Goal: Information Seeking & Learning: Learn about a topic

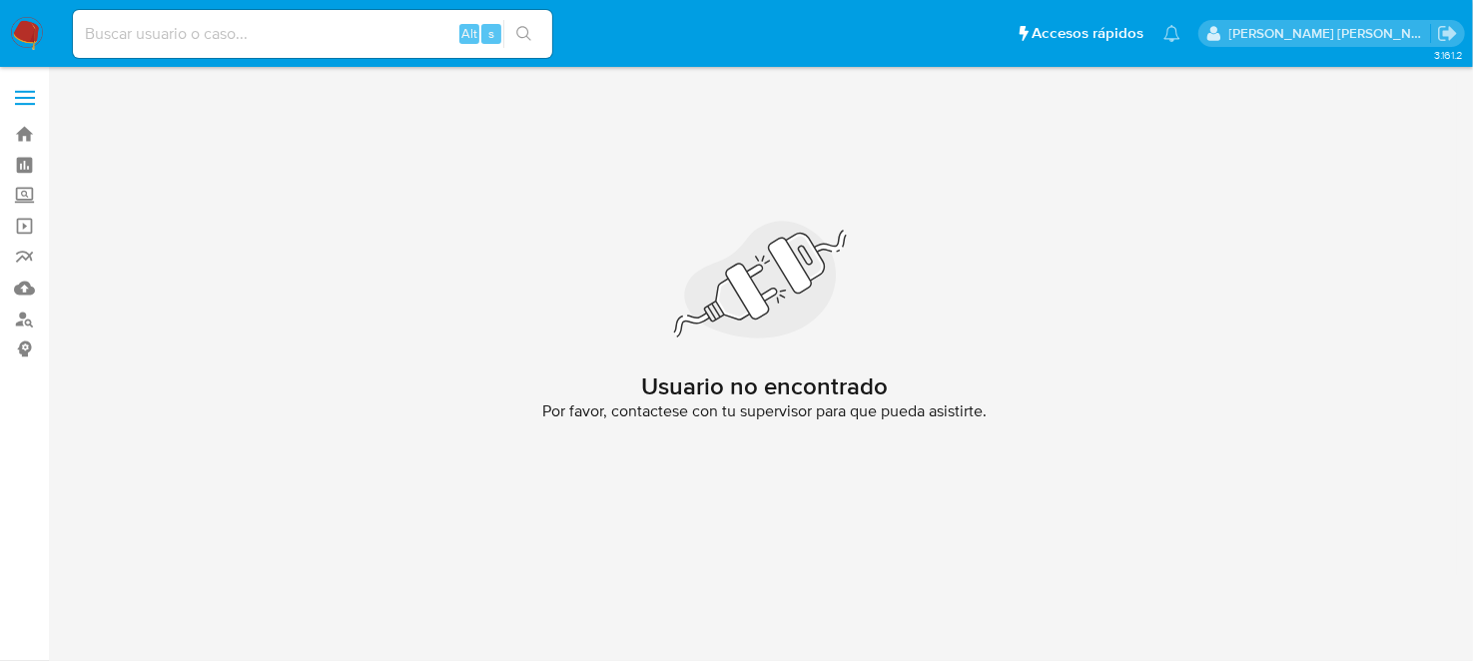
click at [112, 67] on main "3.161.2 Usuario no encontrado Por favor, contactese con tu supervisor para que …" at bounding box center [736, 330] width 1473 height 661
click at [117, 29] on input at bounding box center [312, 34] width 479 height 26
paste input "1436886711"
type input "1436886711"
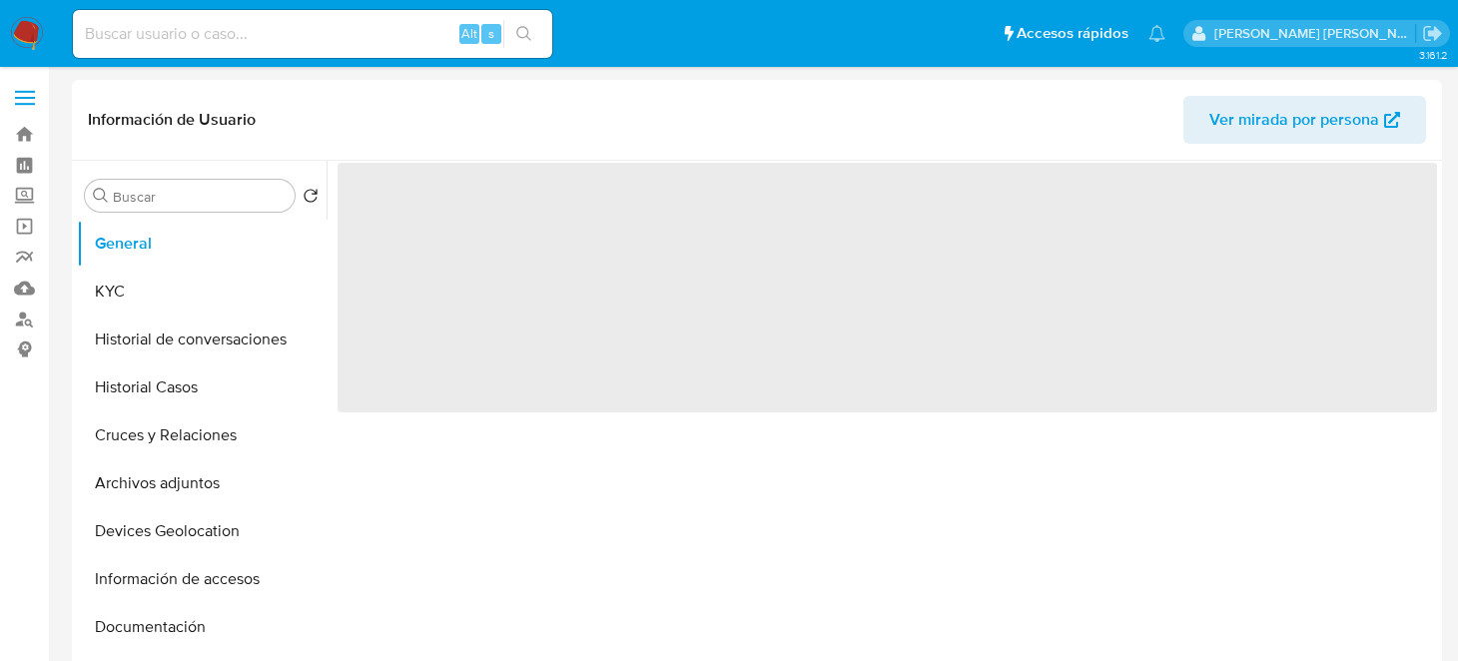
select select "10"
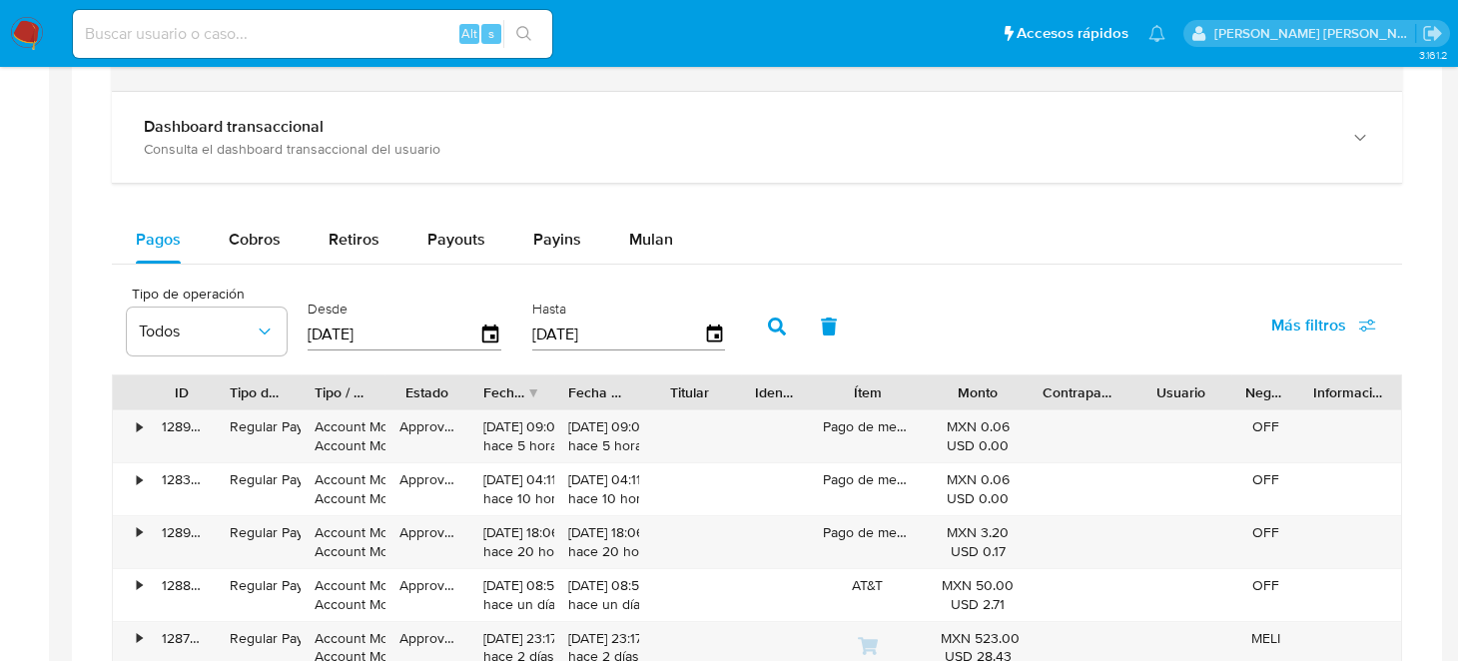
scroll to position [899, 0]
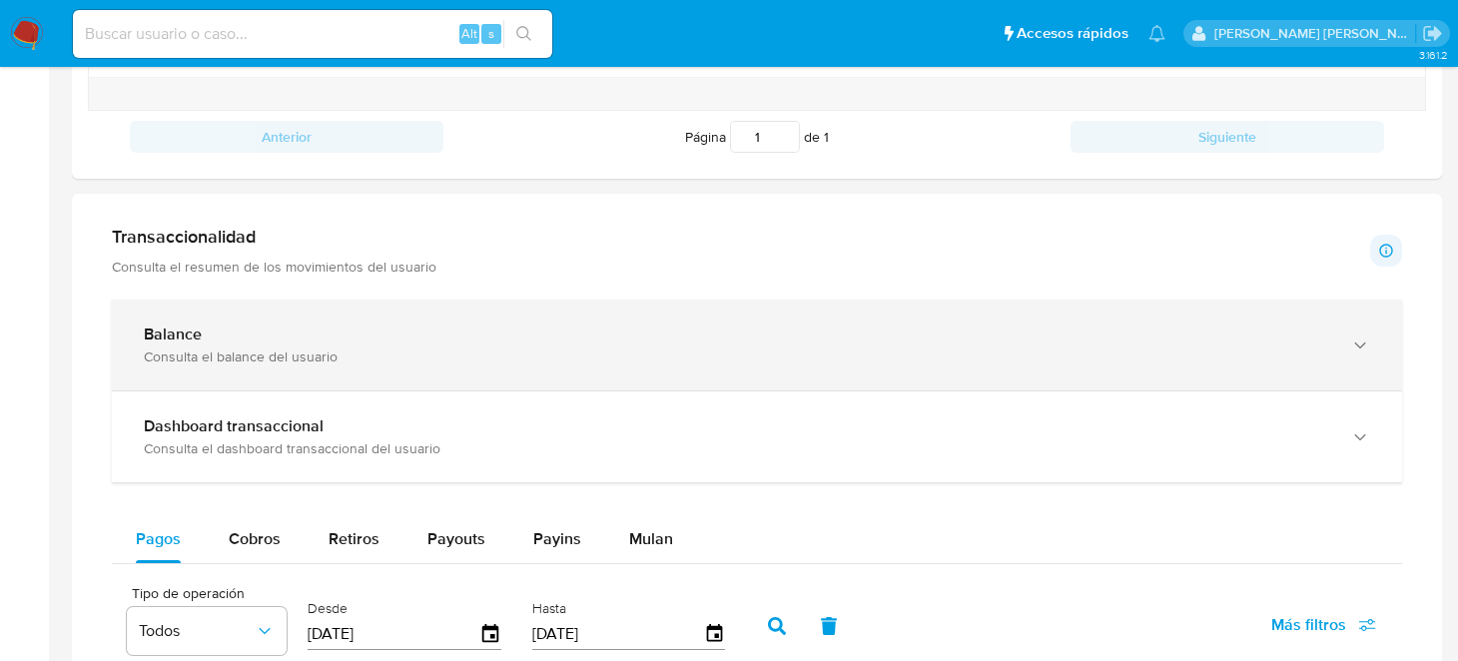
drag, startPoint x: 259, startPoint y: 366, endPoint x: 399, endPoint y: 359, distance: 141.0
click at [259, 366] on div "Balance Consulta el balance del usuario" at bounding box center [757, 345] width 1290 height 91
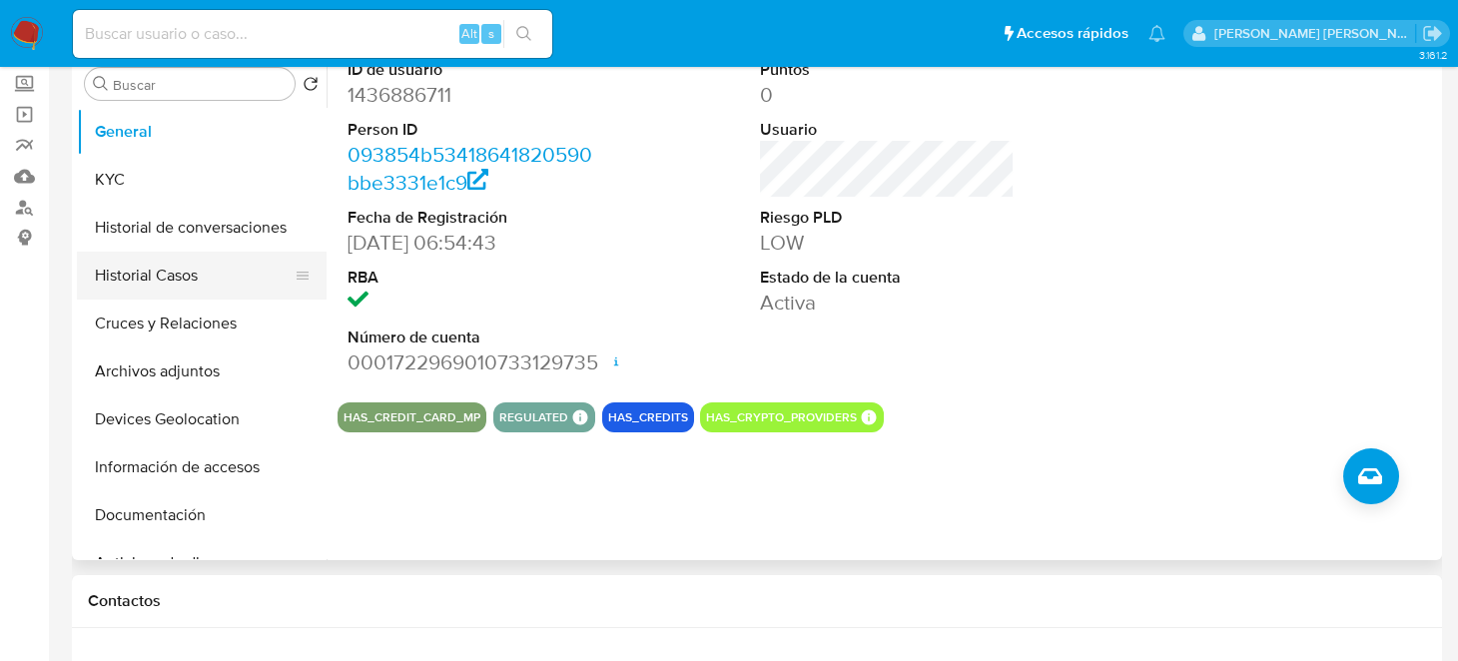
scroll to position [0, 0]
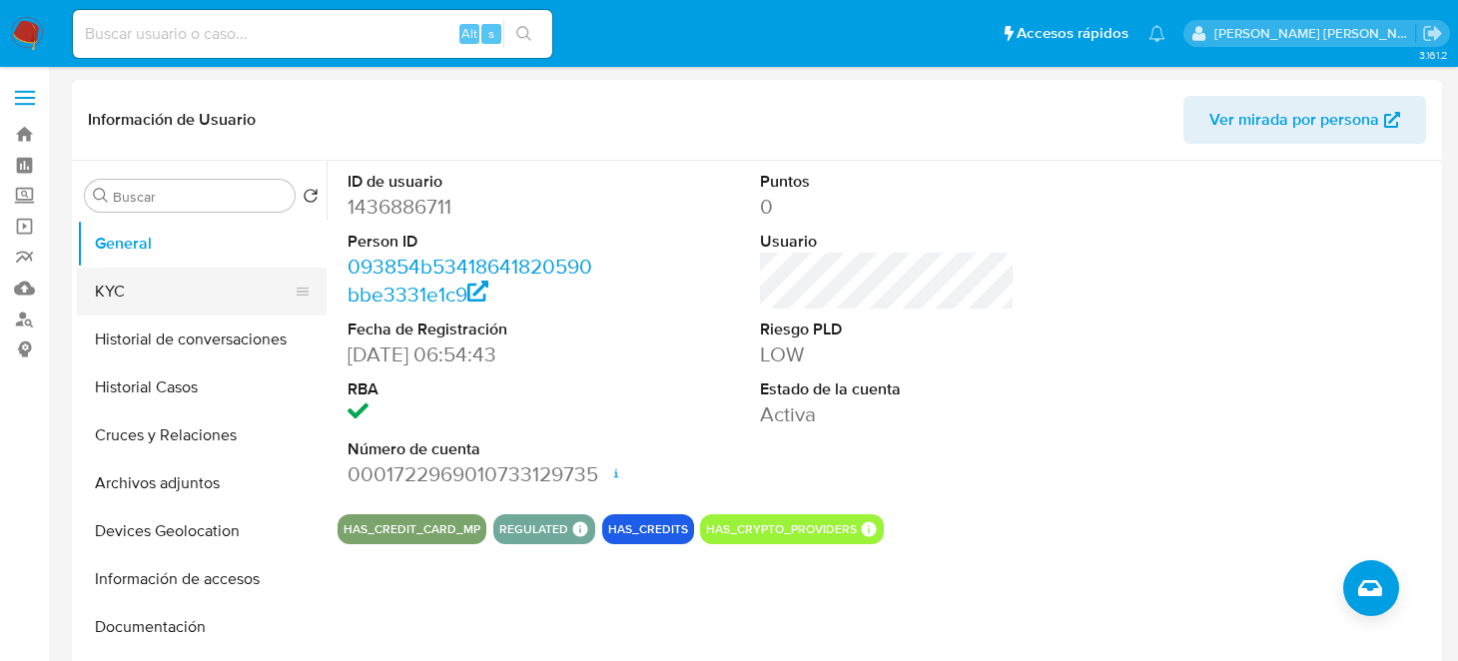
click at [171, 296] on button "KYC" at bounding box center [194, 292] width 234 height 48
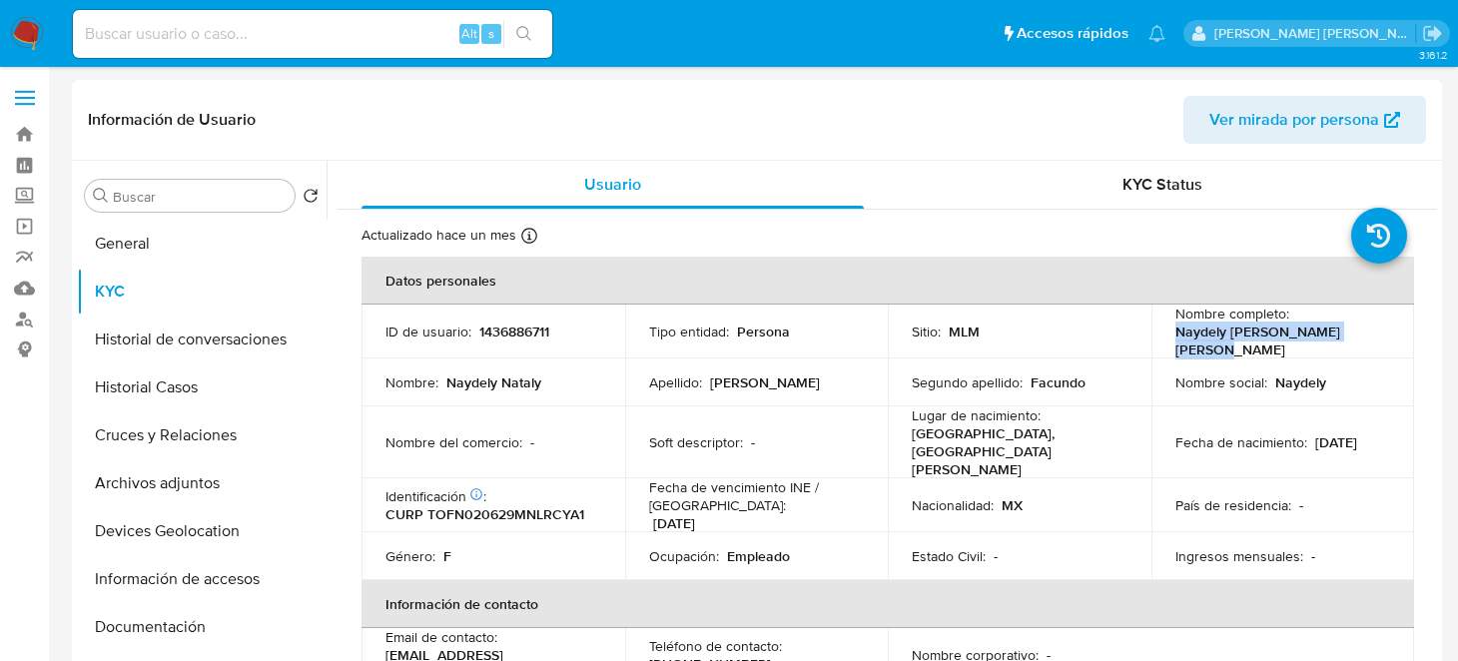
drag, startPoint x: 1161, startPoint y: 339, endPoint x: 1369, endPoint y: 333, distance: 208.8
click at [1369, 333] on td "Nombre completo : Naydely Nataly Torres Facundo" at bounding box center [1284, 332] width 264 height 54
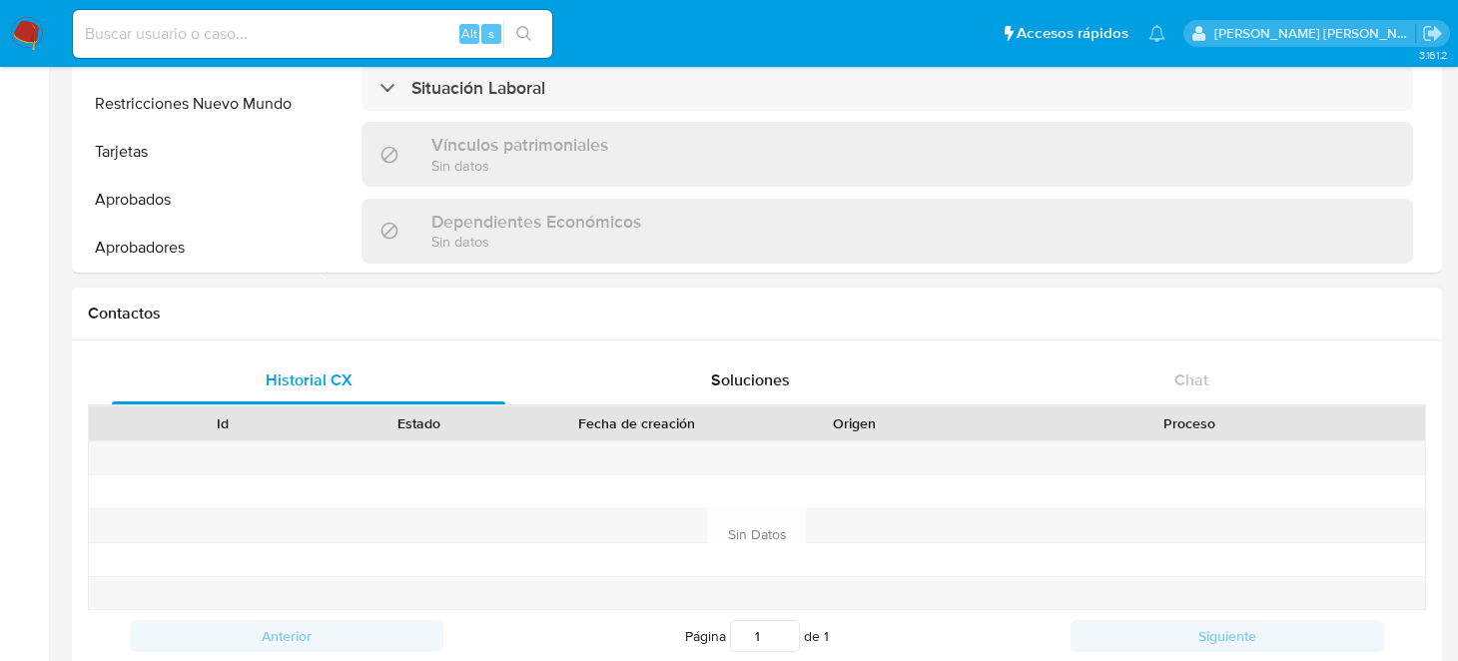
scroll to position [99, 0]
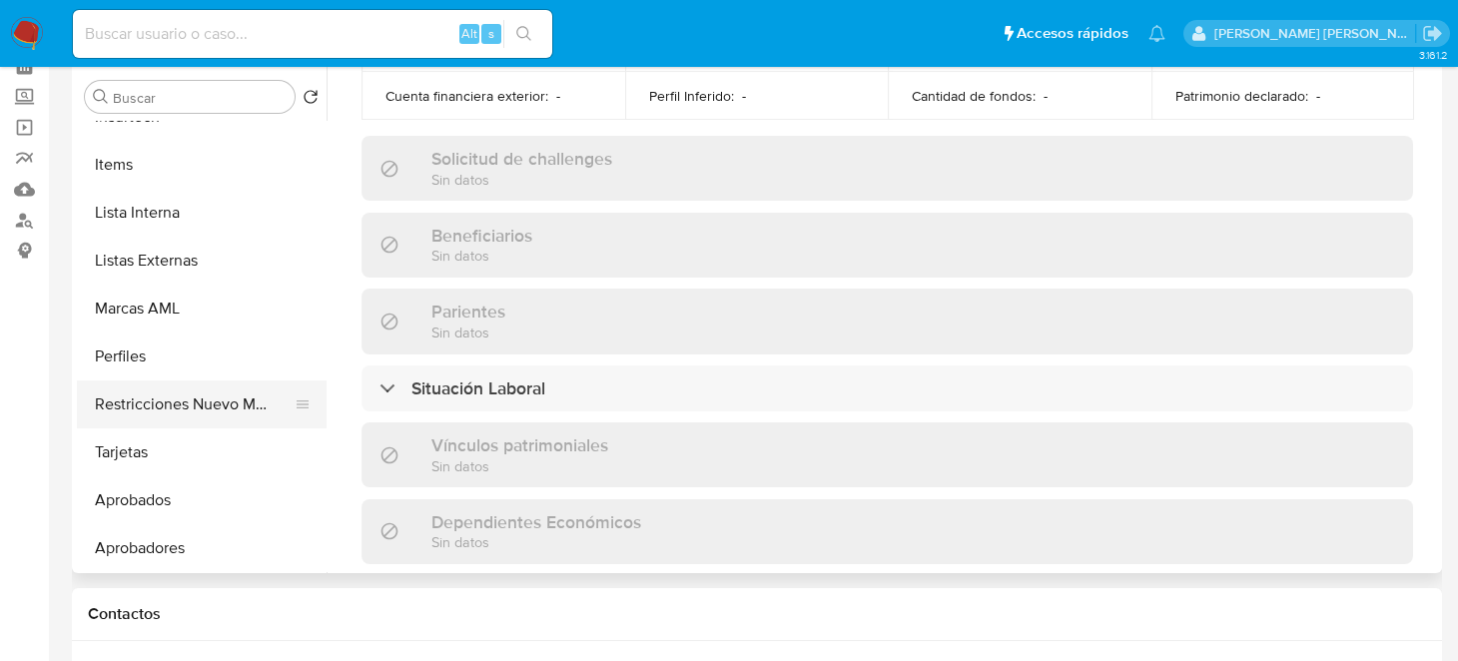
click at [183, 410] on button "Restricciones Nuevo Mundo" at bounding box center [194, 405] width 234 height 48
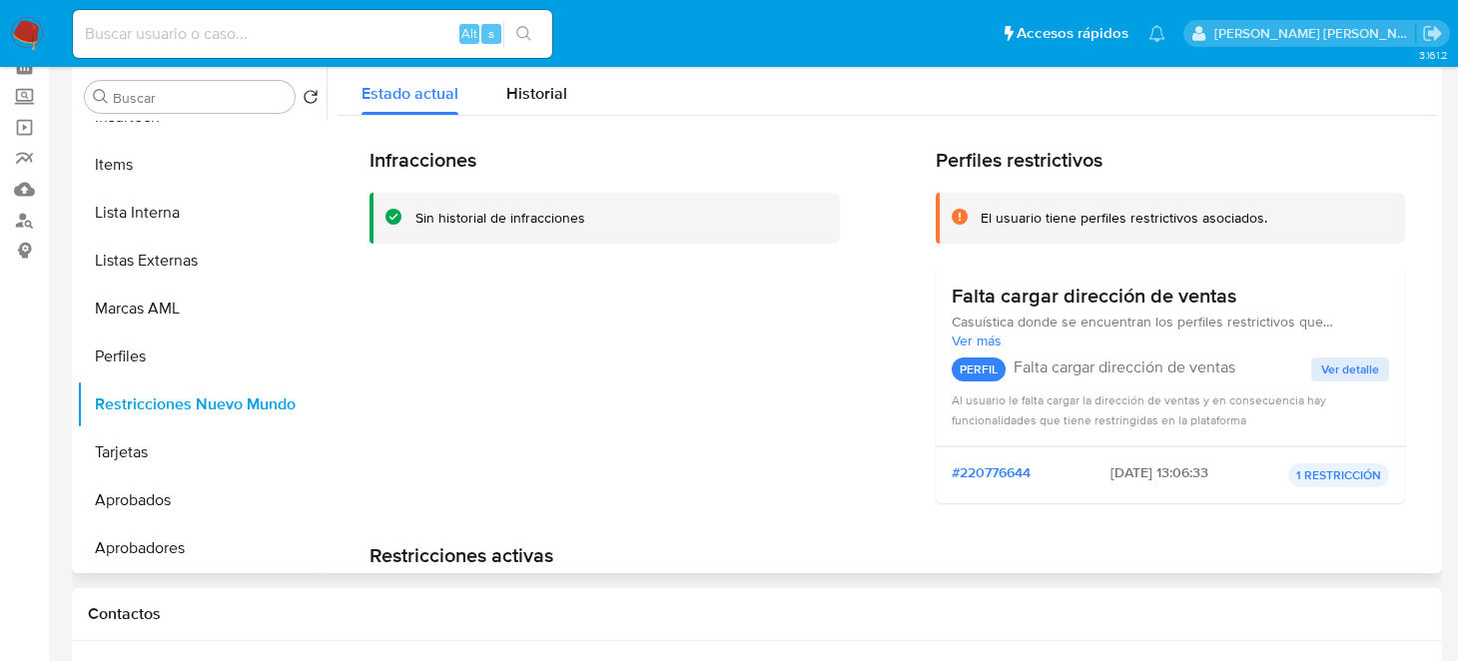
click at [730, 352] on div "Infracciones Sin historial de infracciones" at bounding box center [605, 334] width 470 height 372
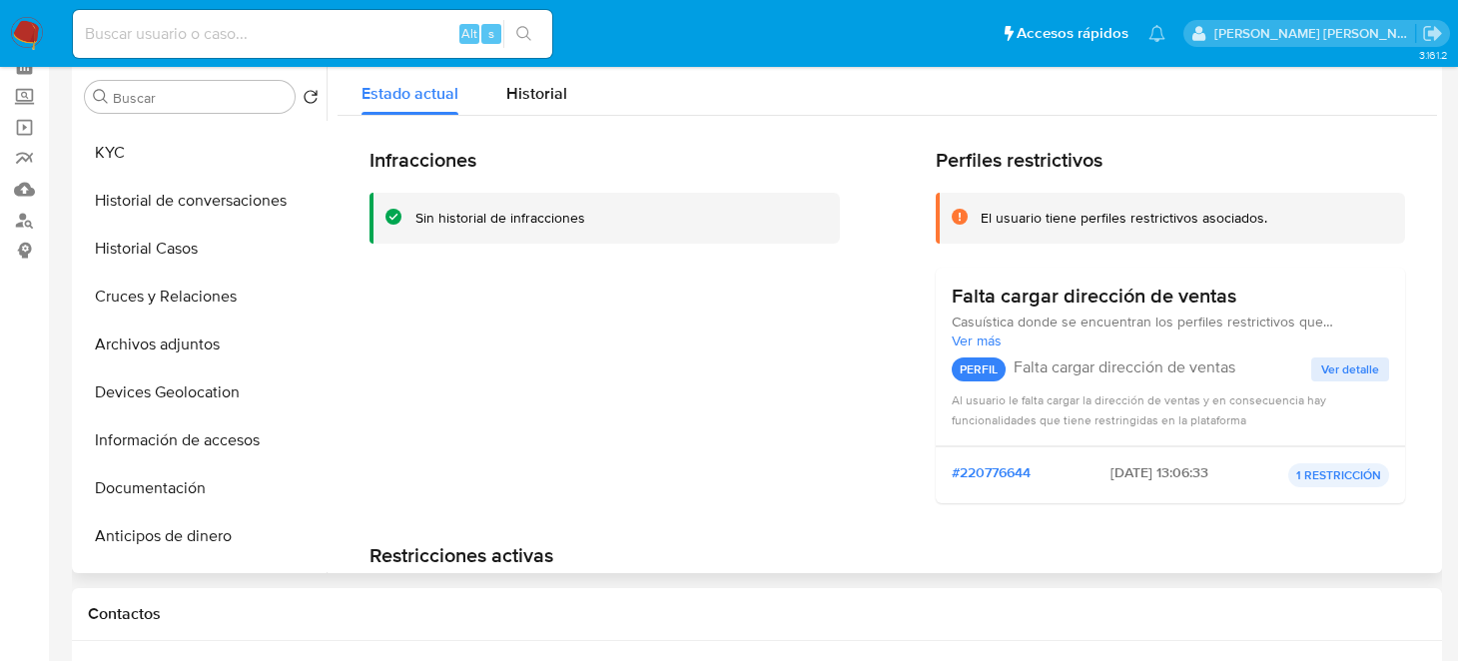
scroll to position [0, 0]
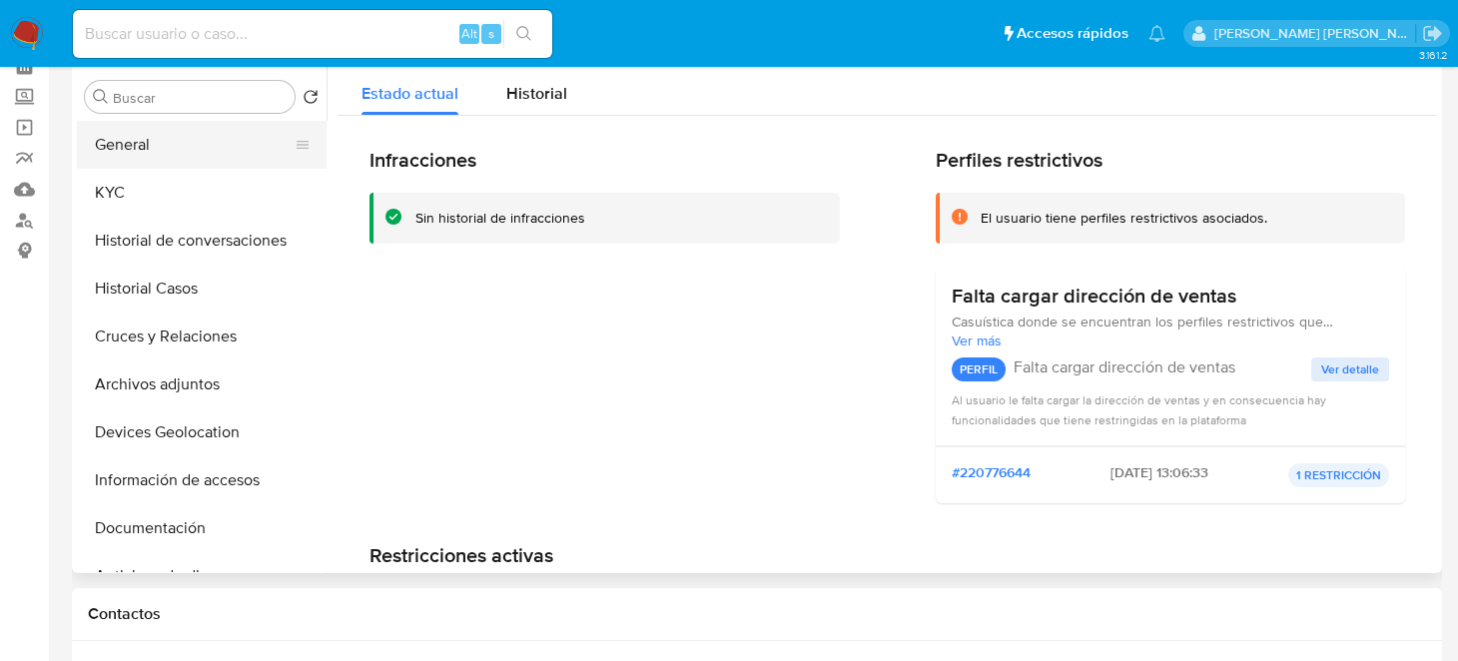
click at [177, 143] on button "General" at bounding box center [194, 145] width 234 height 48
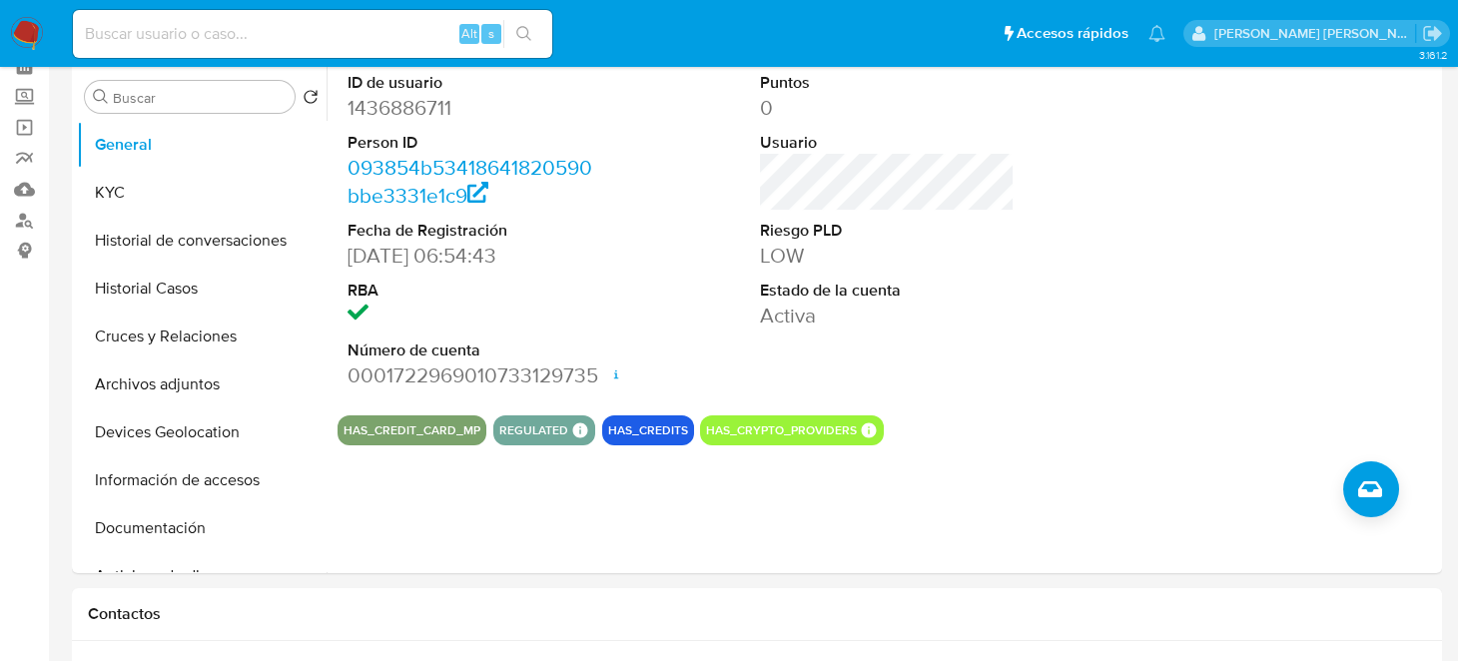
click at [227, 35] on input at bounding box center [312, 34] width 479 height 26
paste input "1691266201"
type input "1691266201"
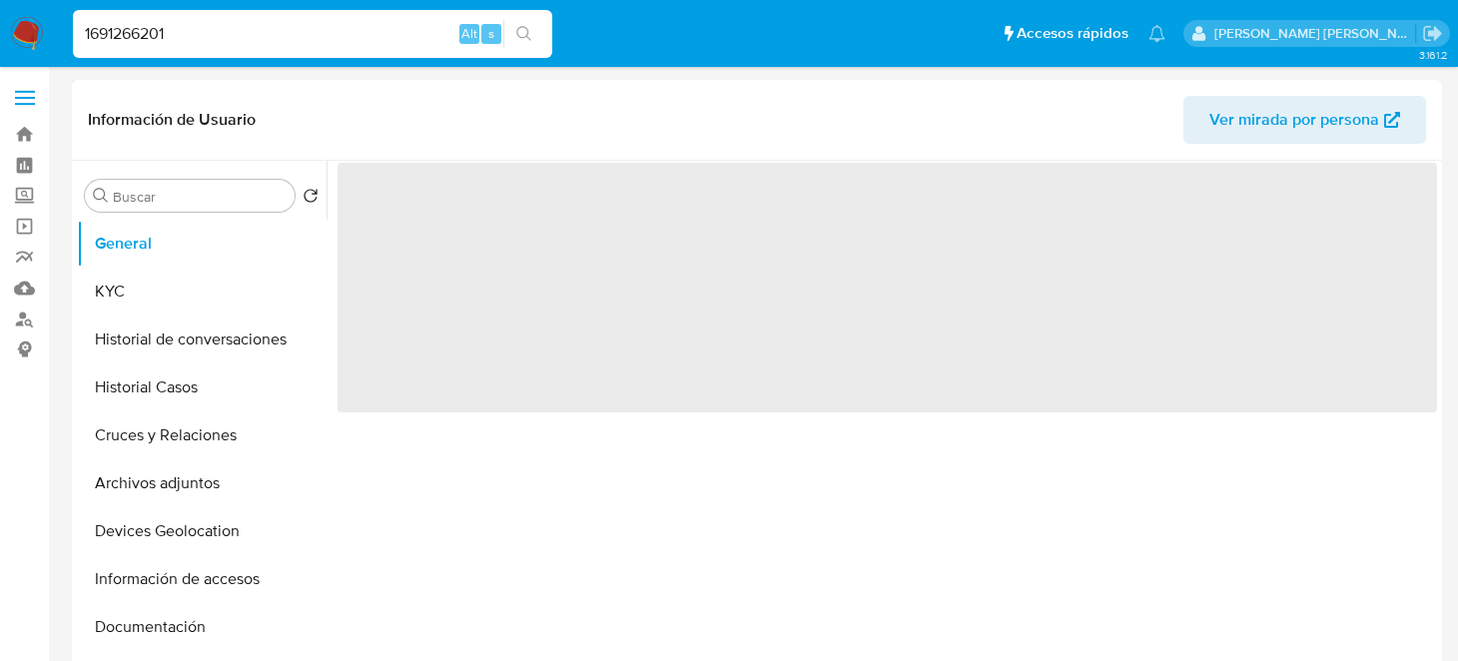
select select "10"
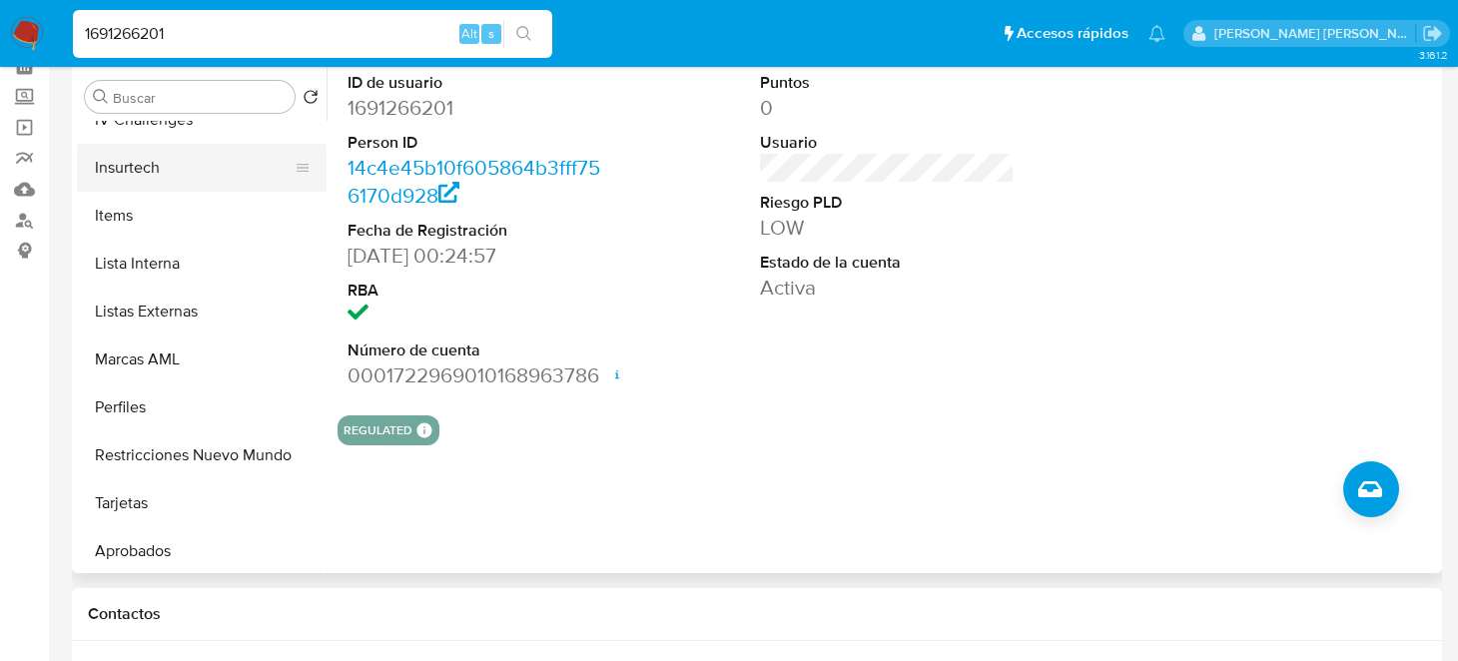
scroll to position [939, 0]
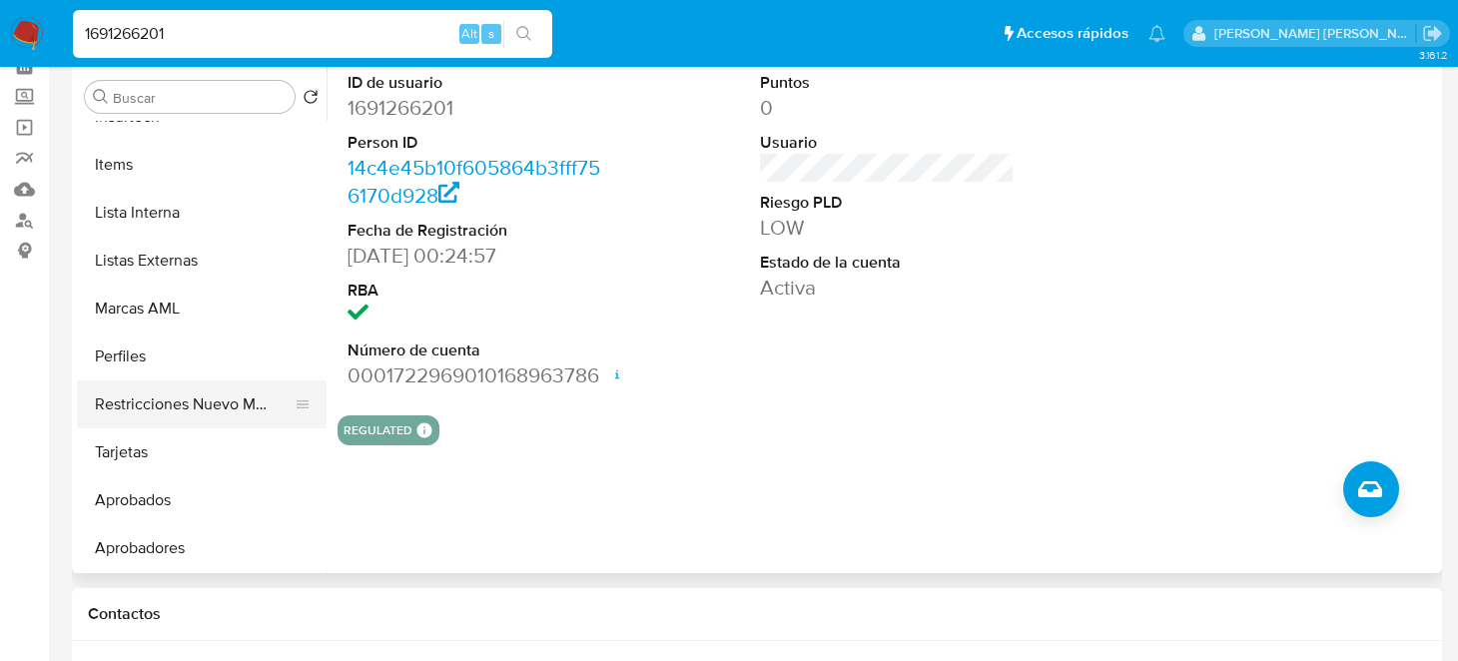
click at [174, 407] on button "Restricciones Nuevo Mundo" at bounding box center [194, 405] width 234 height 48
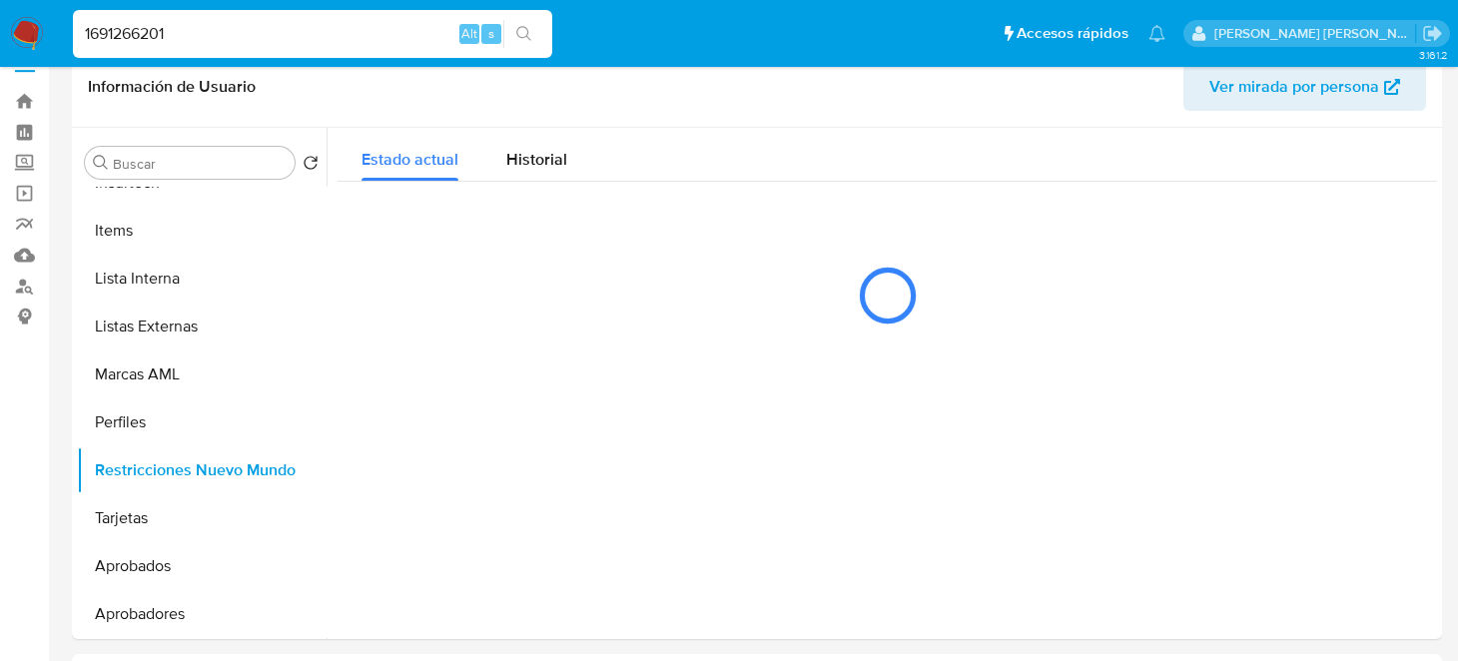
scroll to position [0, 0]
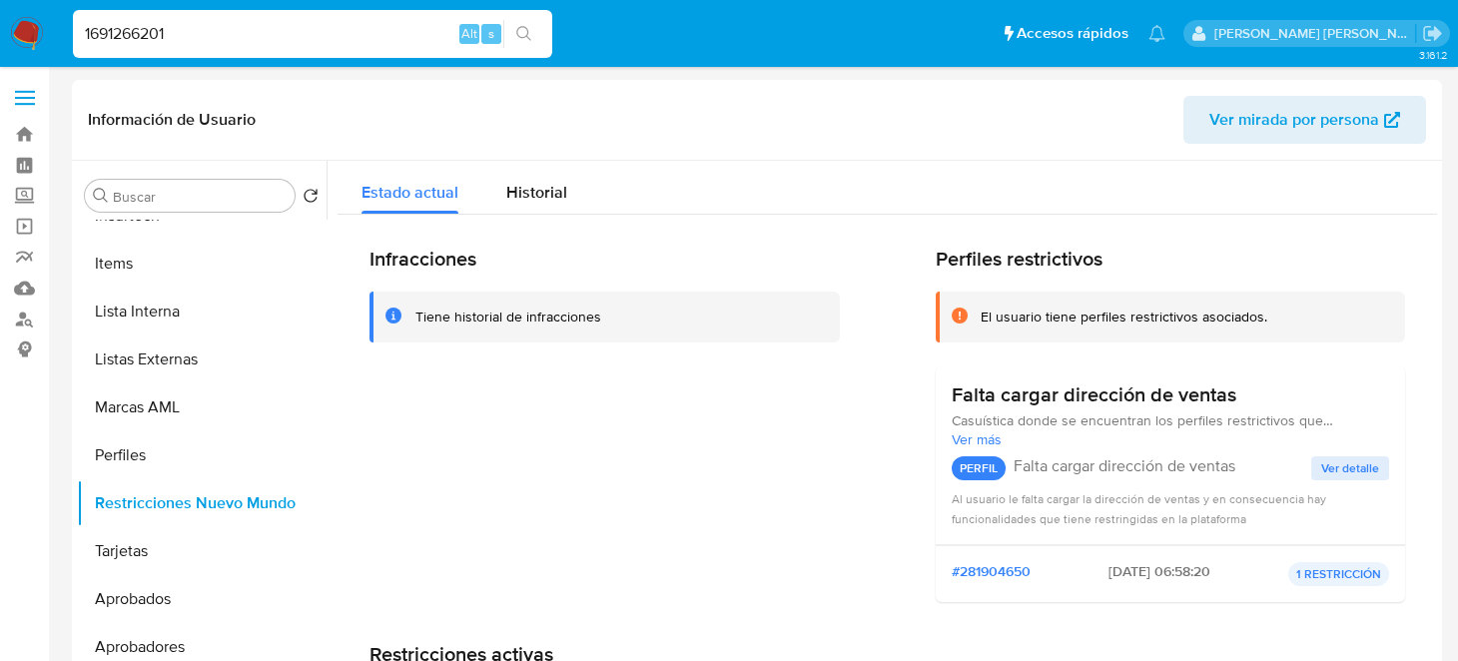
click at [595, 312] on div "Tiene historial de infracciones" at bounding box center [508, 317] width 186 height 19
click at [399, 312] on icon at bounding box center [394, 316] width 16 height 16
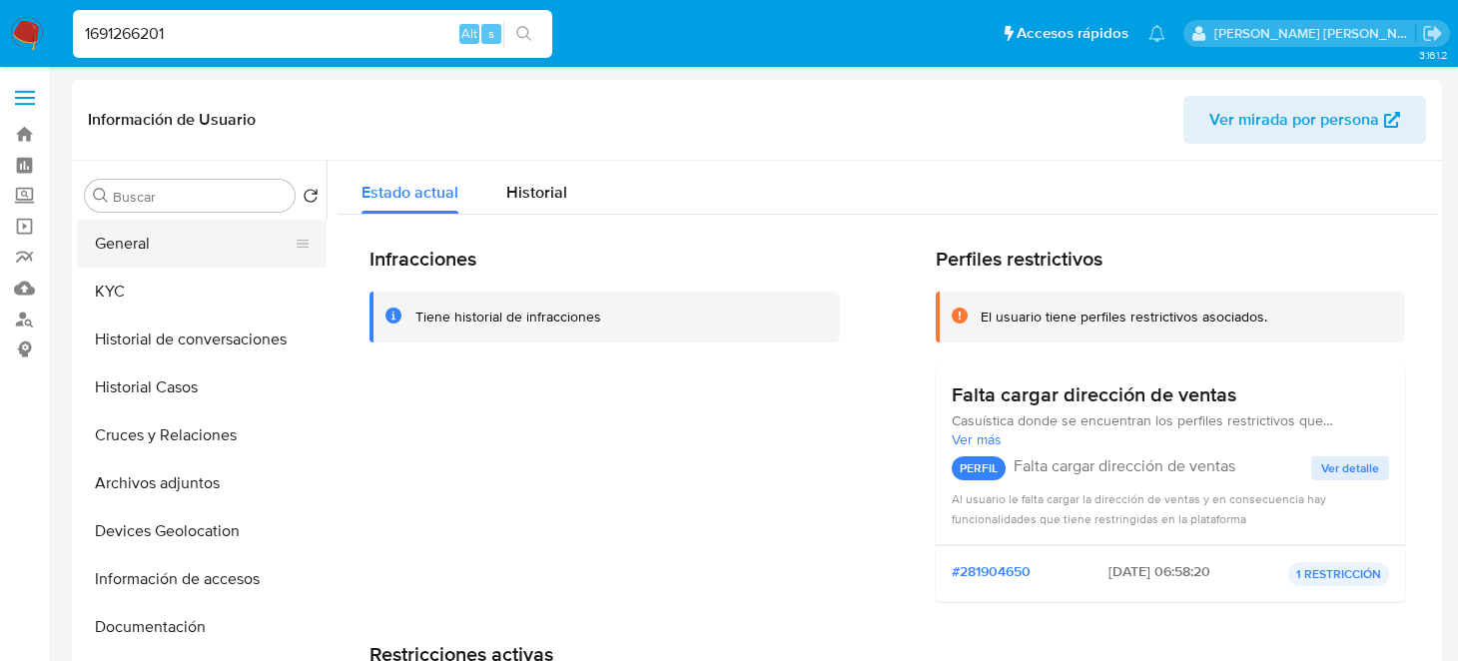
drag, startPoint x: 151, startPoint y: 252, endPoint x: 281, endPoint y: 266, distance: 130.6
click at [151, 252] on button "General" at bounding box center [194, 244] width 234 height 48
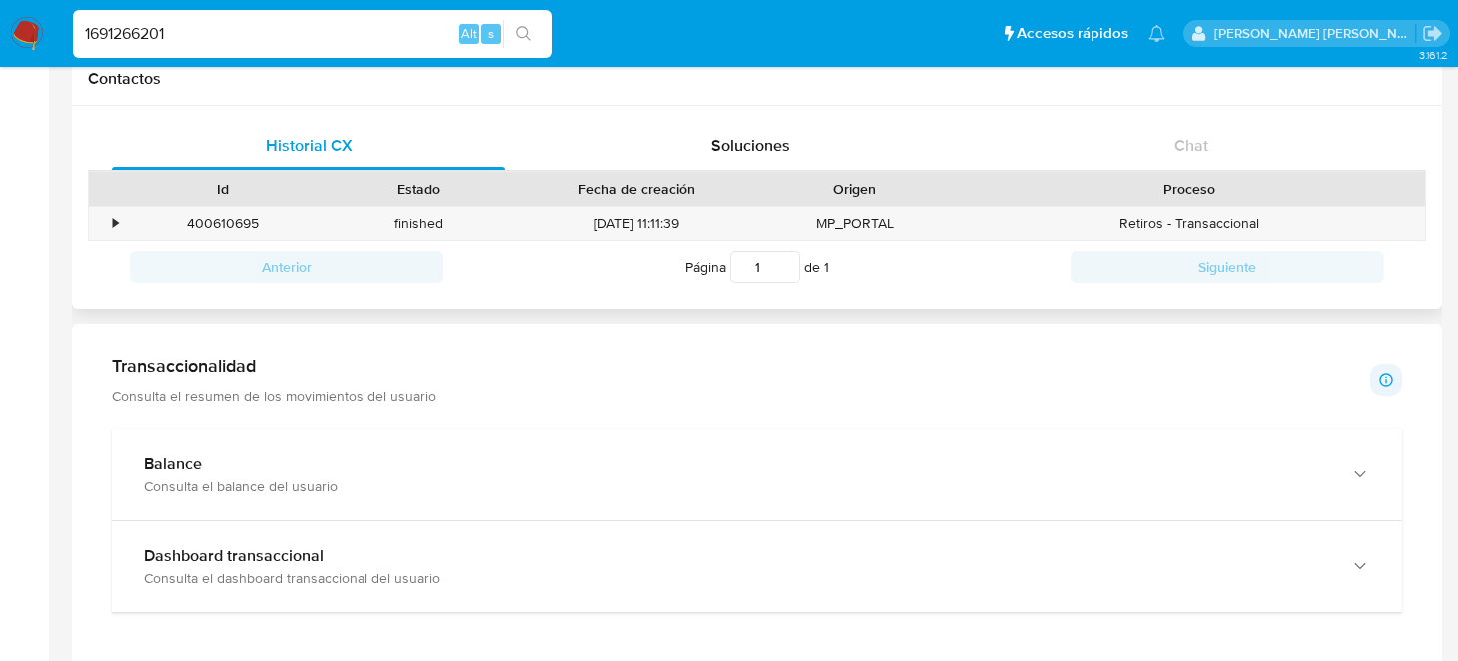
scroll to position [698, 0]
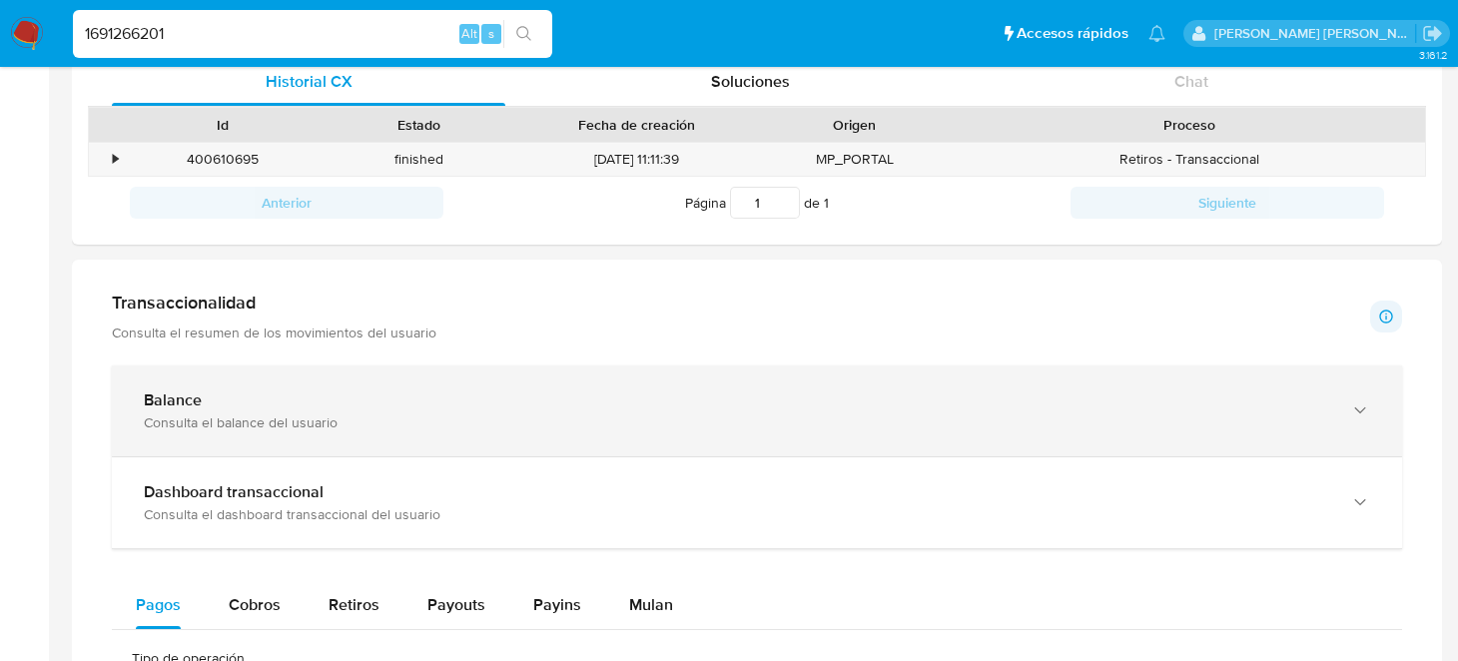
click at [339, 399] on div "Balance" at bounding box center [737, 400] width 1186 height 20
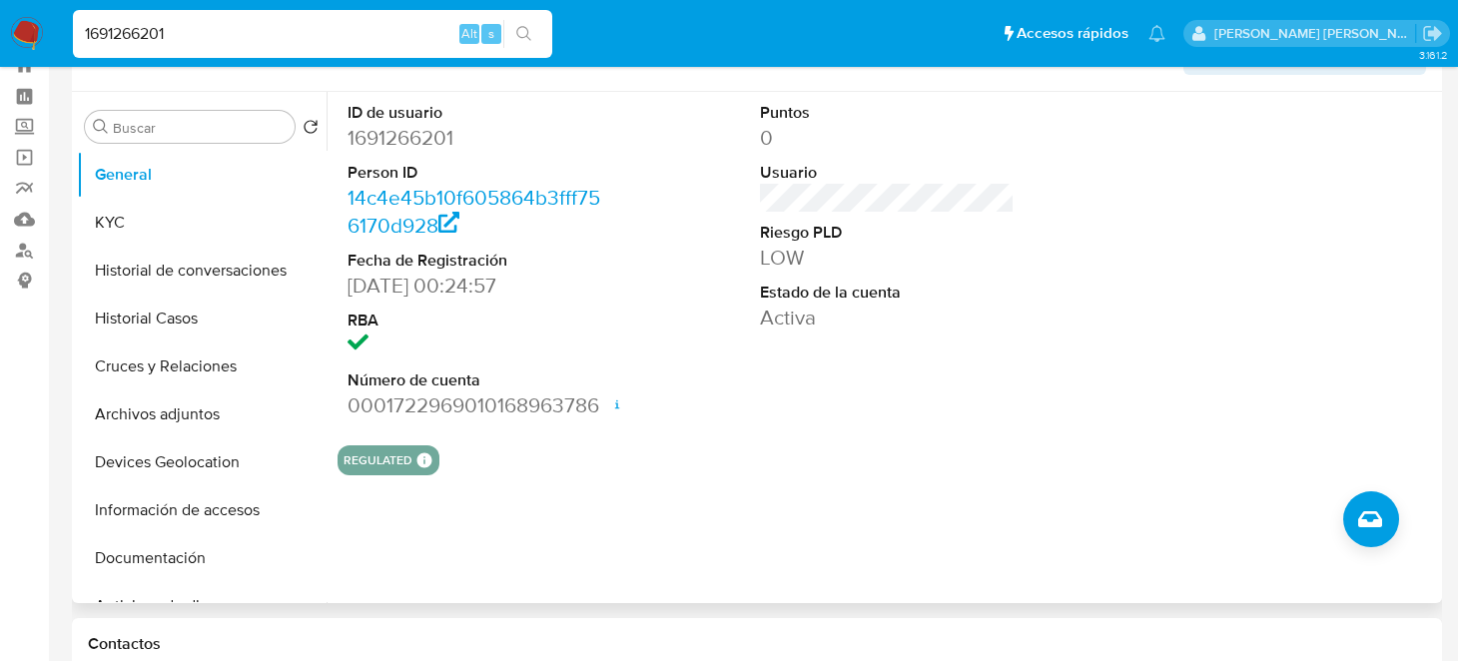
scroll to position [0, 0]
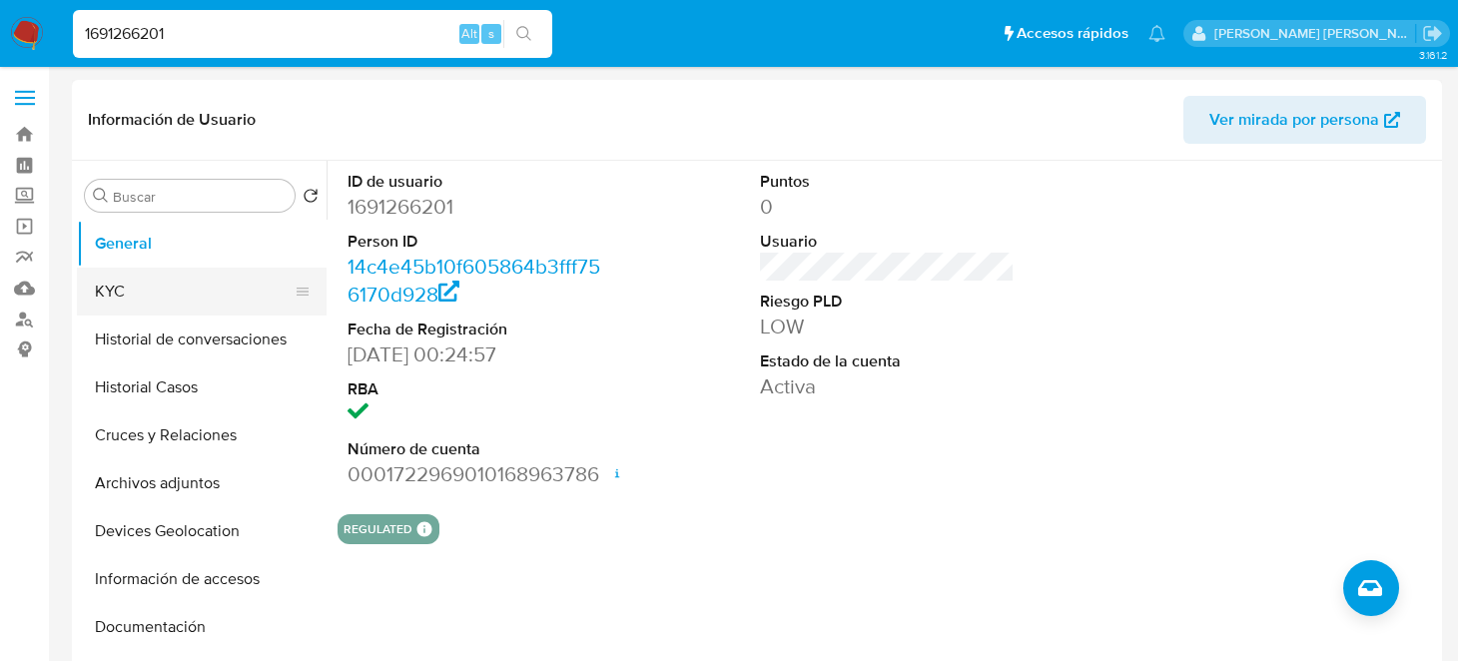
click at [132, 296] on button "KYC" at bounding box center [194, 292] width 234 height 48
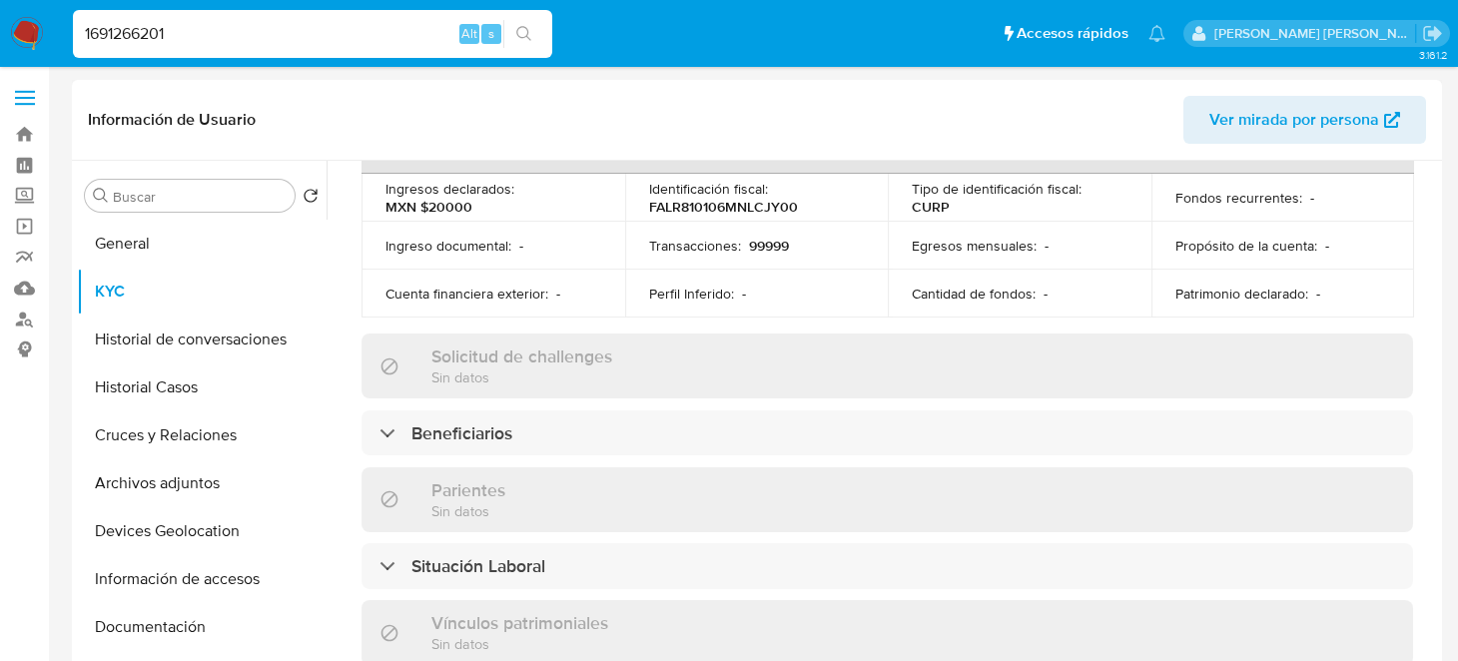
scroll to position [799, 0]
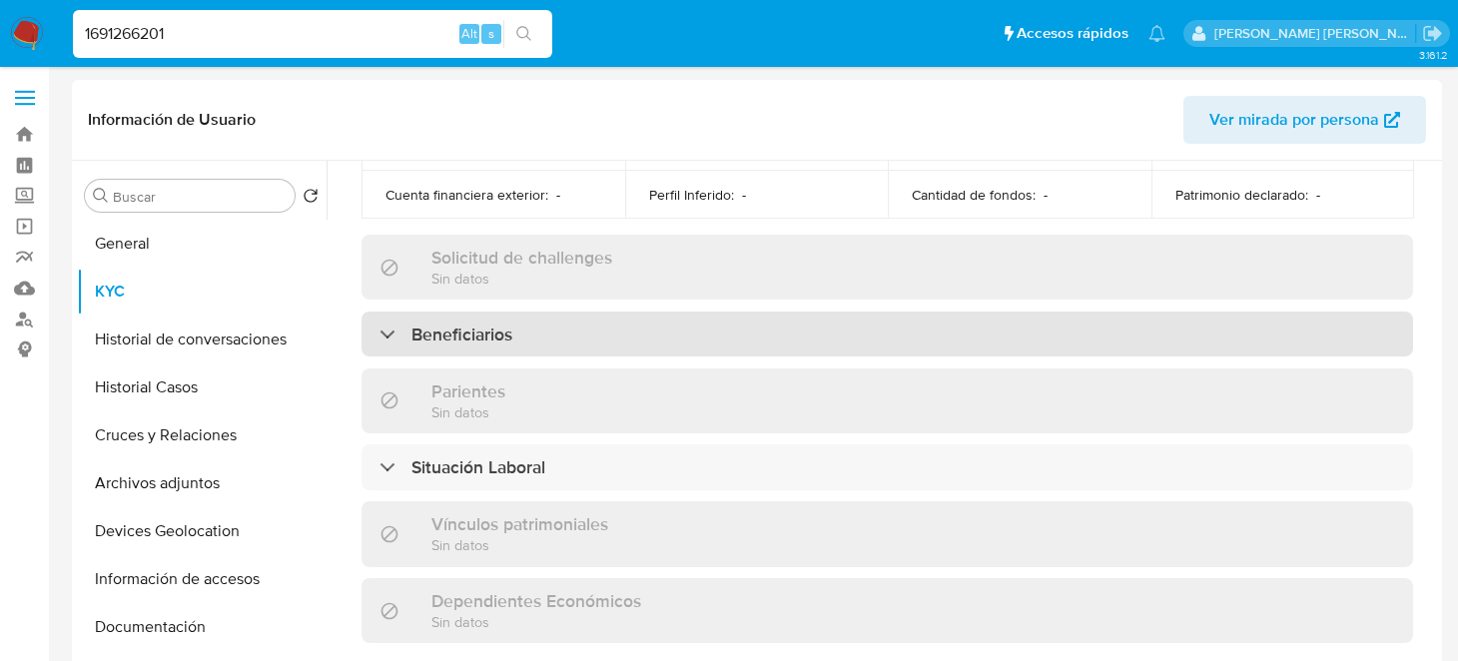
click at [460, 324] on h3 "Beneficiarios" at bounding box center [461, 335] width 101 height 22
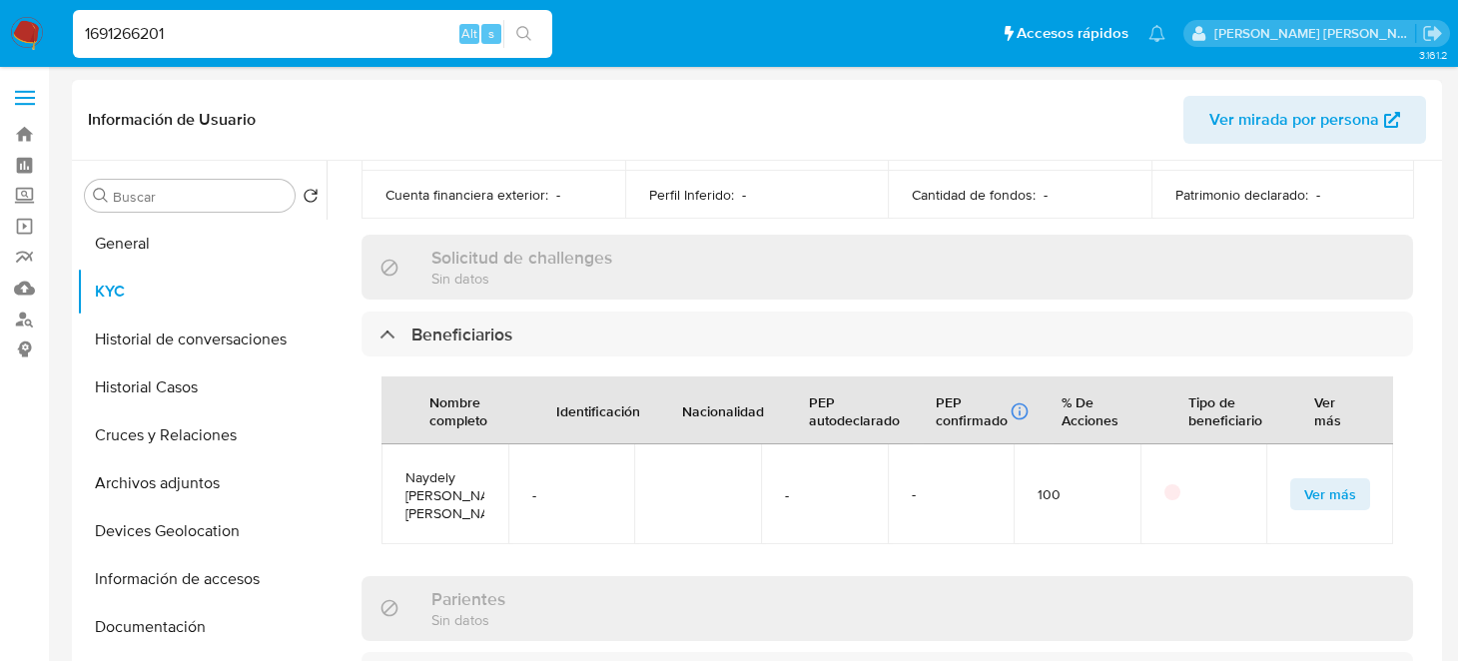
click at [1315, 480] on span "Ver más" at bounding box center [1330, 494] width 52 height 28
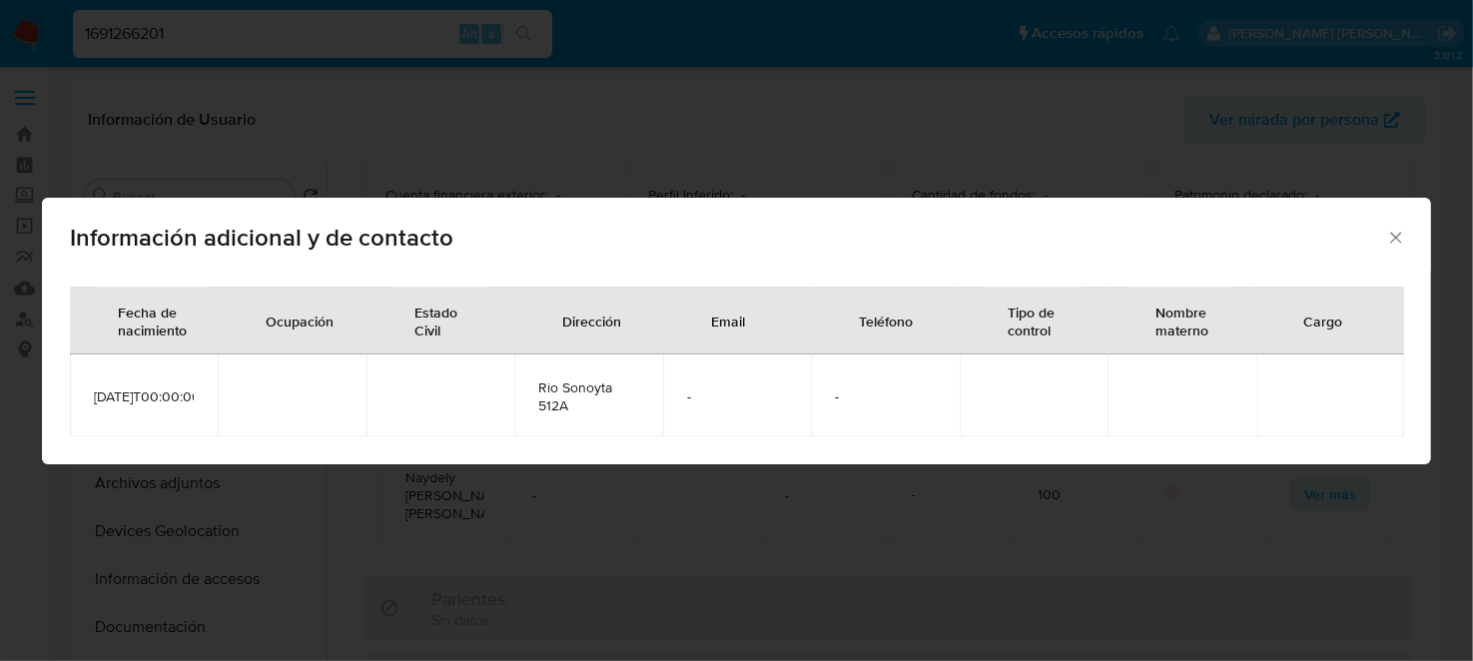
click at [923, 477] on div "Información adicional y de contacto Fecha de nacimiento Ocupación Estado Civil …" at bounding box center [736, 330] width 1473 height 661
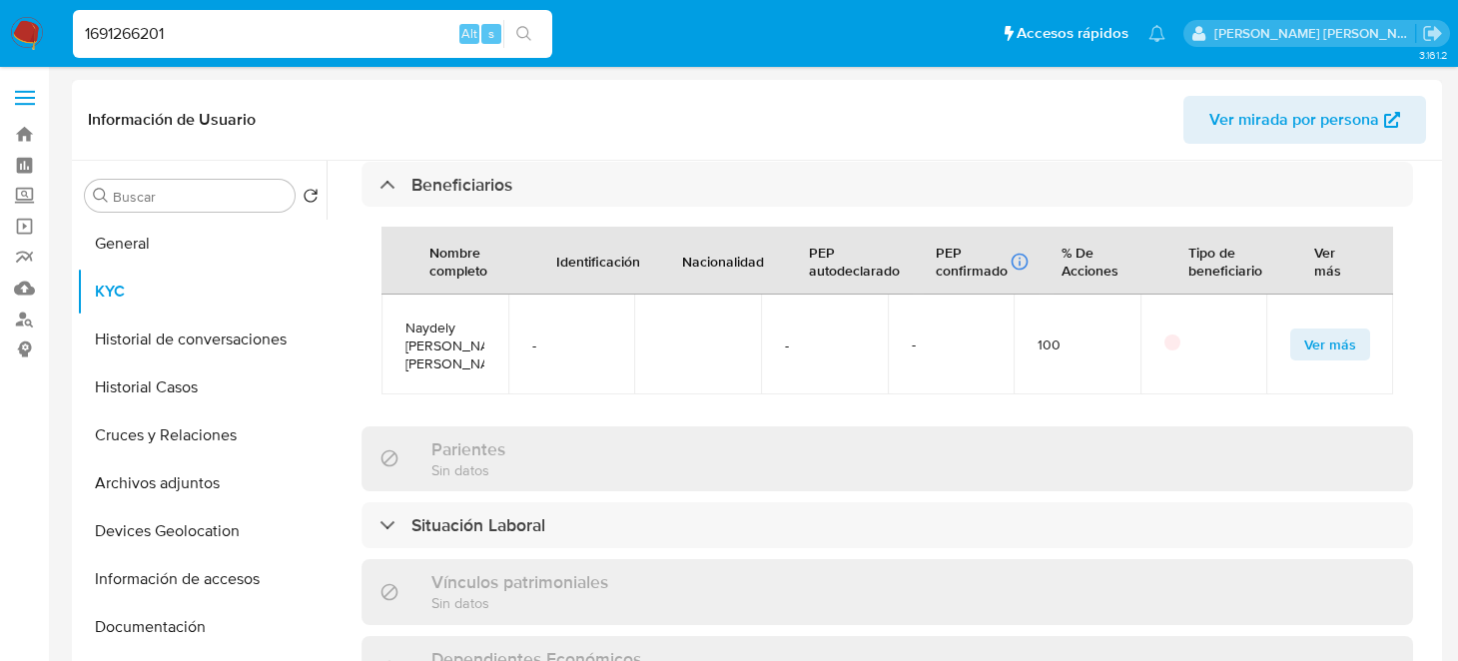
scroll to position [899, 0]
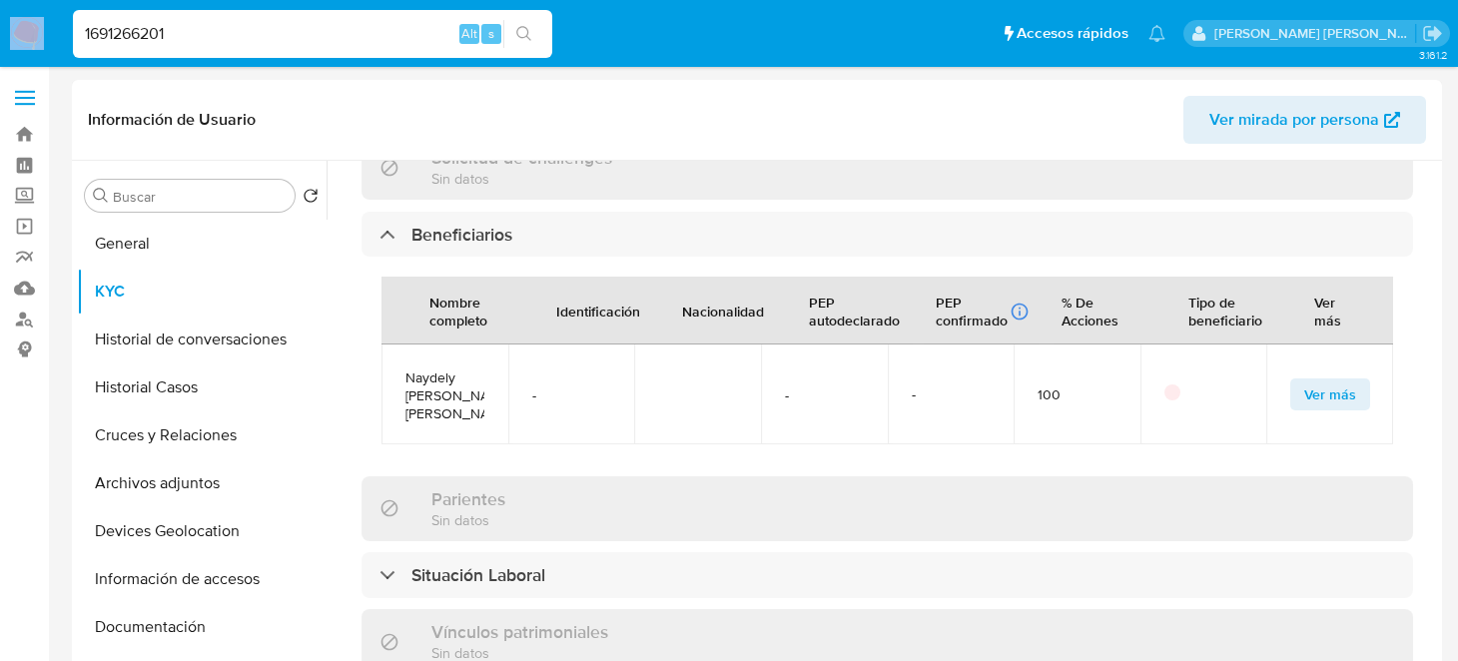
drag, startPoint x: 268, startPoint y: 16, endPoint x: 1, endPoint y: 23, distance: 266.7
click at [1, 23] on nav "Pausado Ver notificaciones 1691266201 Alt s Accesos rápidos Presiona las siguie…" at bounding box center [729, 33] width 1458 height 67
click at [269, 15] on div "1691266201 Alt s" at bounding box center [312, 34] width 479 height 48
drag, startPoint x: 241, startPoint y: 33, endPoint x: 4, endPoint y: 29, distance: 236.7
click at [0, 33] on nav "Pausado Ver notificaciones 1691266201 Alt s Accesos rápidos Presiona las siguie…" at bounding box center [729, 33] width 1458 height 67
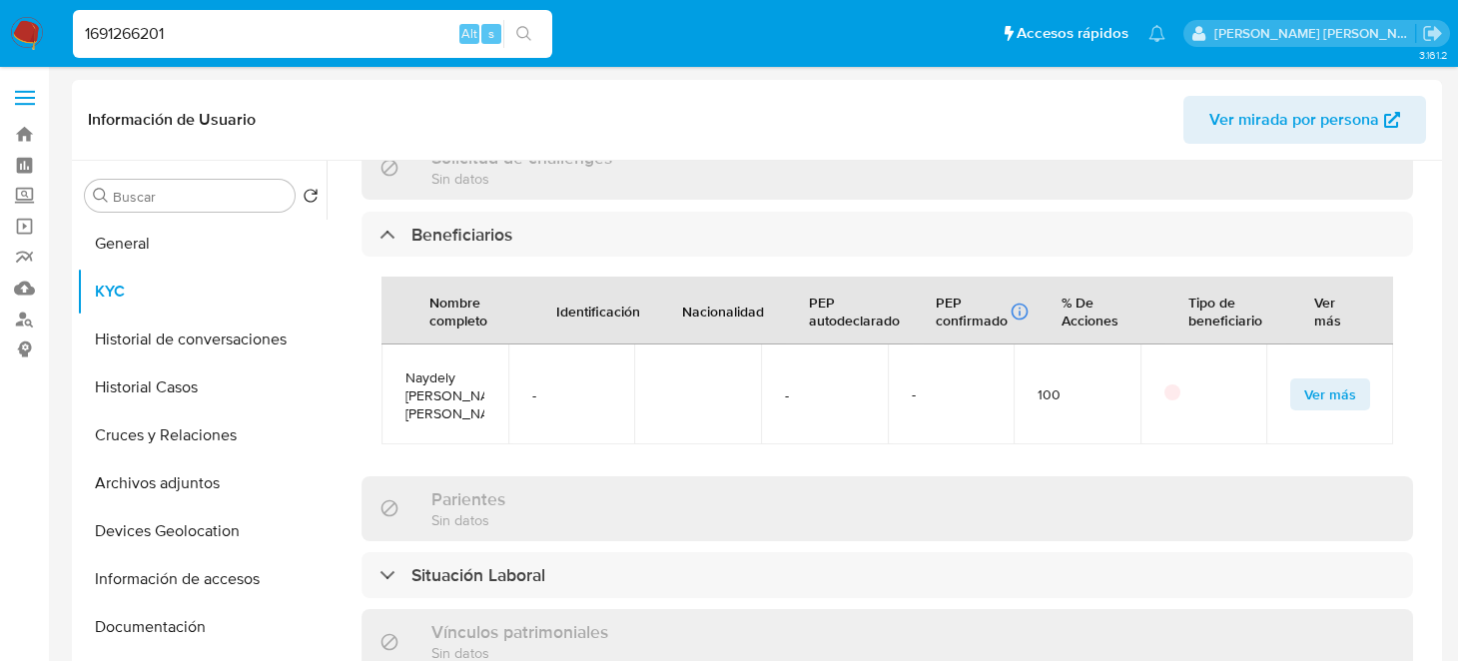
paste input
click at [178, 32] on input at bounding box center [312, 34] width 479 height 26
click at [190, 18] on div "Alt s" at bounding box center [312, 34] width 479 height 48
click at [288, 8] on div "Alt s" at bounding box center [312, 34] width 479 height 56
click at [293, 24] on input at bounding box center [312, 34] width 479 height 26
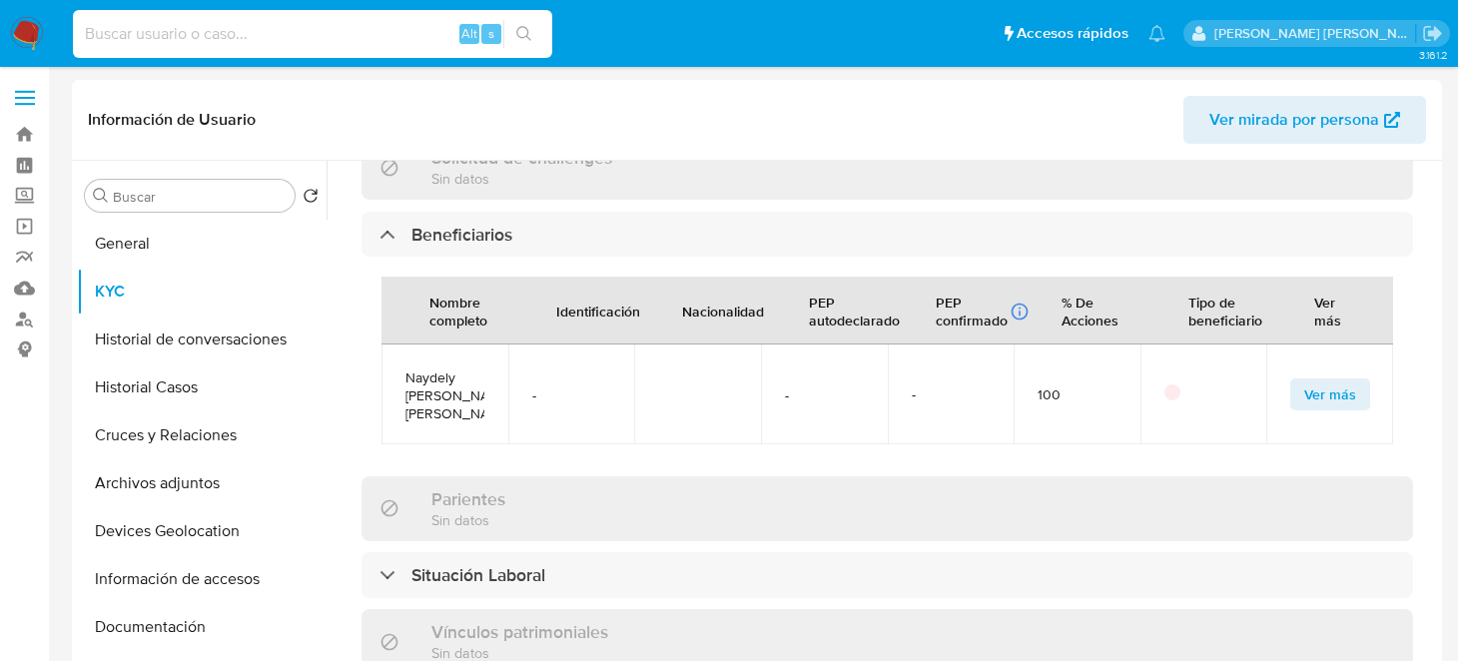
paste input "1359596031"
click at [527, 34] on icon "search-icon" at bounding box center [523, 33] width 15 height 15
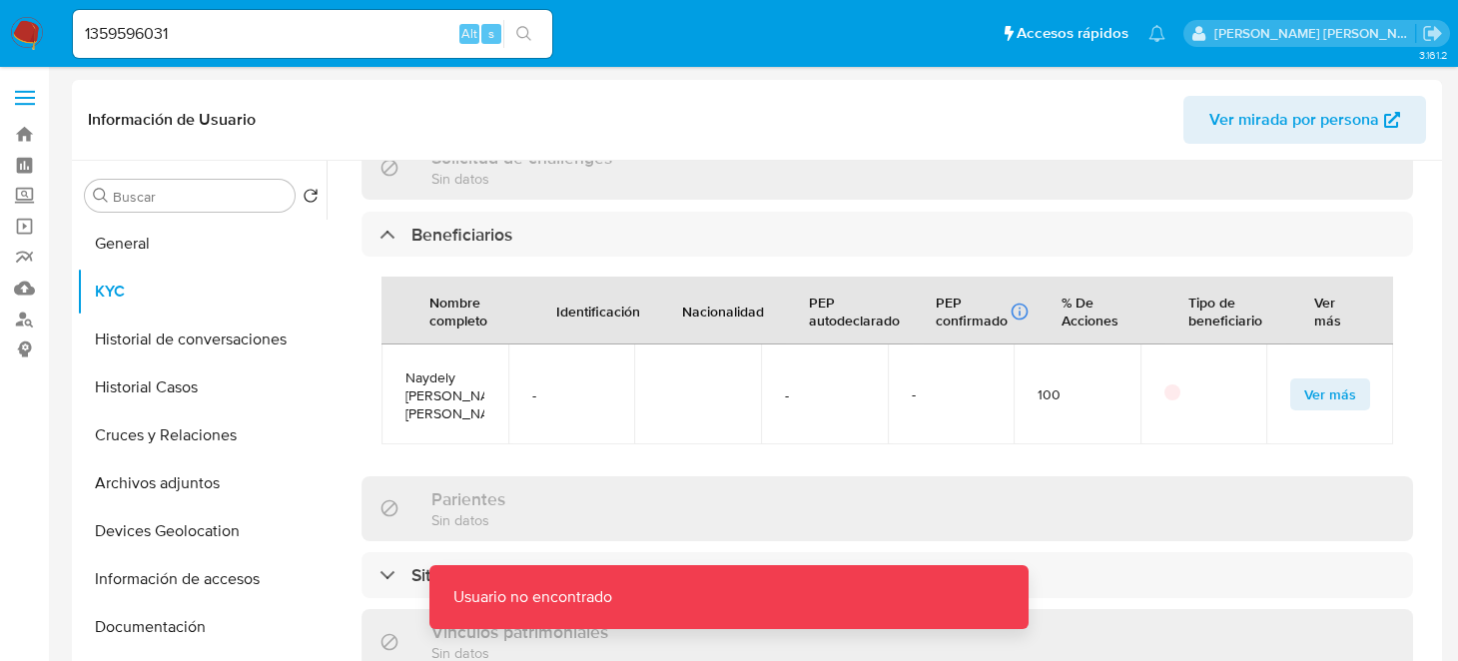
click at [278, 51] on div "1359596031 Alt s" at bounding box center [312, 34] width 479 height 48
click at [279, 27] on input "1359596031" at bounding box center [312, 34] width 479 height 26
type input "1359596031"
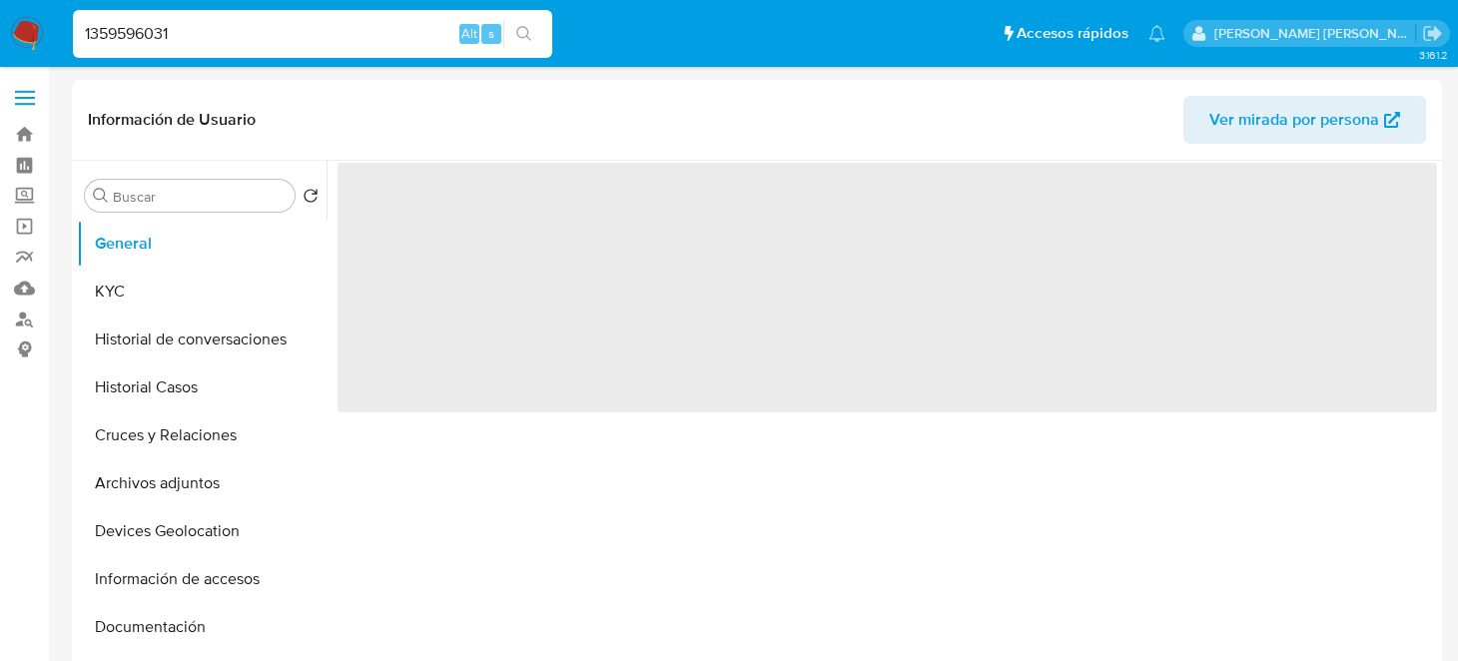
select select "10"
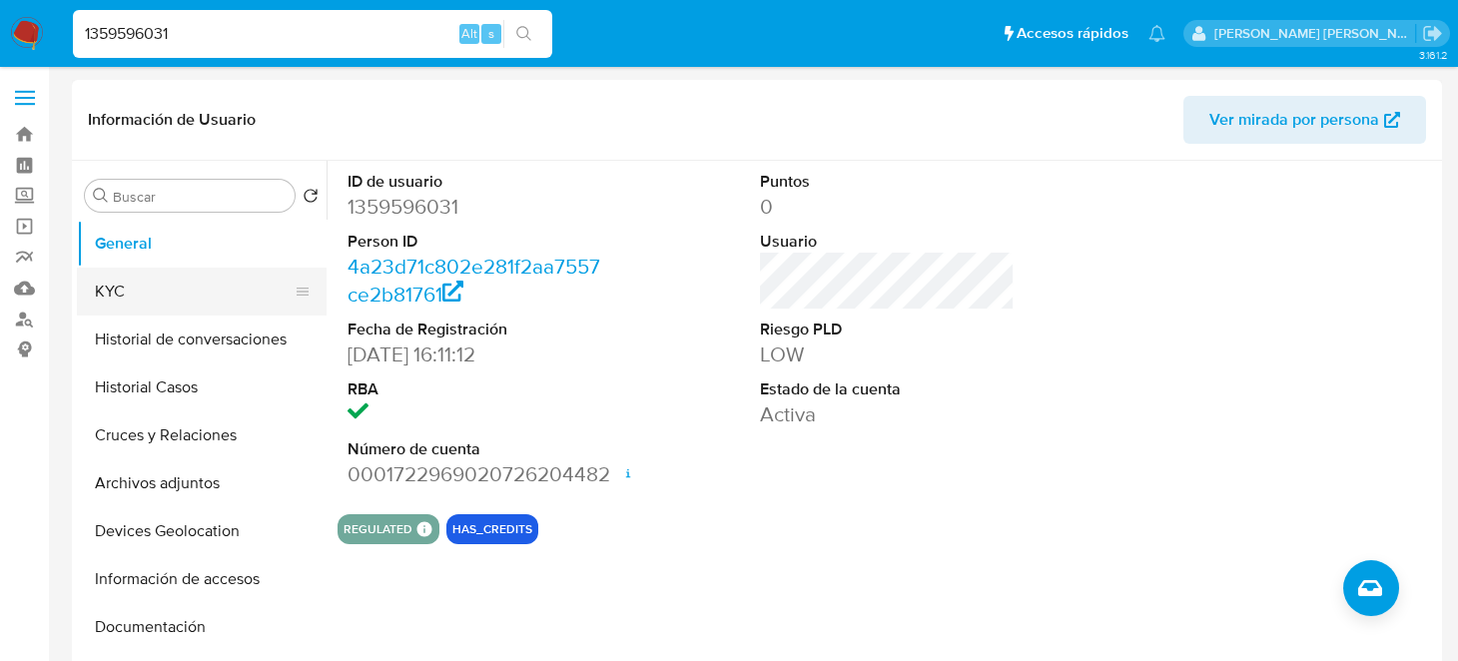
drag, startPoint x: 142, startPoint y: 270, endPoint x: 238, endPoint y: 292, distance: 98.4
click at [142, 270] on button "KYC" at bounding box center [194, 292] width 234 height 48
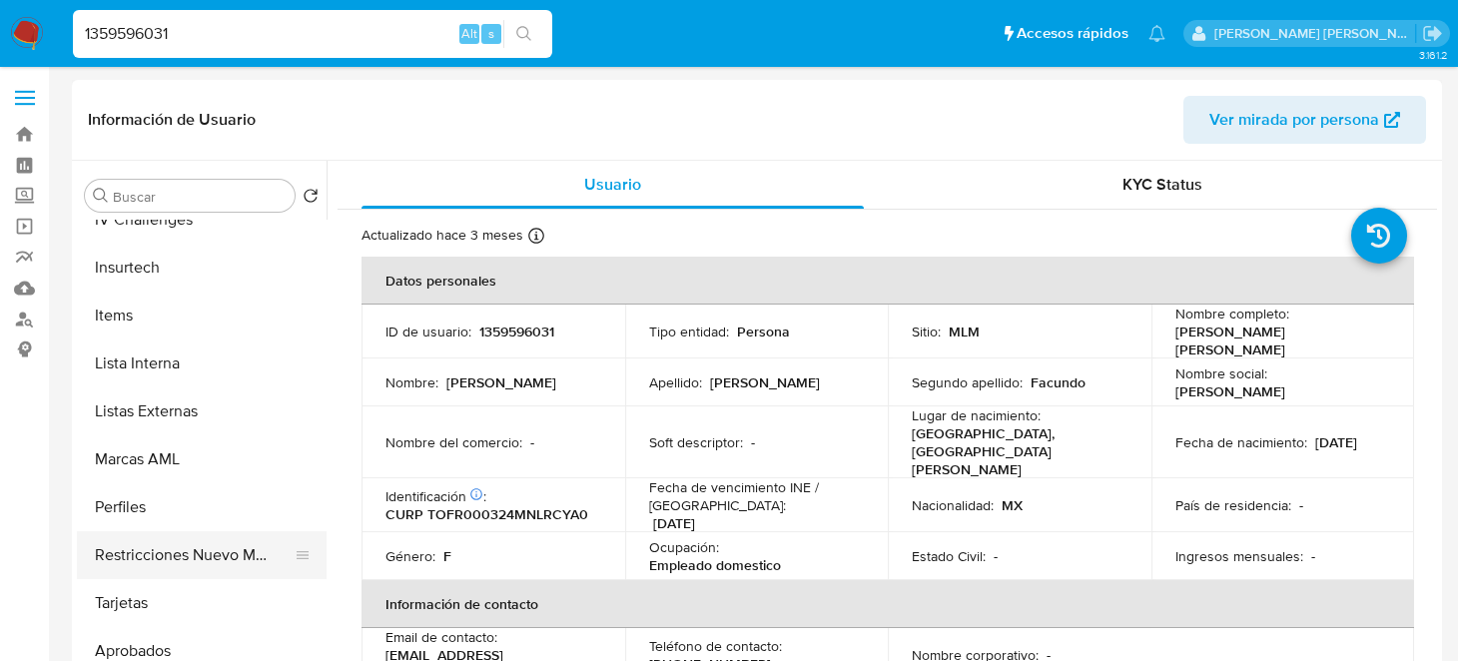
scroll to position [939, 0]
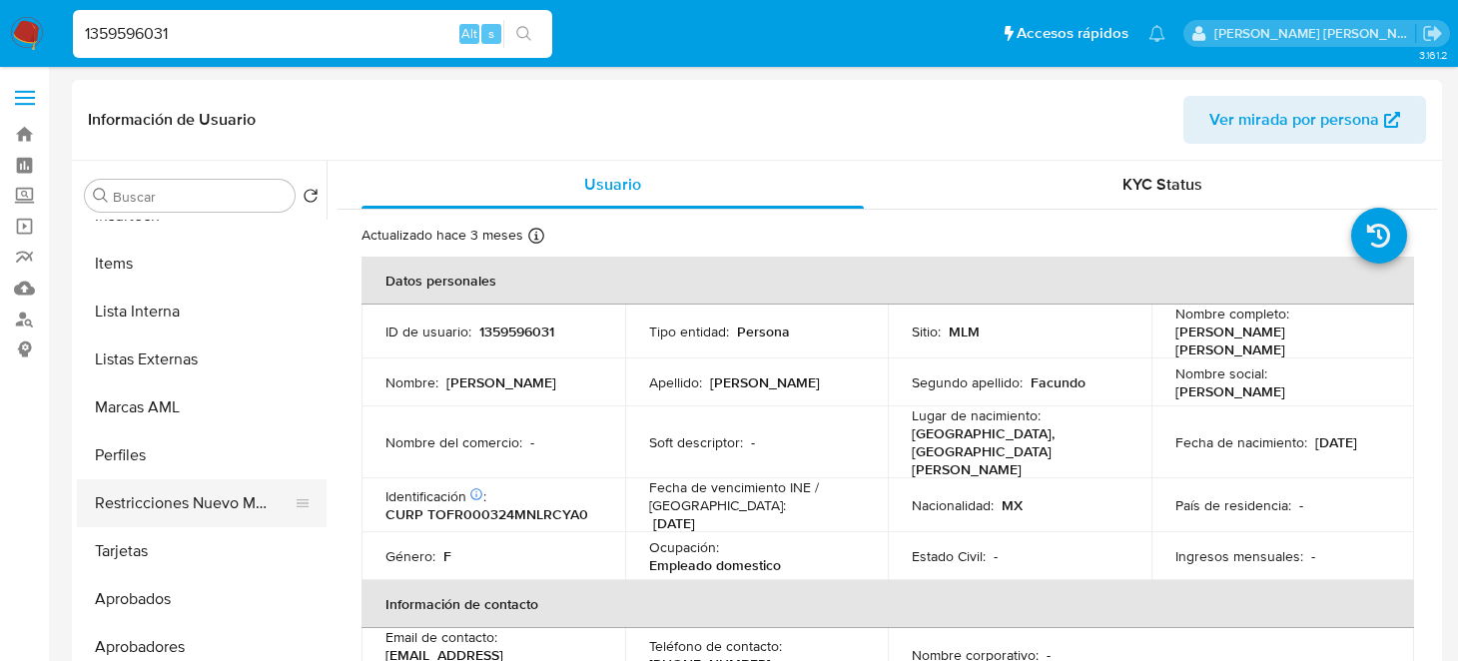
click at [164, 515] on button "Restricciones Nuevo Mundo" at bounding box center [194, 503] width 234 height 48
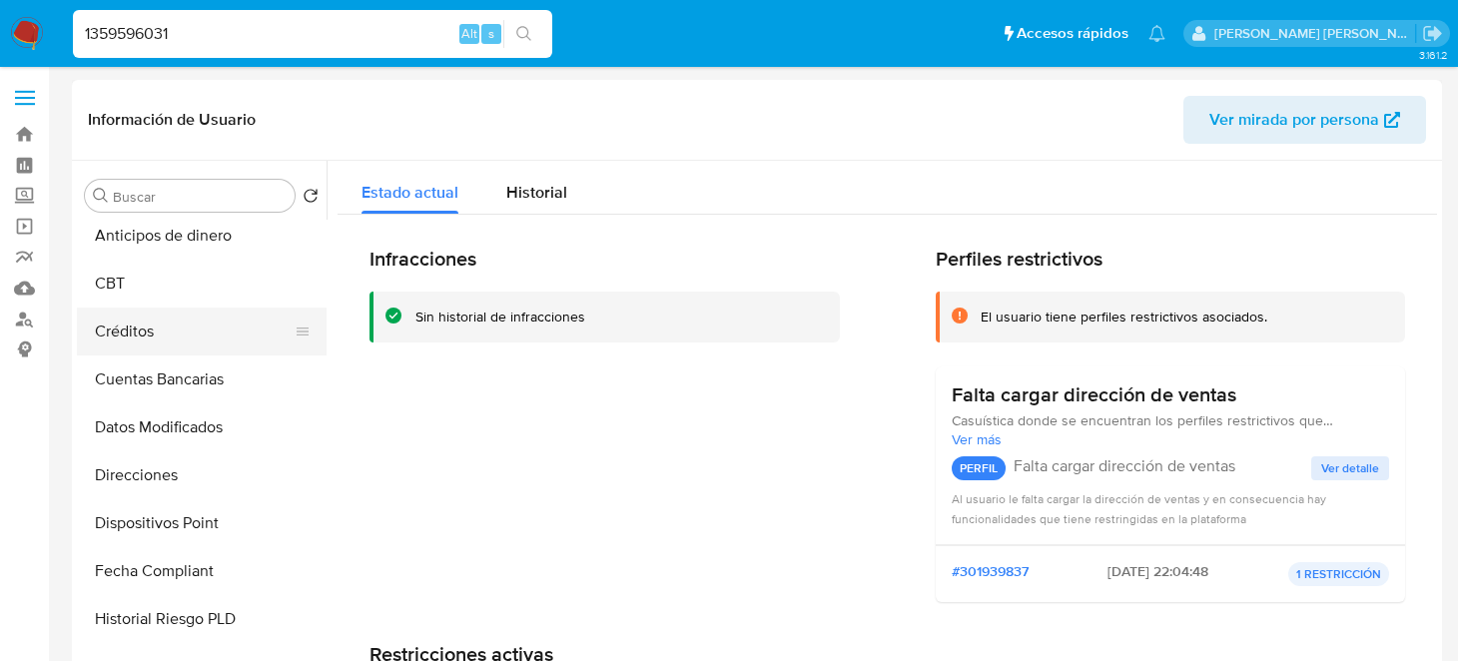
scroll to position [0, 0]
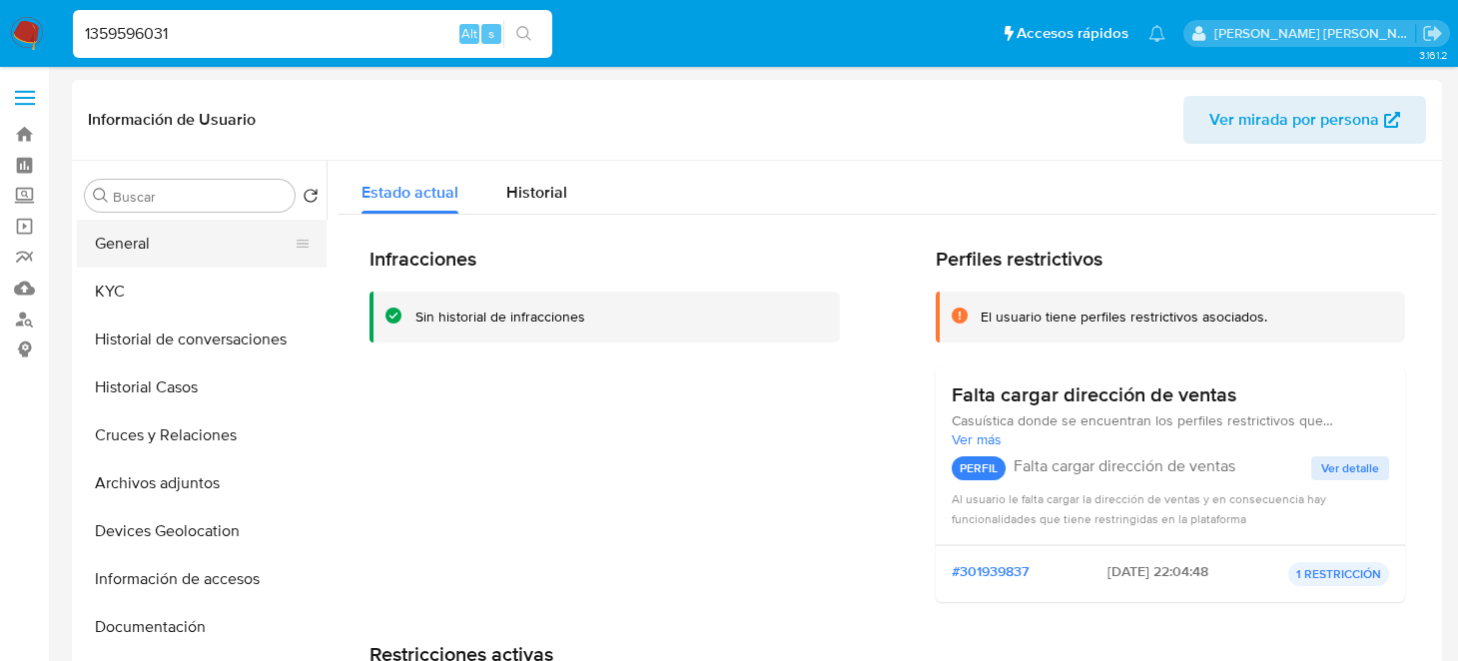
click at [102, 247] on button "General" at bounding box center [194, 244] width 234 height 48
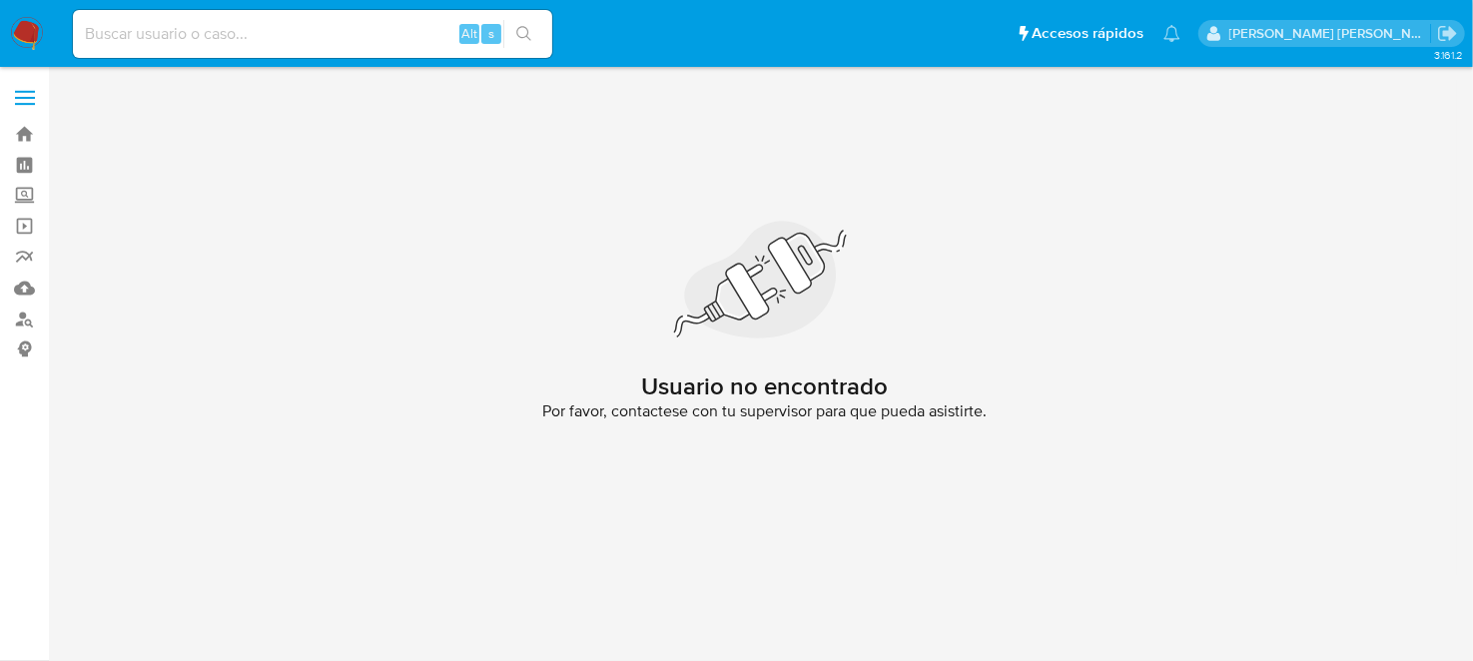
click at [278, 30] on input at bounding box center [312, 34] width 479 height 26
paste input "377286076"
type input "377286076"
click at [385, 47] on div "377286076 Alt s" at bounding box center [312, 34] width 479 height 48
click at [541, 43] on button "search-icon" at bounding box center [523, 34] width 41 height 28
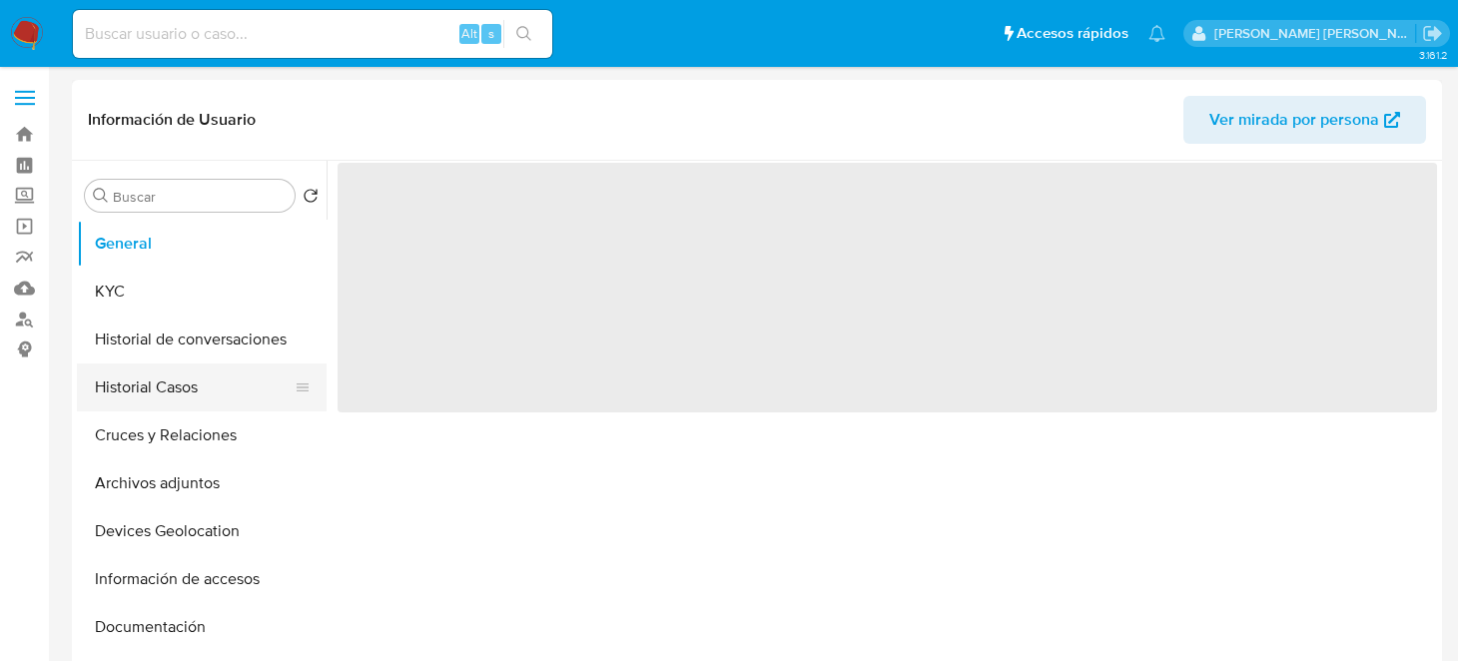
select select "10"
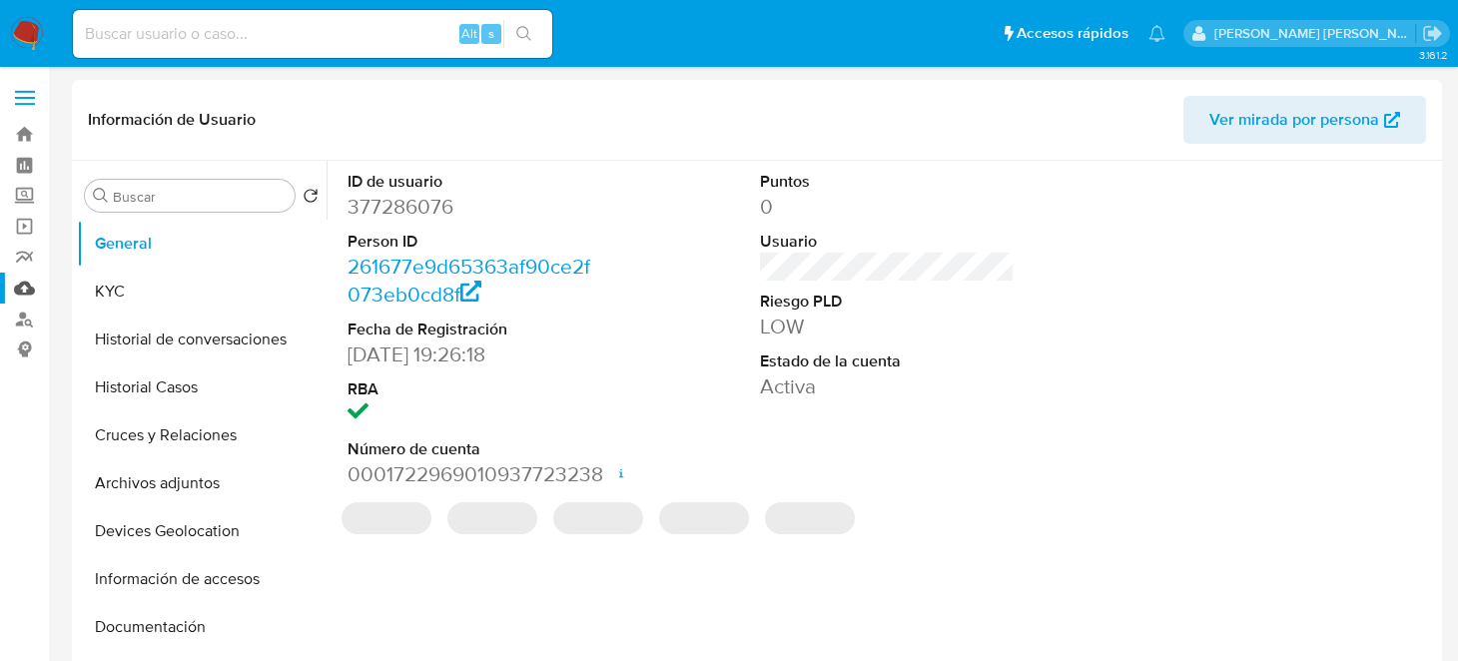
click at [19, 285] on link "Mulan" at bounding box center [119, 288] width 238 height 31
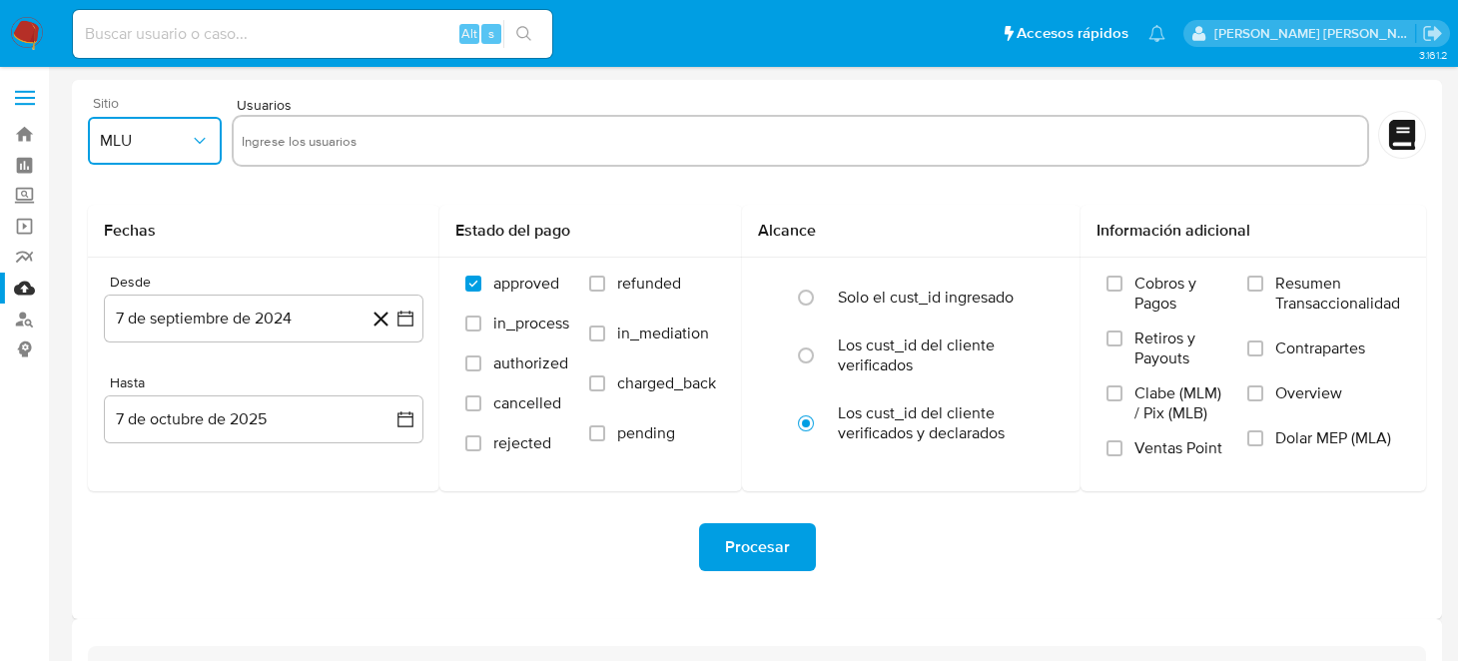
click at [178, 134] on span "MLU" at bounding box center [145, 141] width 90 height 20
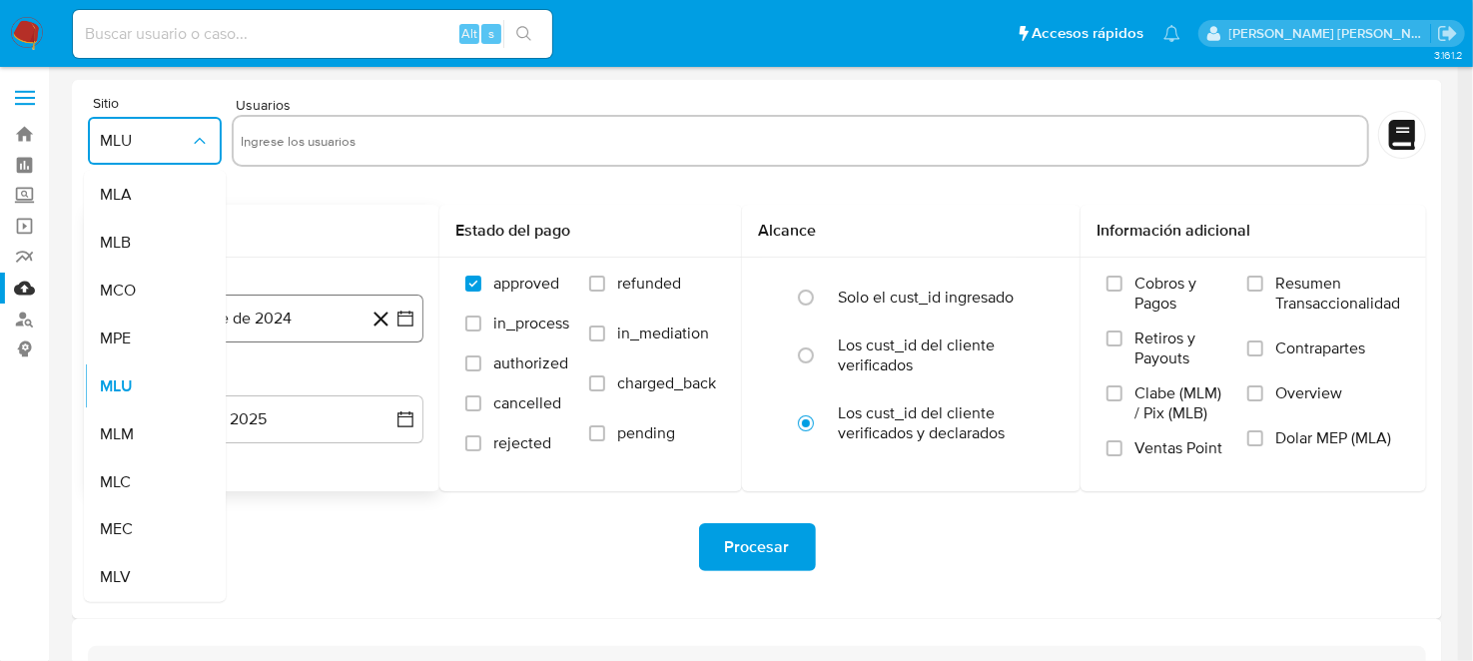
click at [116, 437] on span "MLM" at bounding box center [117, 434] width 34 height 20
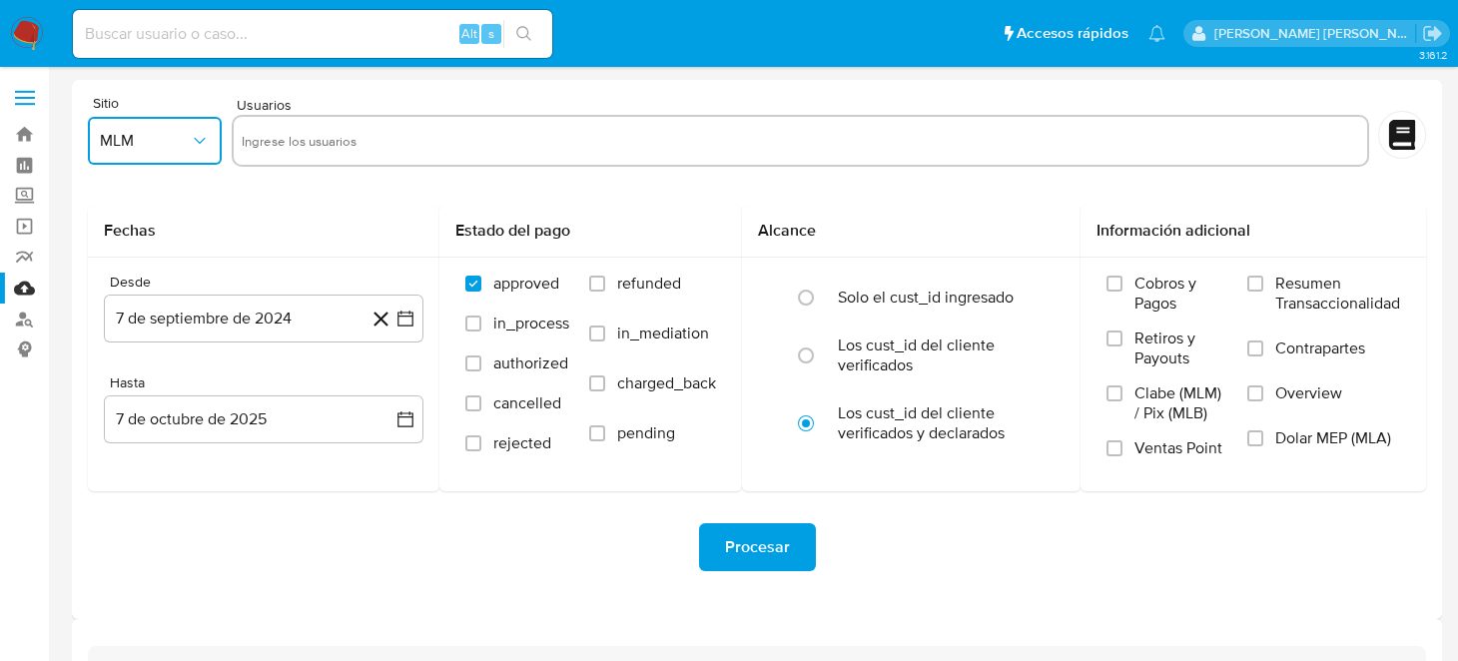
click at [333, 140] on input "text" at bounding box center [801, 141] width 1118 height 32
type input "377286076"
click at [411, 315] on icon "button" at bounding box center [405, 319] width 16 height 16
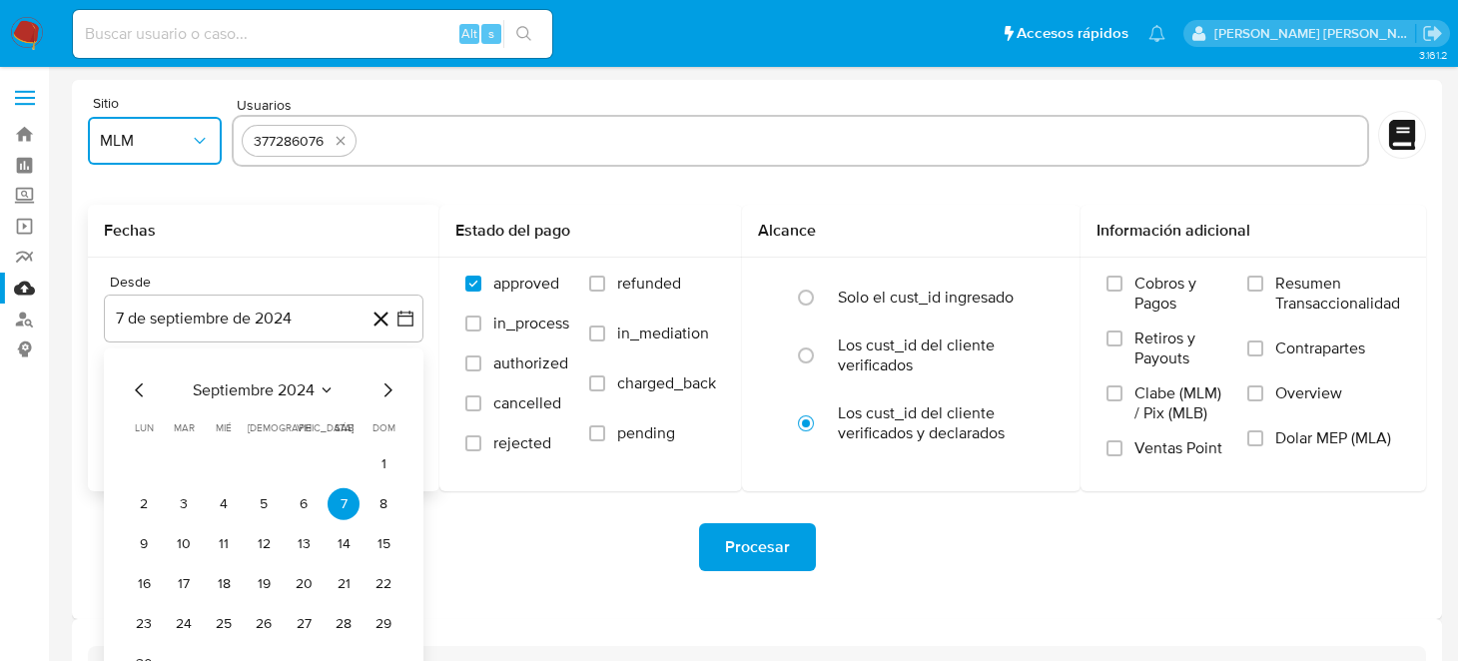
click at [382, 390] on icon "Mes siguiente" at bounding box center [388, 391] width 24 height 24
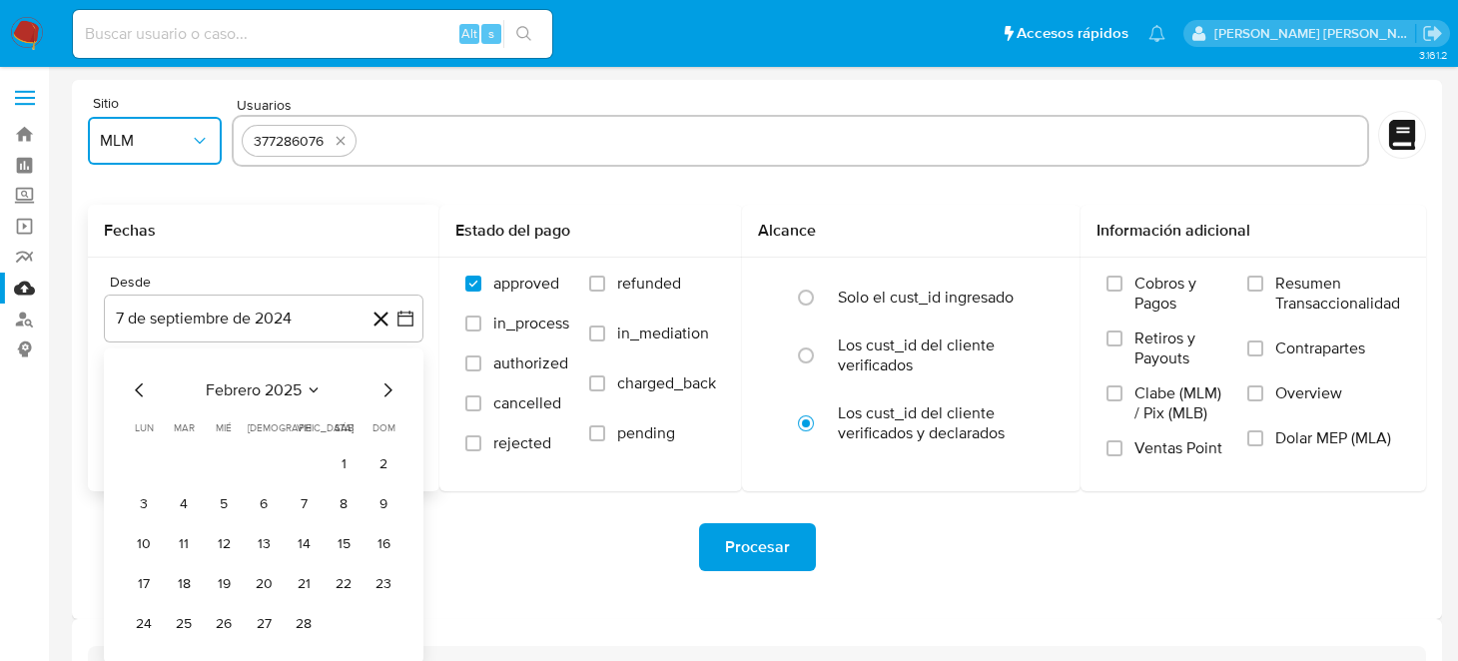
click at [382, 390] on icon "Mes siguiente" at bounding box center [388, 391] width 24 height 24
click at [275, 463] on button "1" at bounding box center [264, 464] width 32 height 32
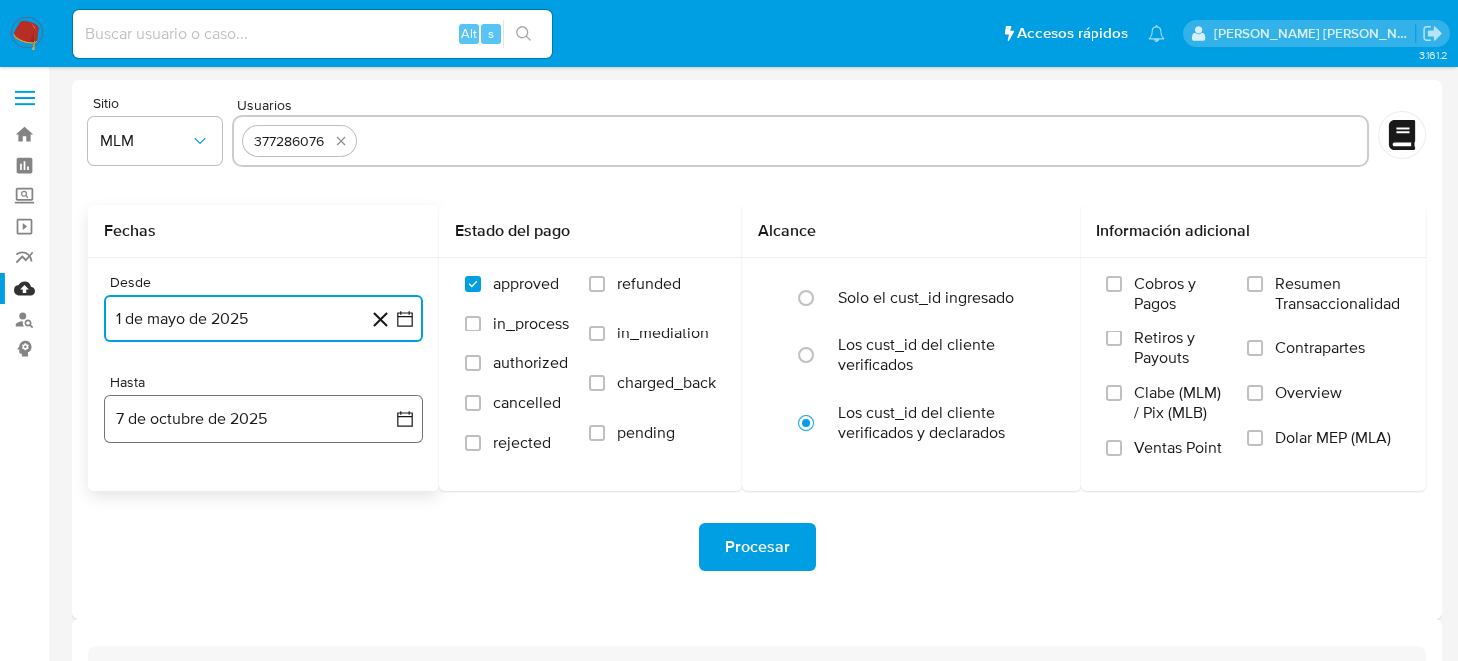
click at [399, 427] on icon "button" at bounding box center [405, 419] width 20 height 20
click at [139, 493] on icon "Mes anterior" at bounding box center [139, 491] width 8 height 14
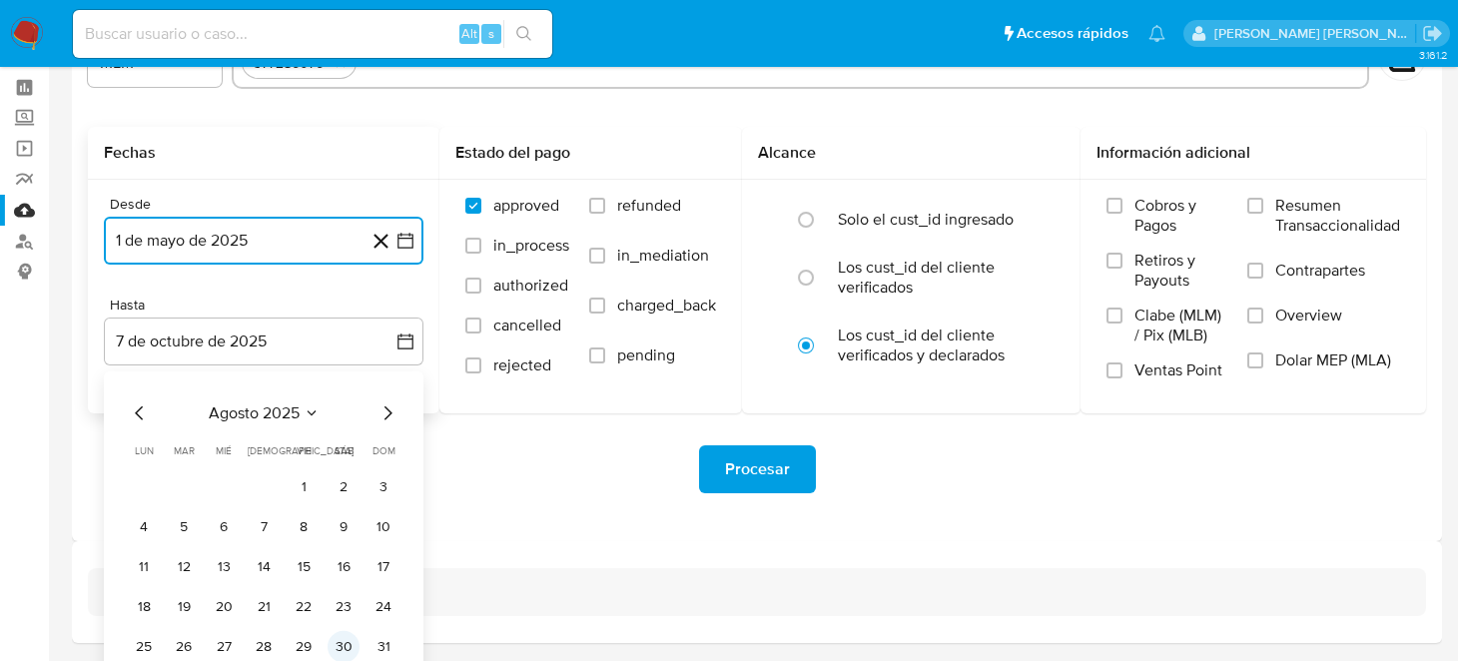
scroll to position [144, 0]
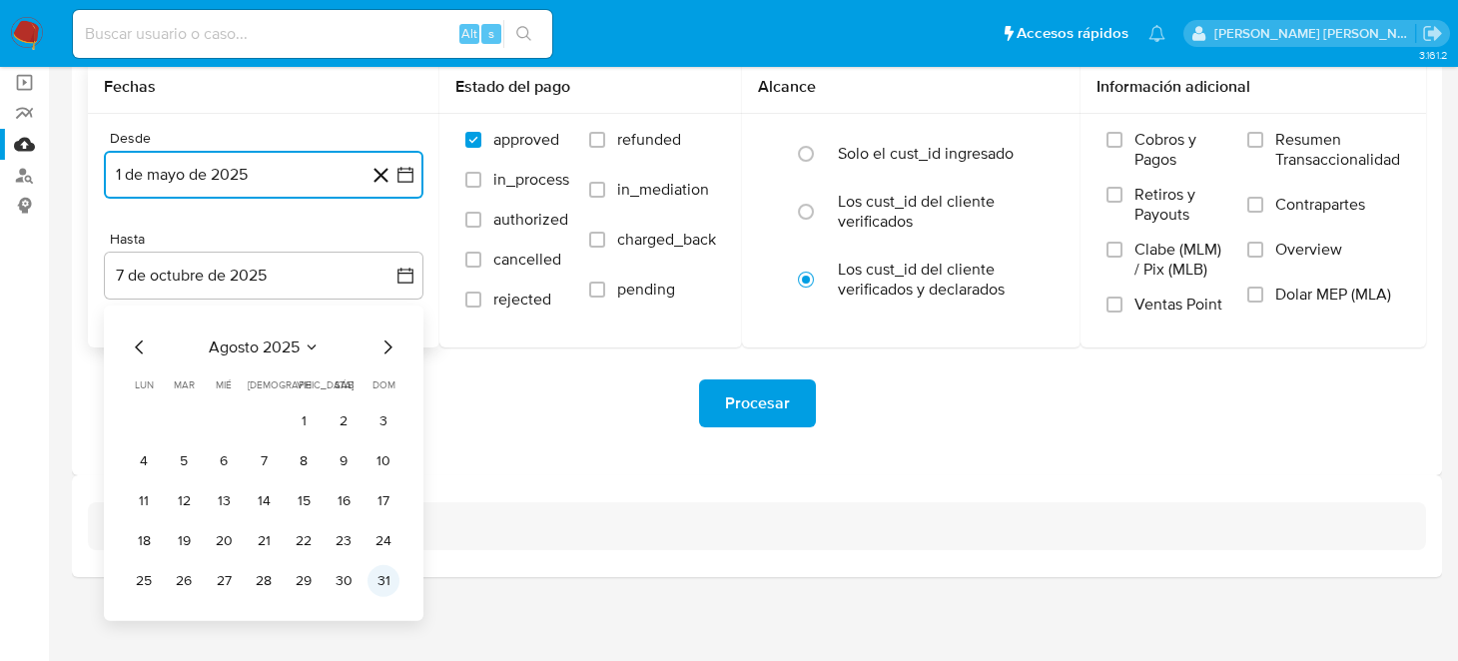
click at [376, 575] on button "31" at bounding box center [384, 581] width 32 height 32
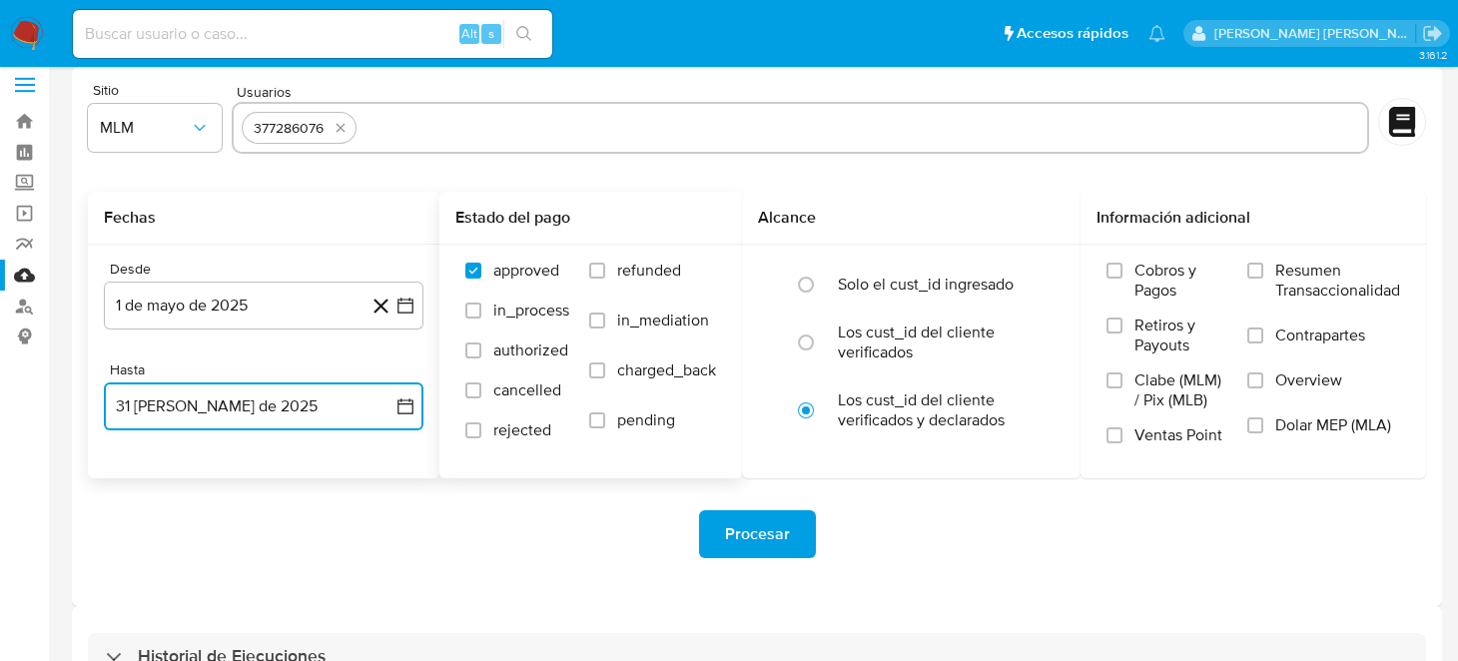
scroll to position [0, 0]
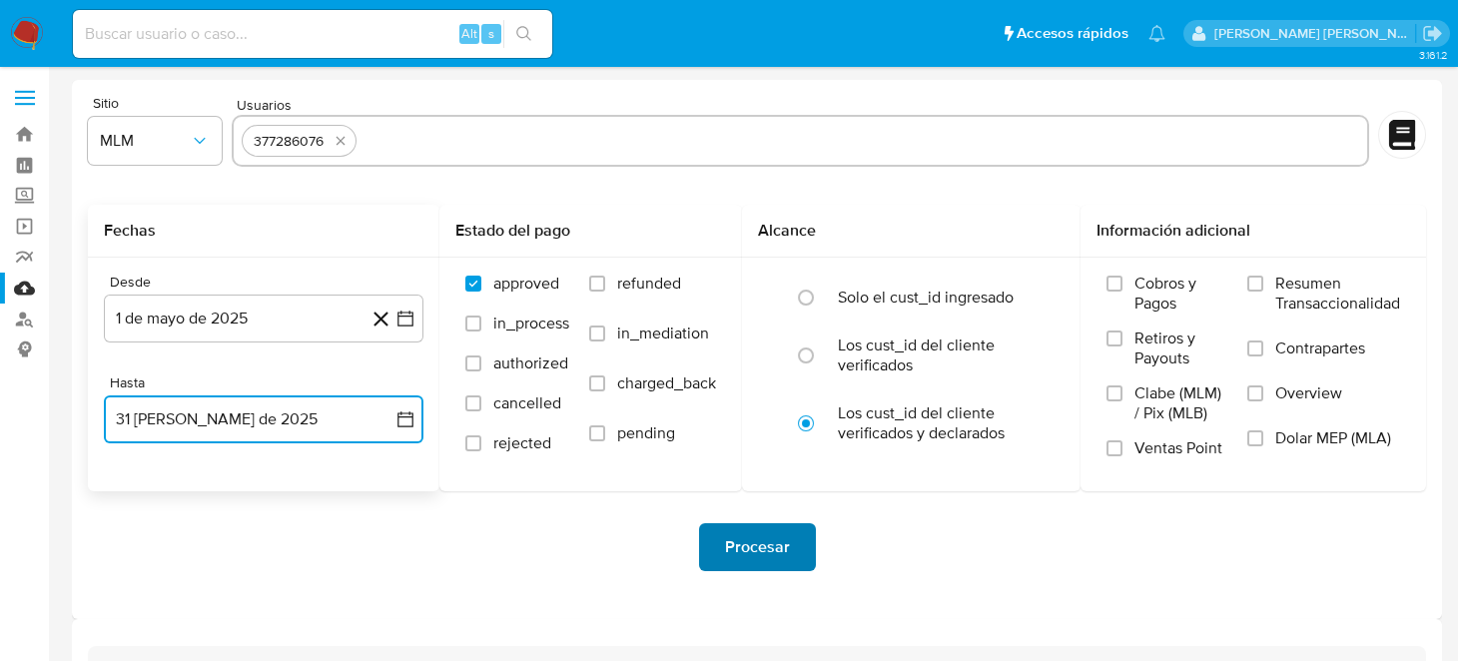
click at [771, 549] on span "Procesar" at bounding box center [757, 547] width 65 height 44
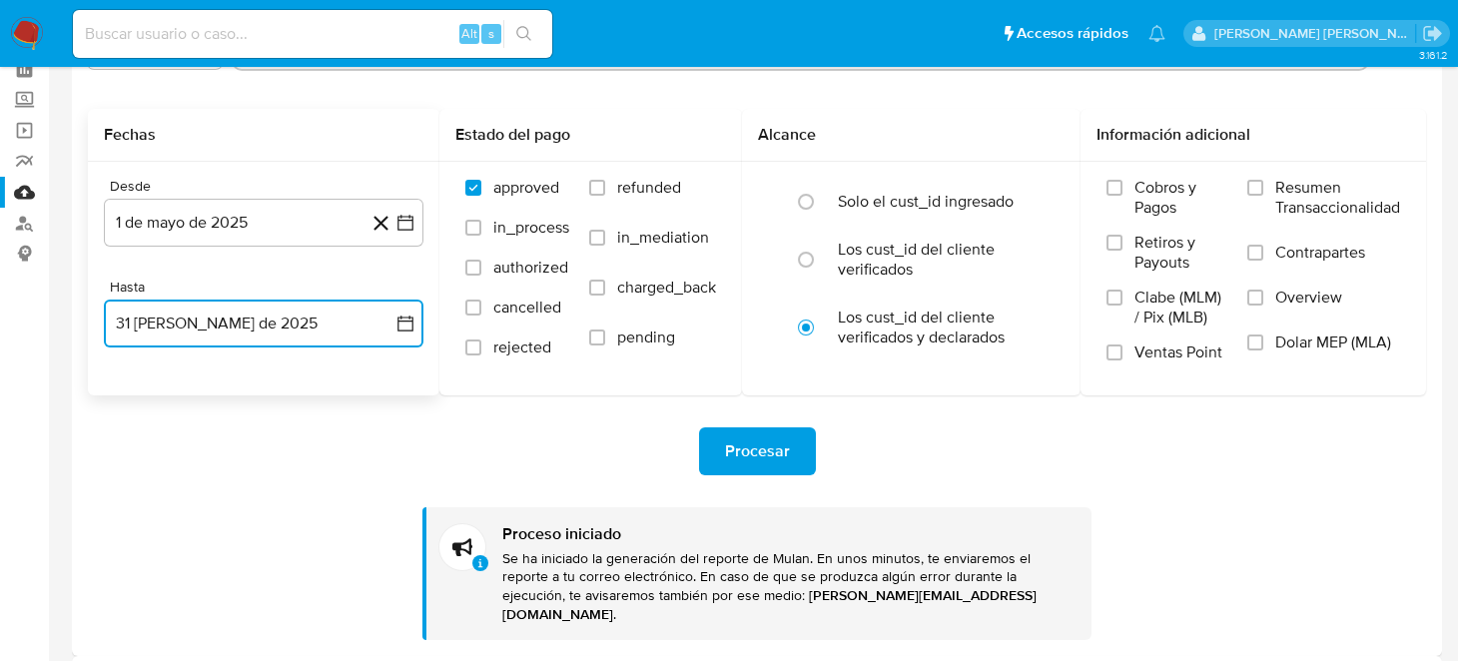
scroll to position [259, 0]
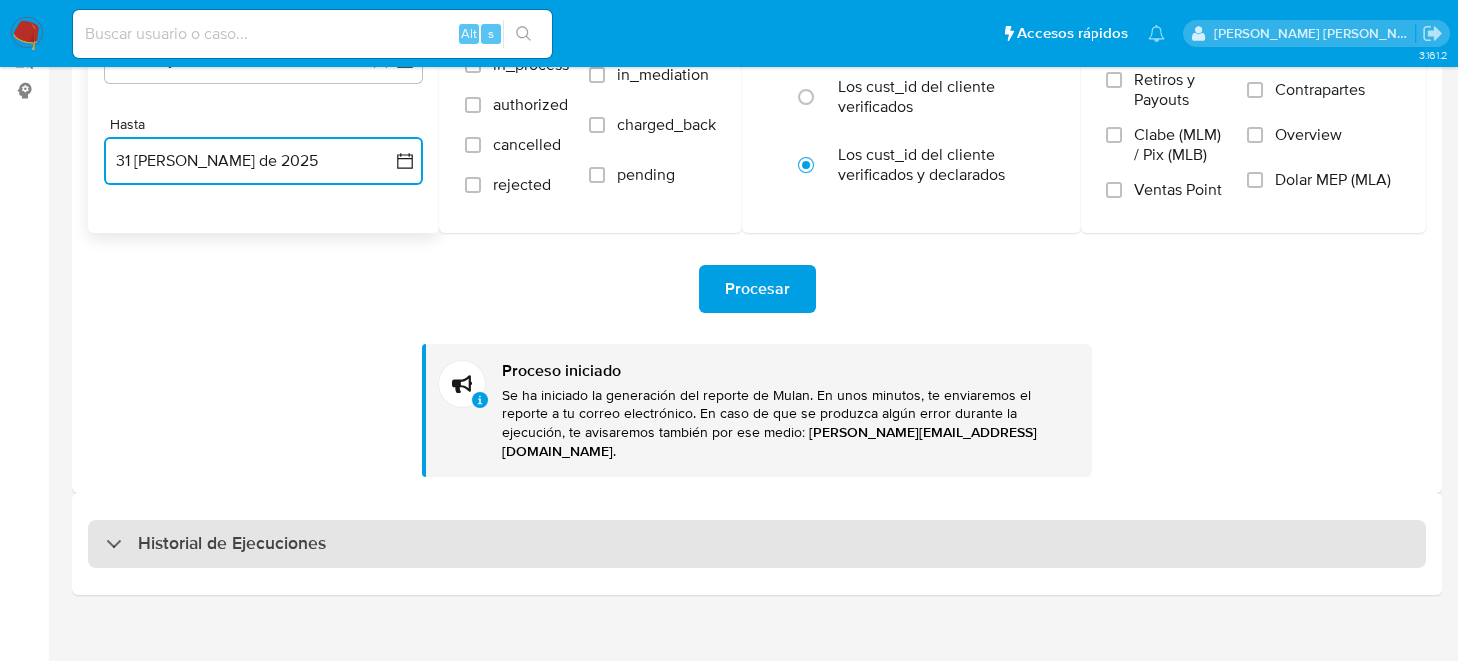
click at [270, 532] on h3 "Historial de Ejecuciones" at bounding box center [232, 544] width 188 height 24
select select "10"
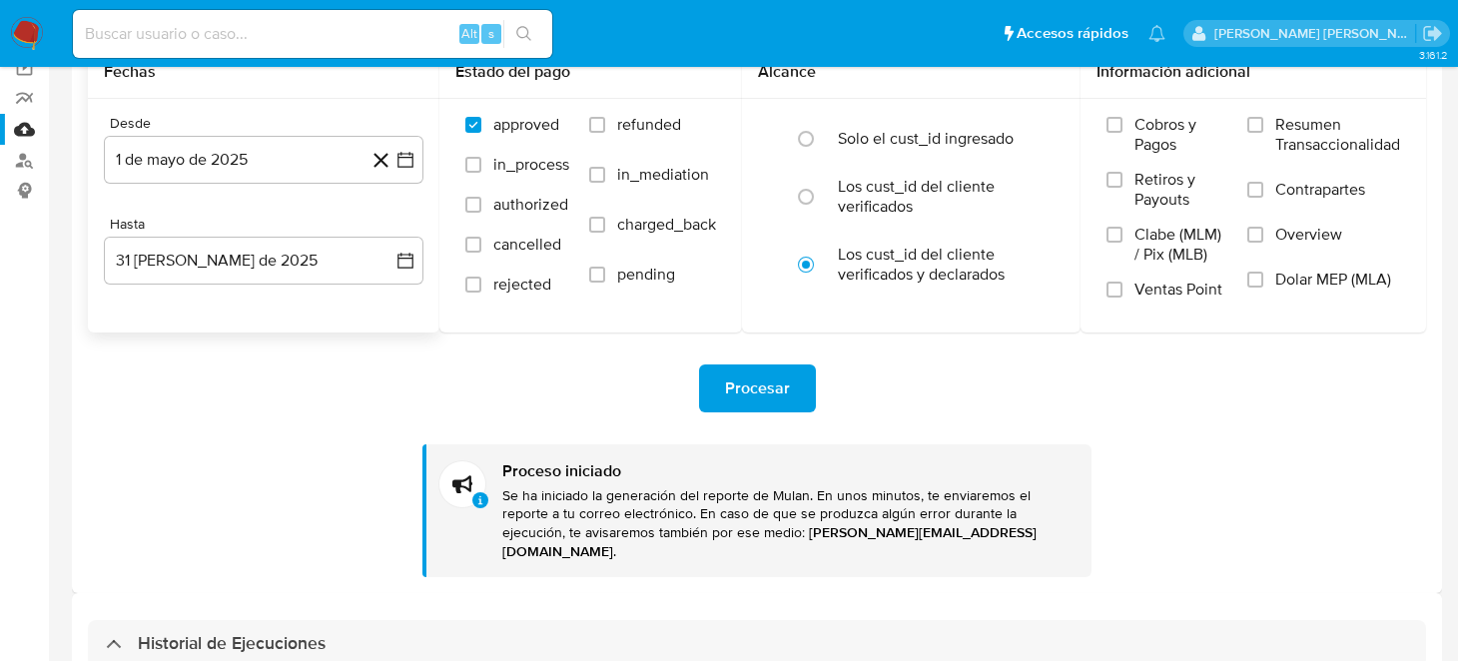
scroll to position [0, 0]
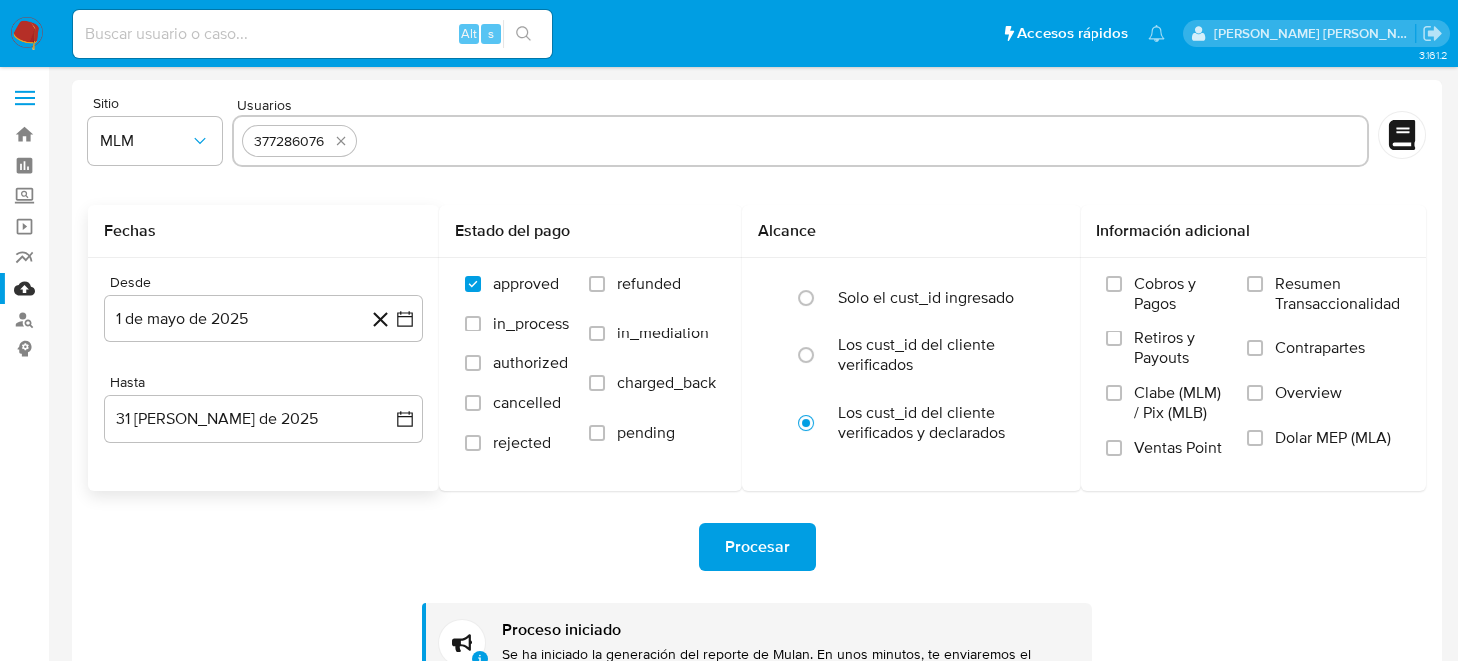
click at [348, 141] on icon "quitar 377286076" at bounding box center [341, 141] width 16 height 16
click at [392, 133] on input "text" at bounding box center [801, 141] width 1118 height 32
paste input "557228775"
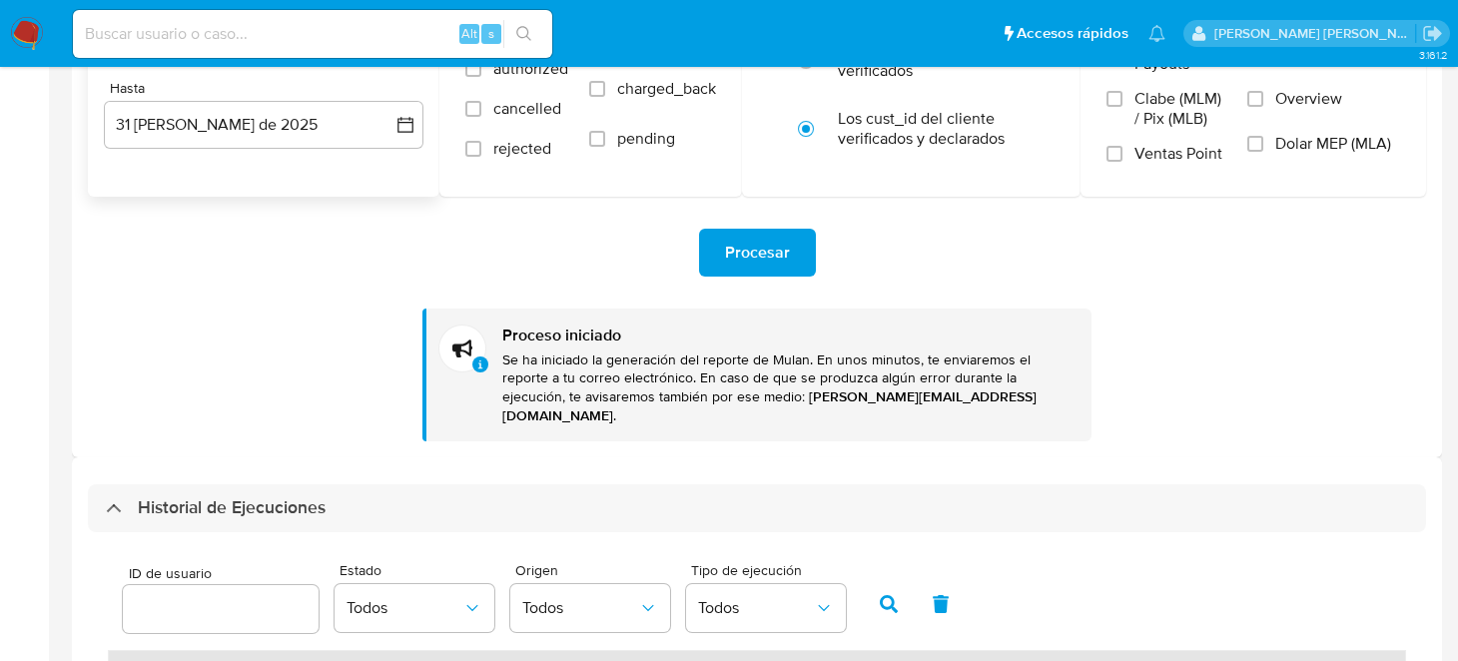
scroll to position [300, 0]
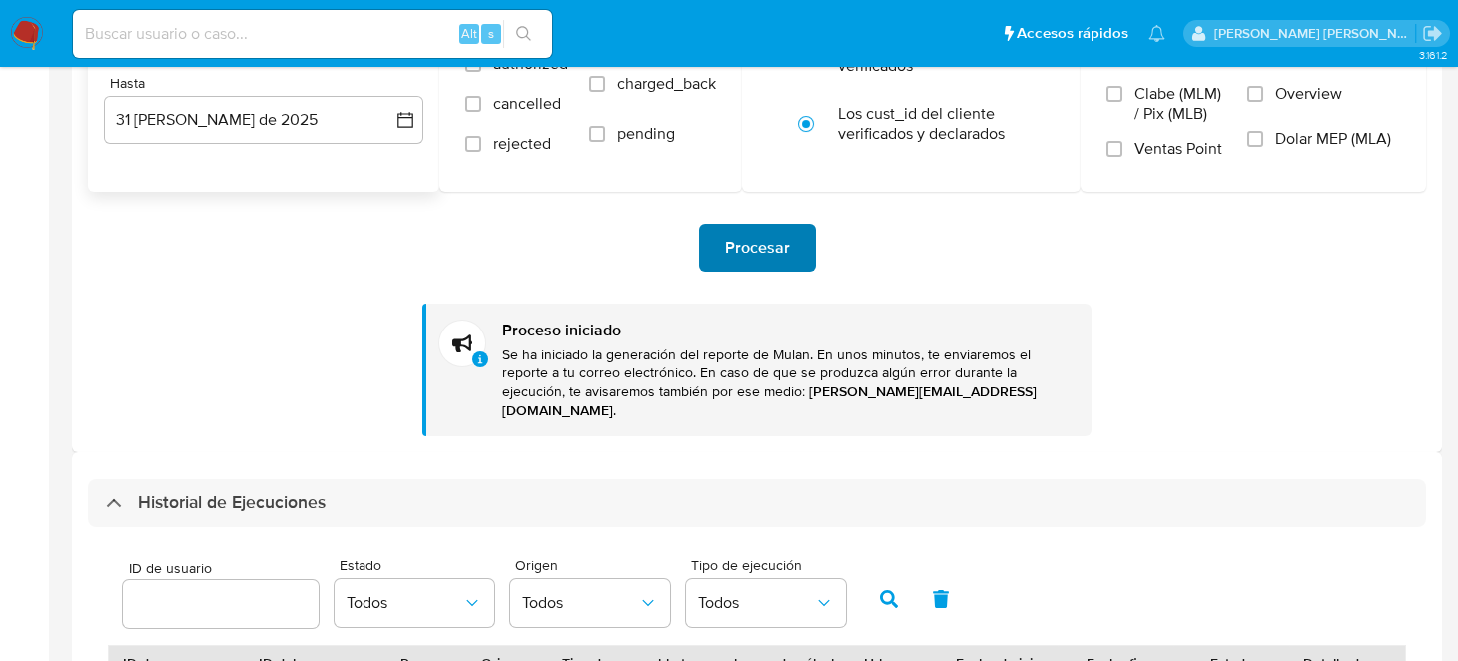
type input "557228775"
click at [754, 227] on span "Procesar" at bounding box center [757, 248] width 65 height 44
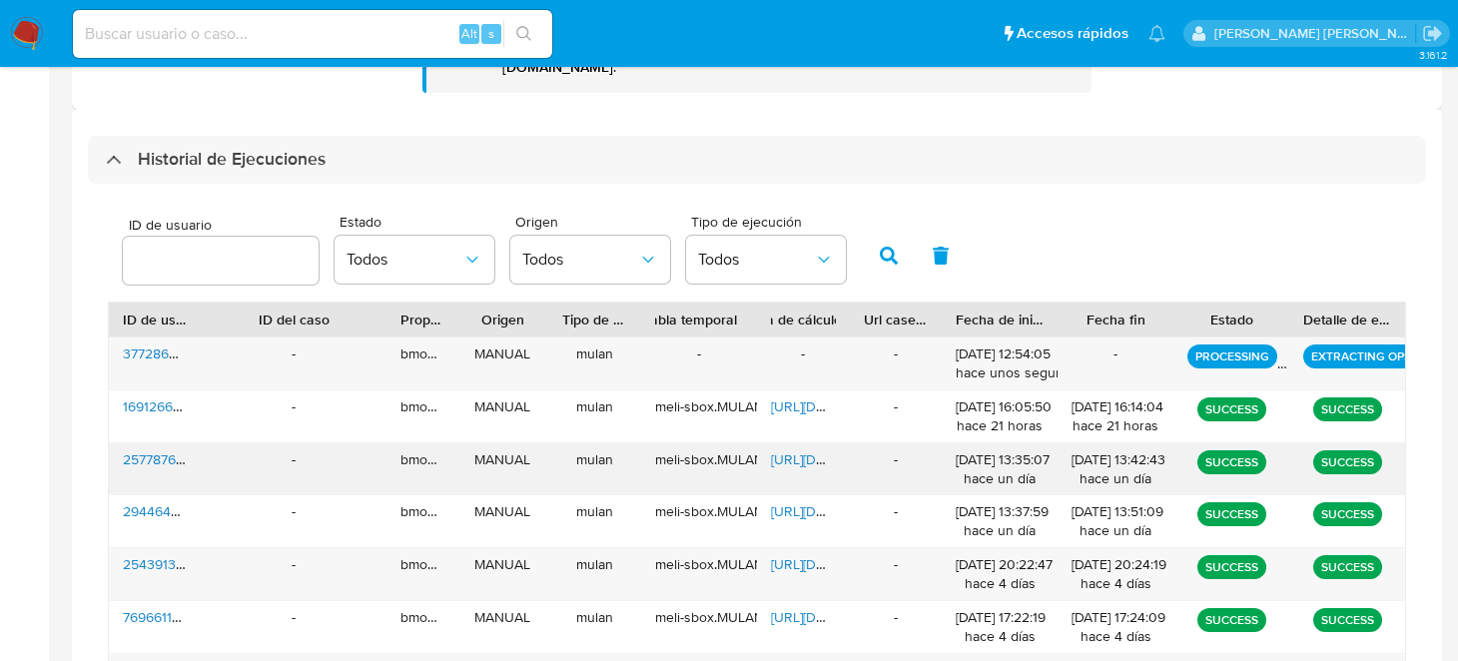
scroll to position [698, 0]
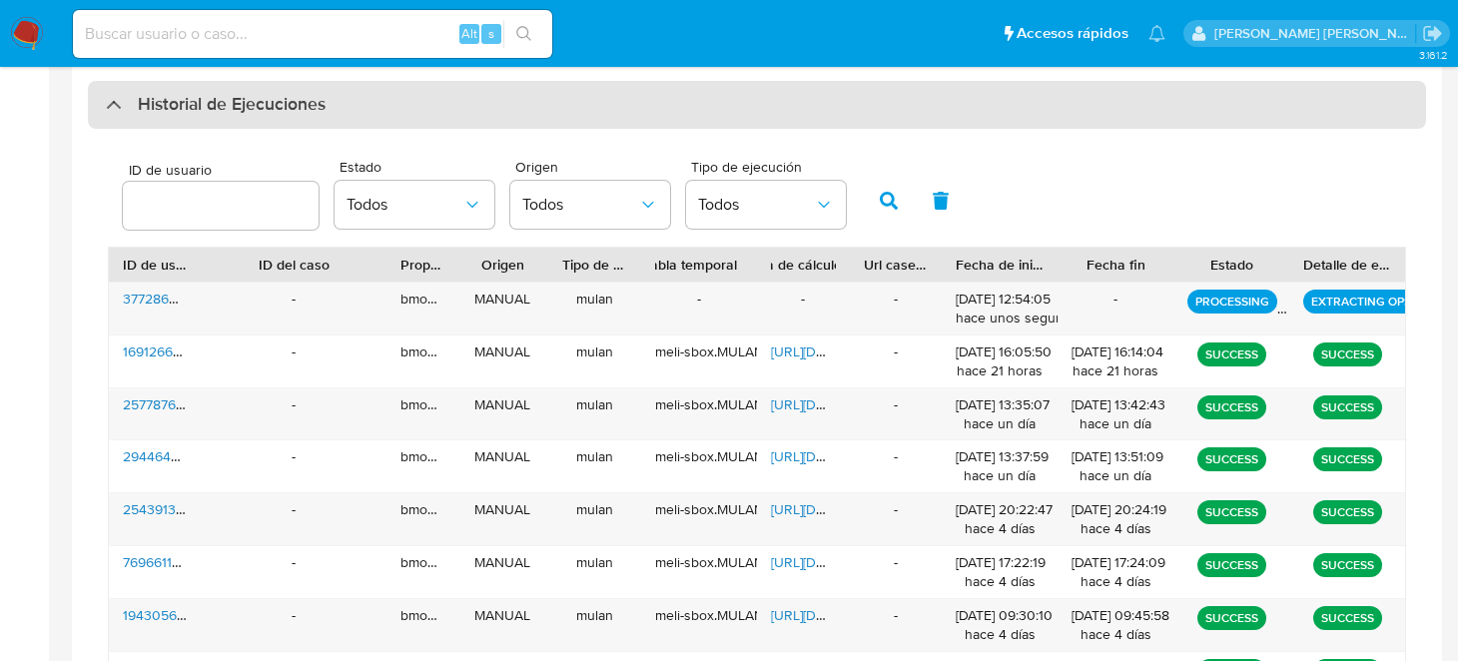
click at [106, 104] on div at bounding box center [106, 104] width 0 height 0
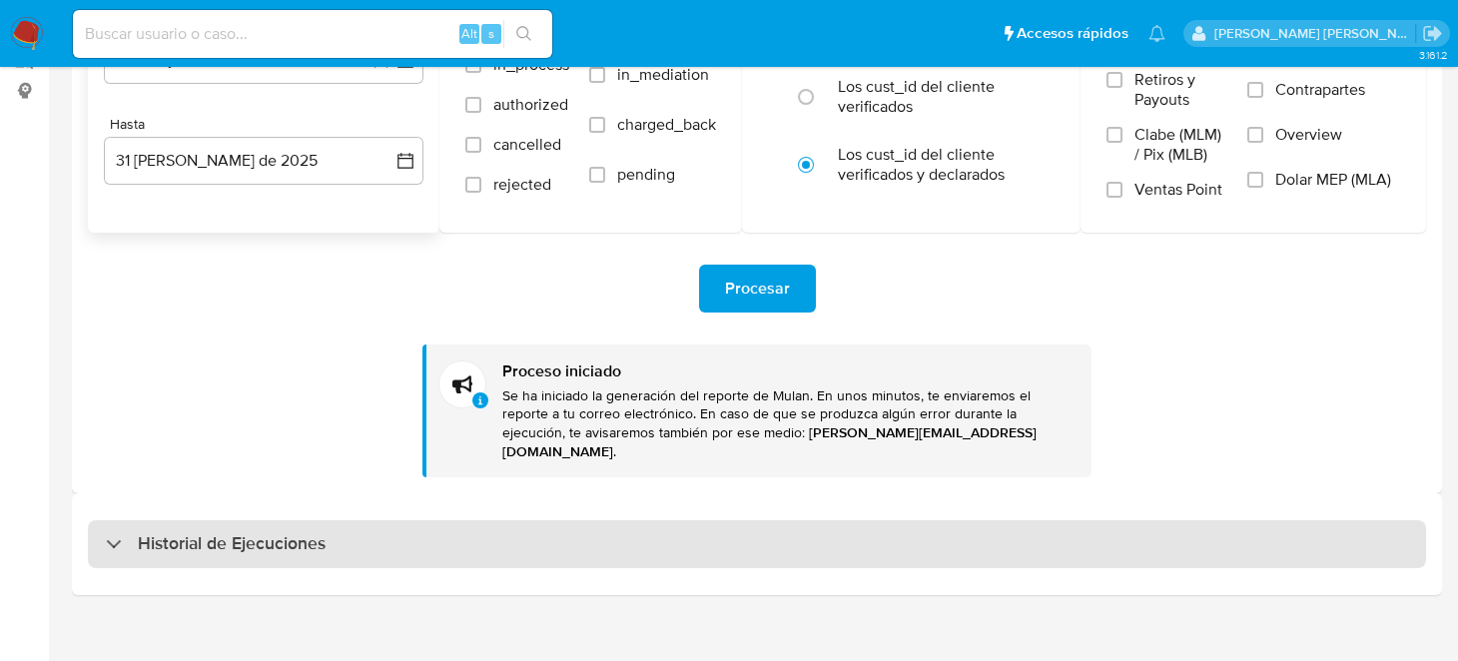
click at [106, 543] on div at bounding box center [106, 543] width 0 height 0
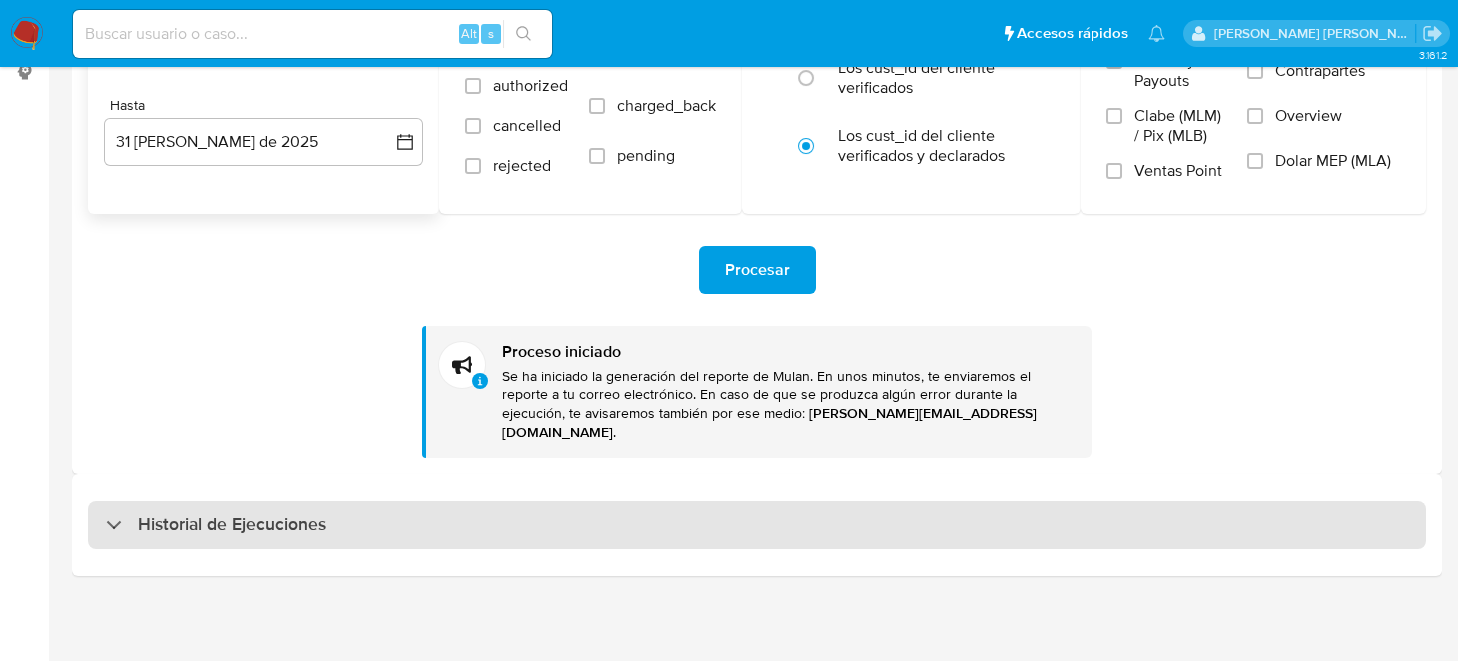
select select "10"
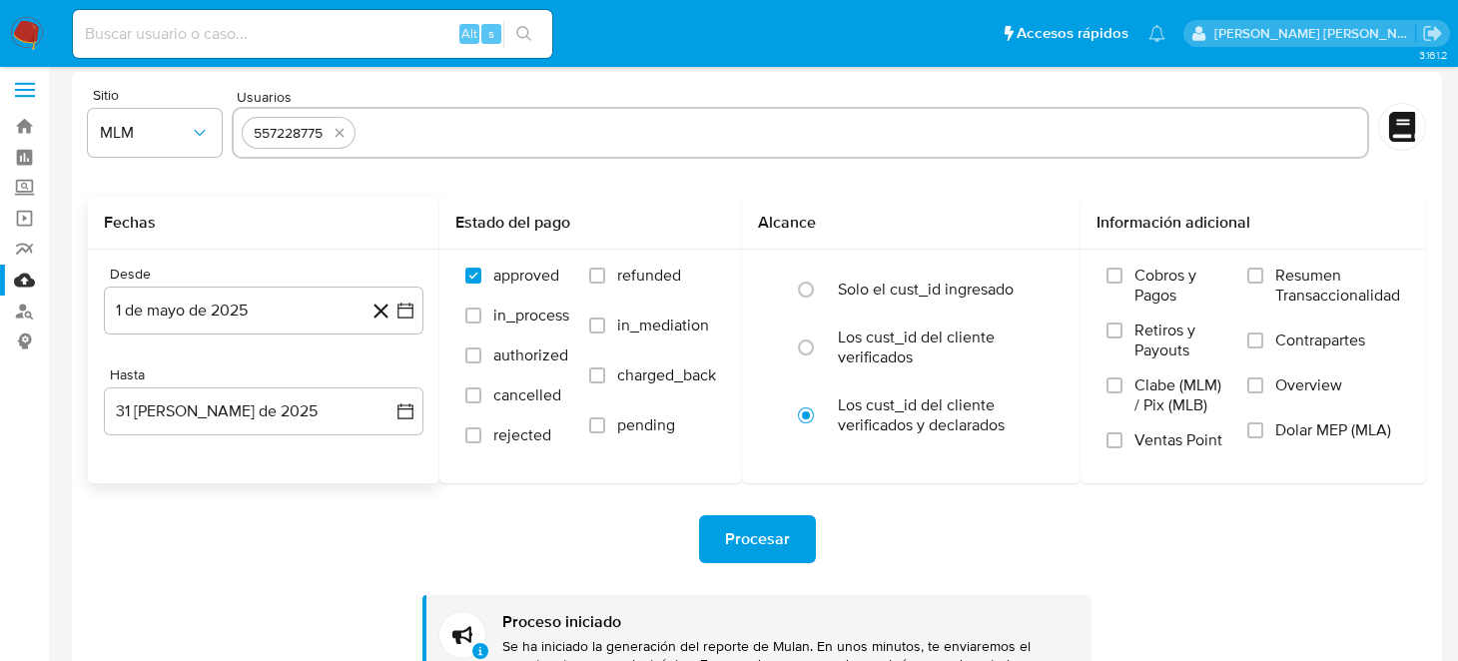
scroll to position [0, 0]
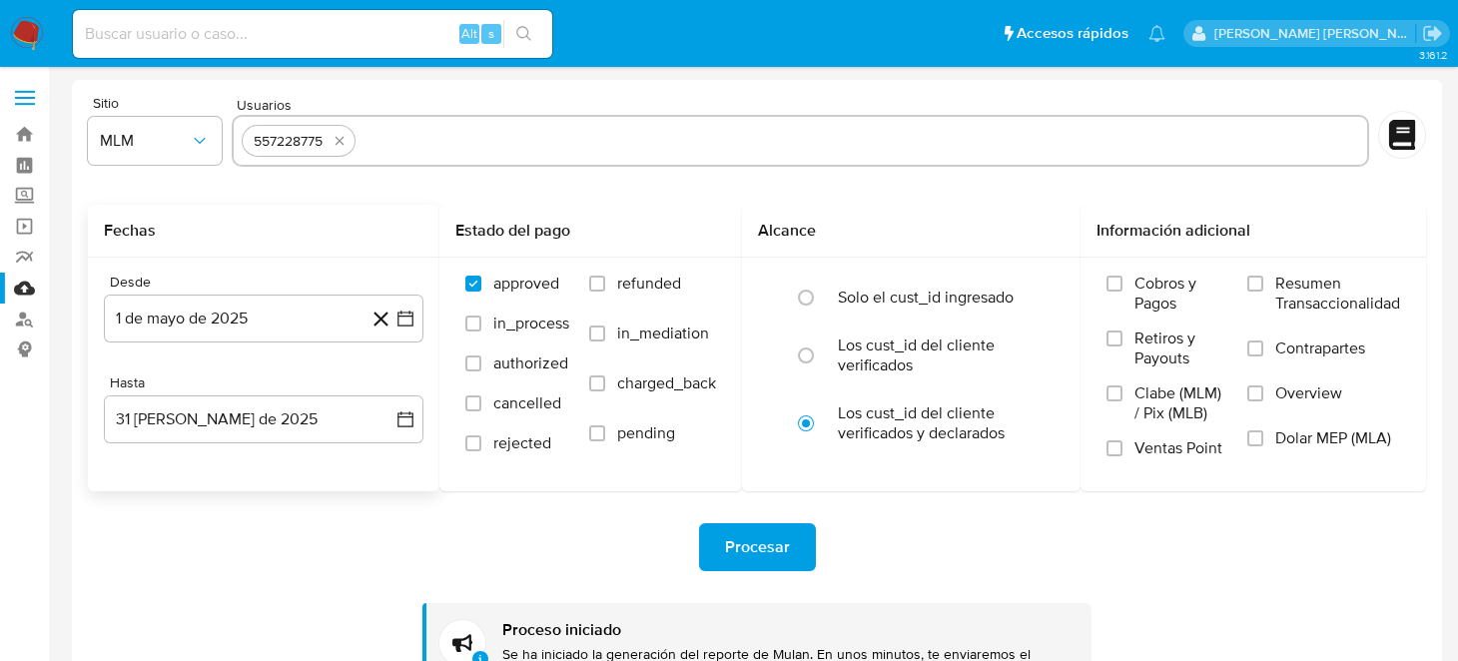
click at [19, 31] on img at bounding box center [27, 34] width 34 height 34
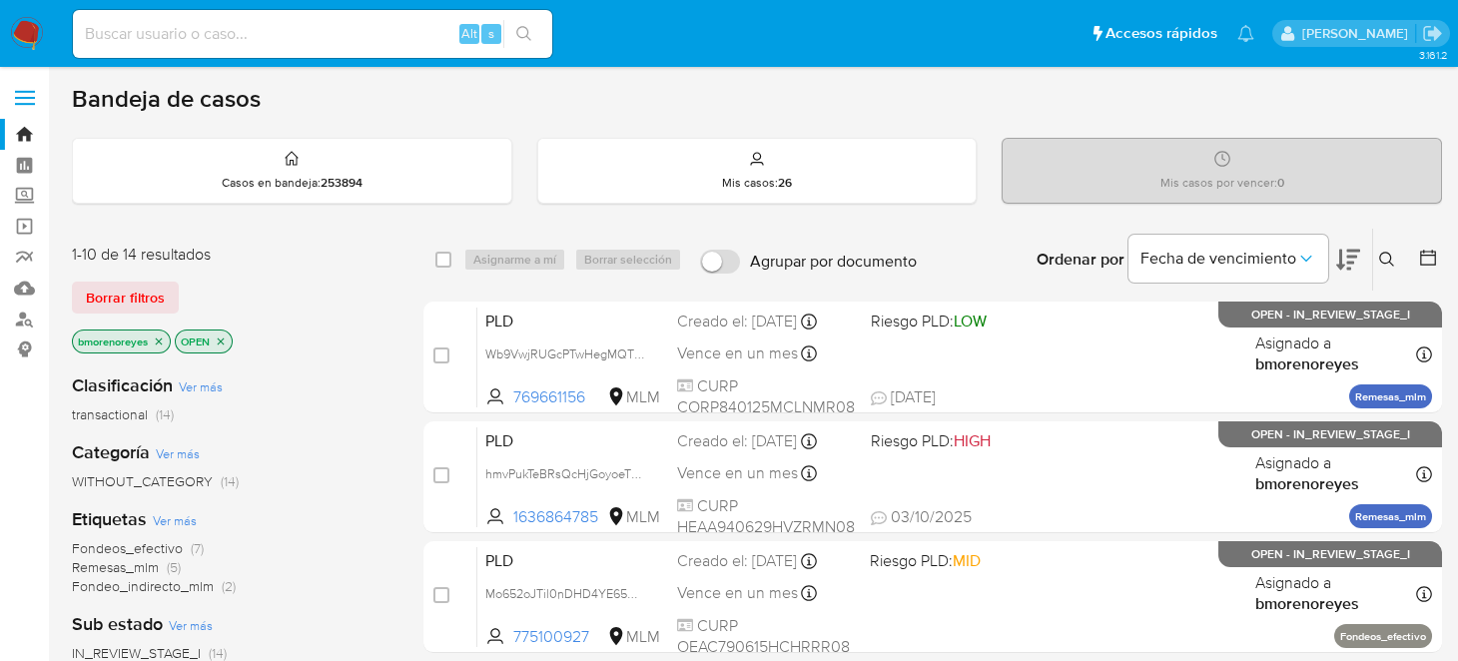
click at [238, 31] on input at bounding box center [312, 34] width 479 height 26
paste input "1691266201"
type input "1691266201"
click at [522, 31] on icon "search-icon" at bounding box center [524, 34] width 16 height 16
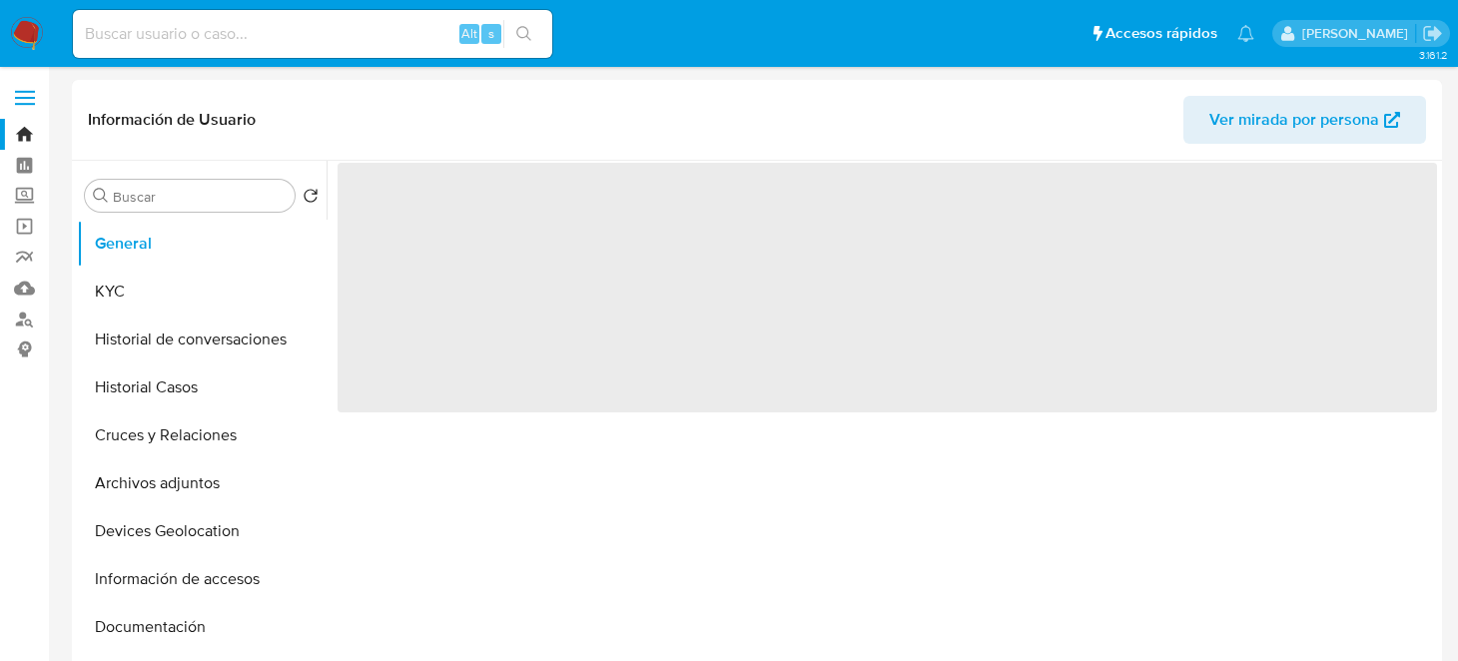
select select "10"
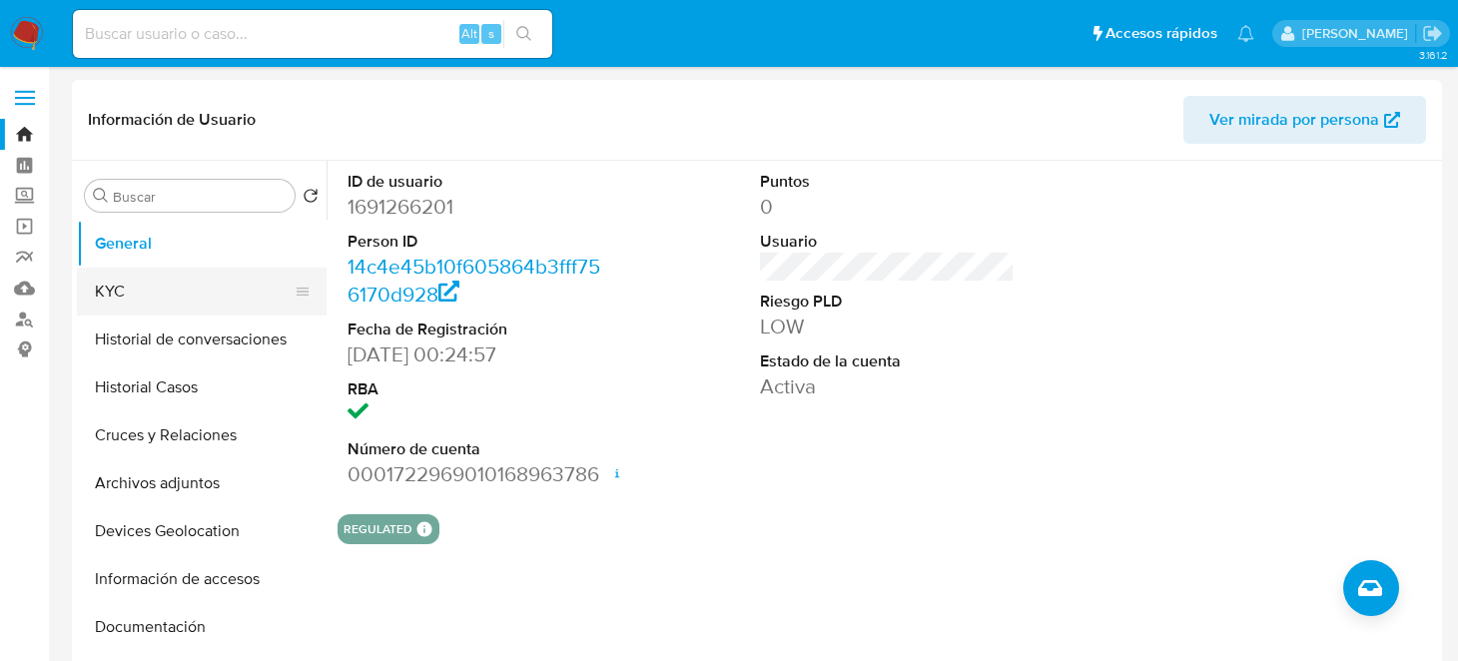
click at [138, 306] on button "KYC" at bounding box center [194, 292] width 234 height 48
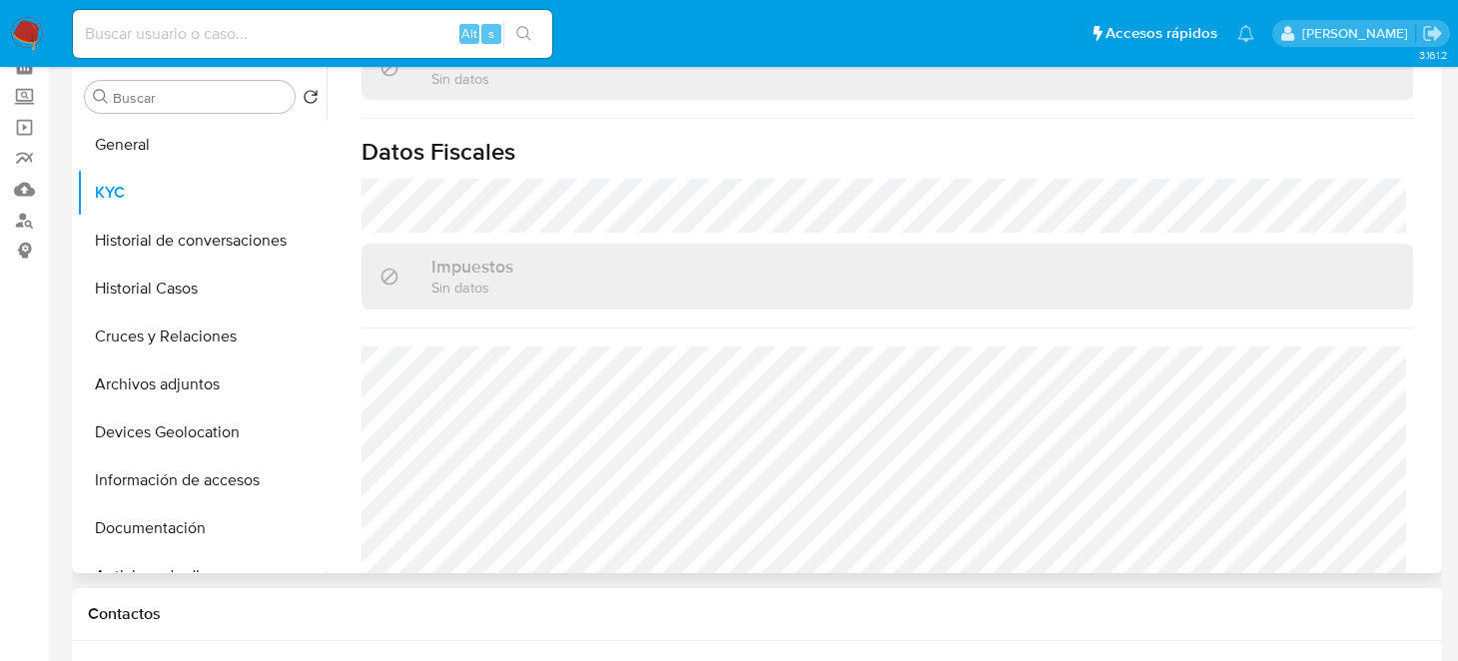
scroll to position [1240, 0]
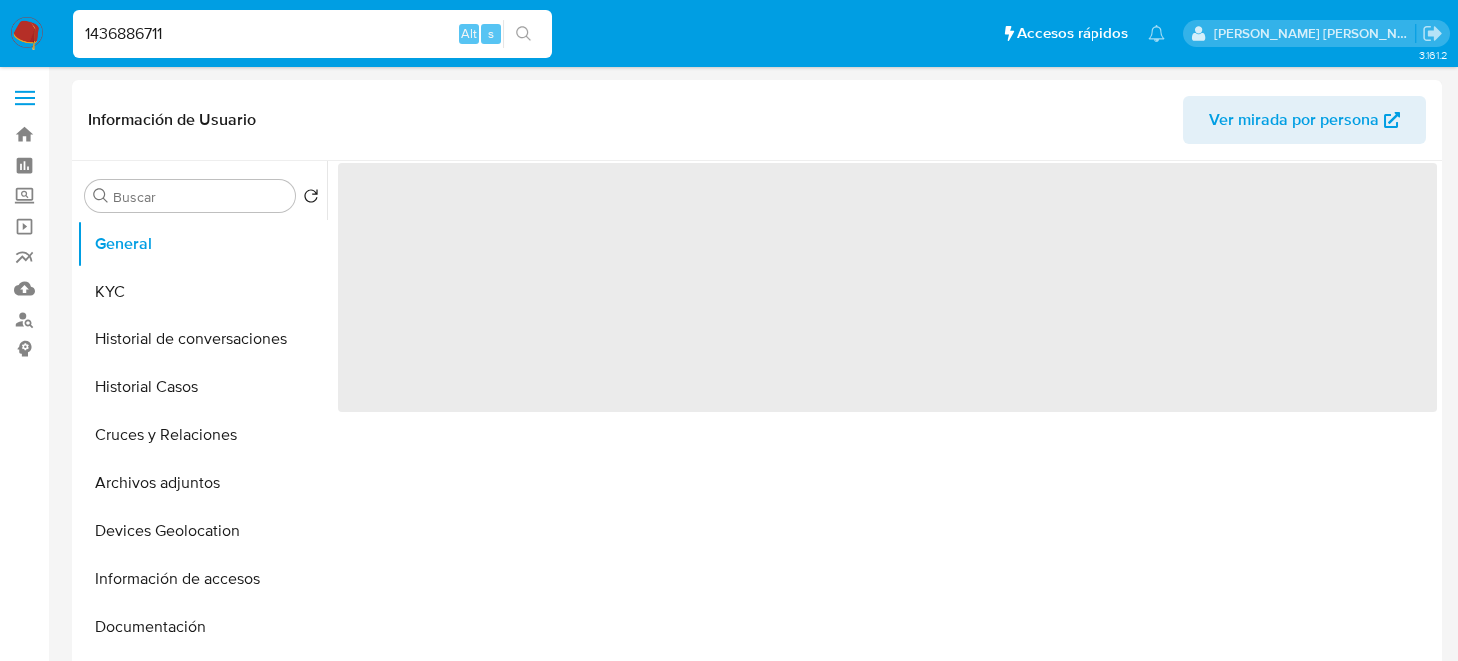
type input "1436886711"
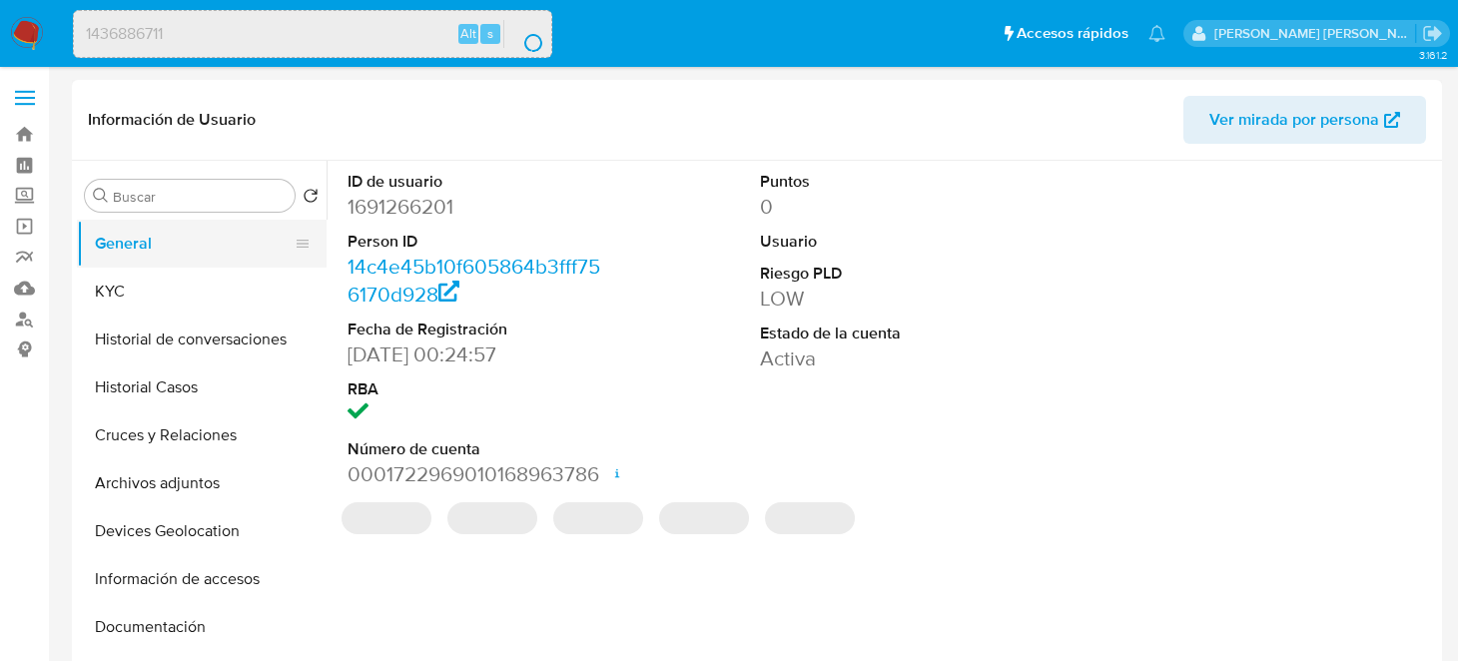
select select "10"
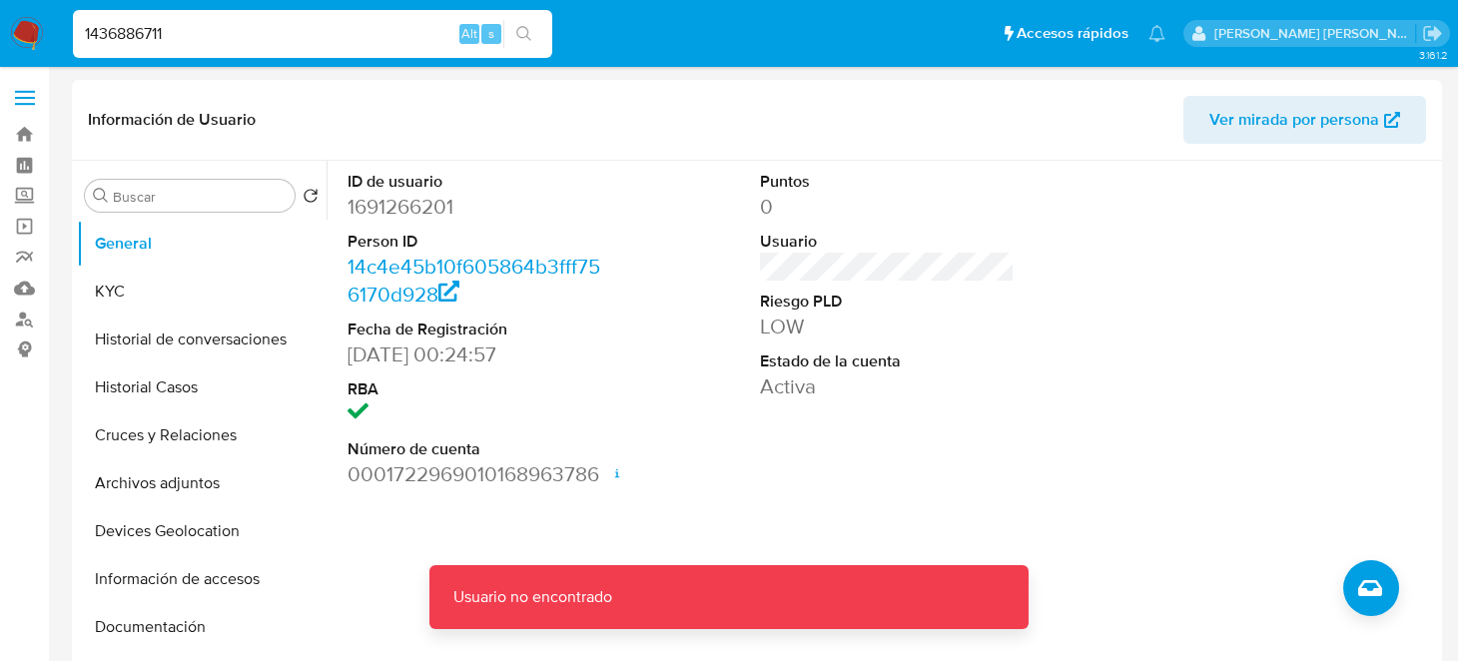
drag, startPoint x: 294, startPoint y: 31, endPoint x: 283, endPoint y: 37, distance: 12.5
click at [294, 32] on input "1436886711" at bounding box center [312, 34] width 479 height 26
type input "1436886711"
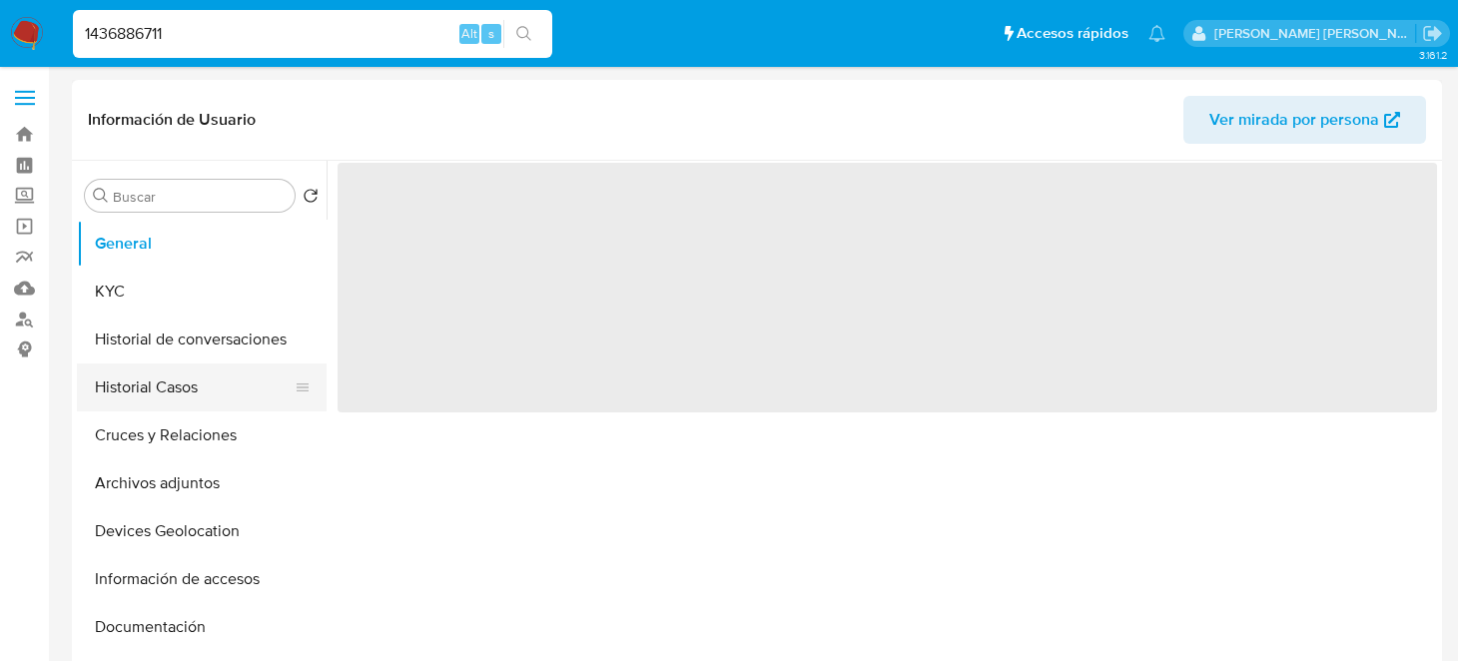
click at [185, 379] on button "Historial Casos" at bounding box center [194, 388] width 234 height 48
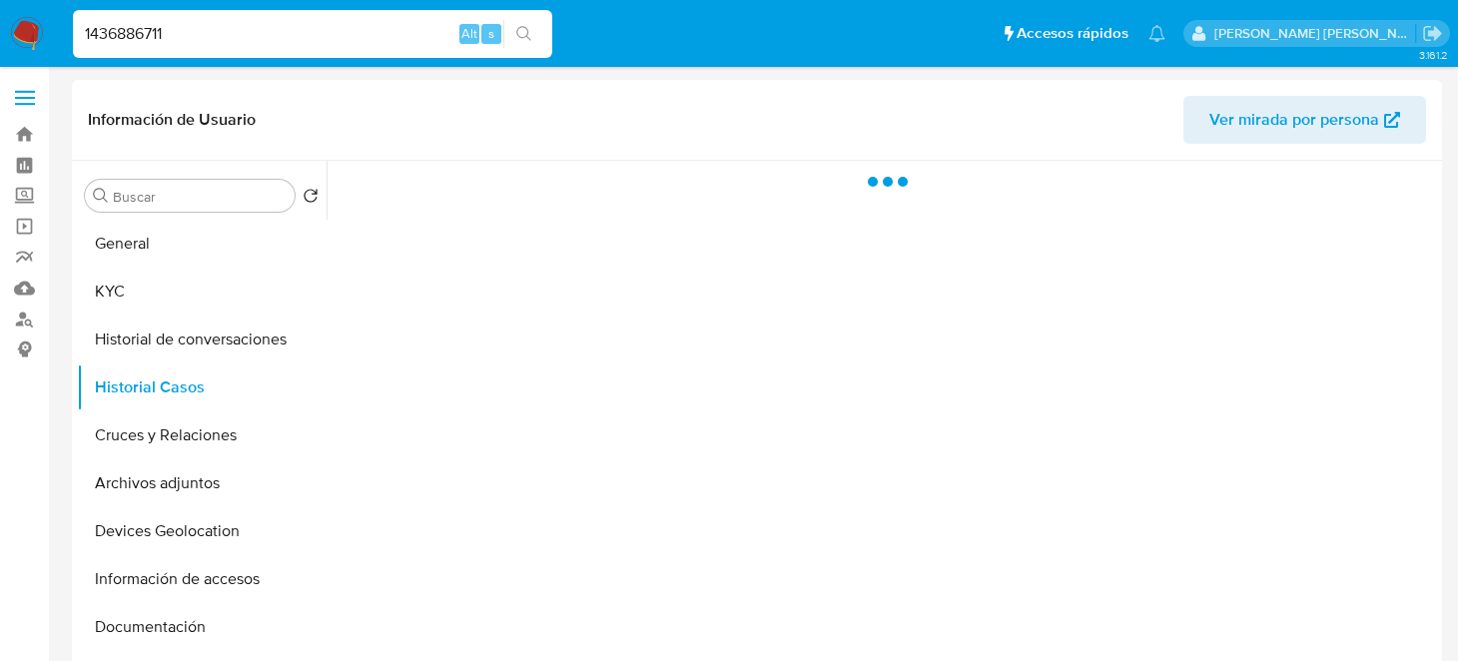
select select "10"
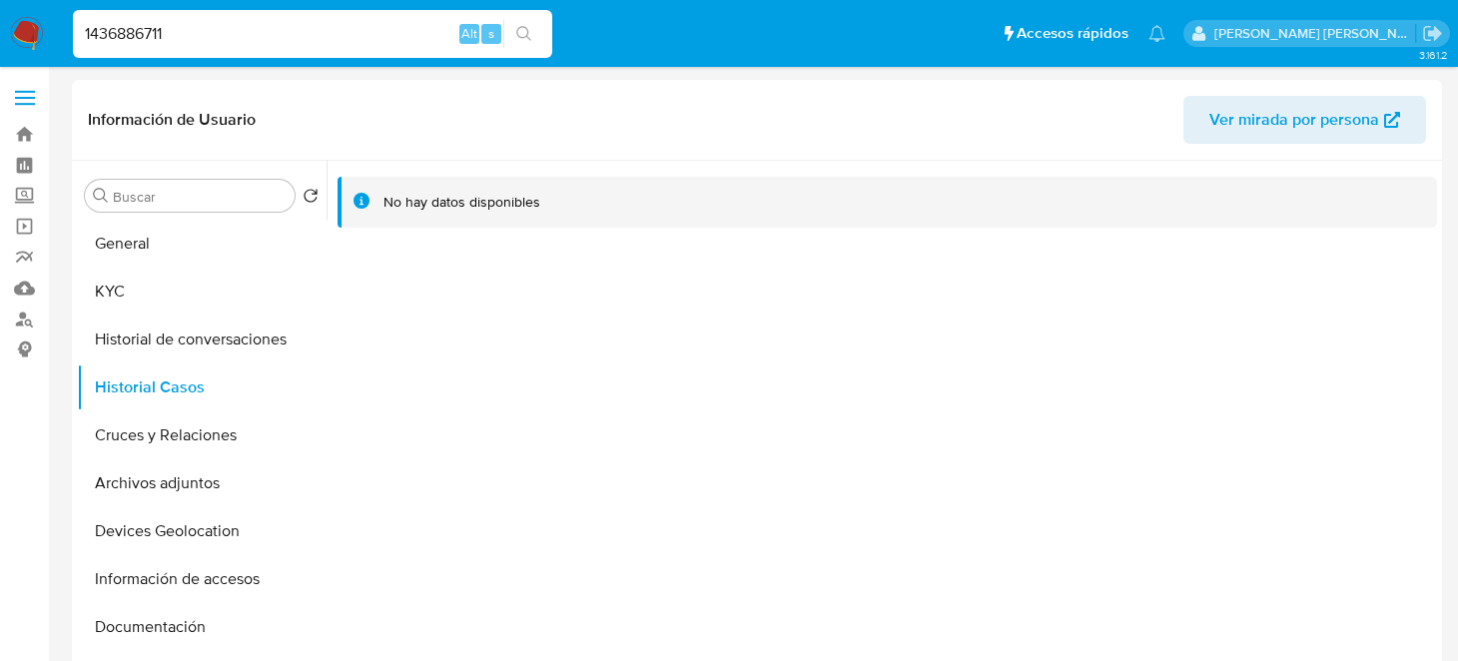
drag, startPoint x: 350, startPoint y: 31, endPoint x: 0, endPoint y: 37, distance: 349.6
click at [0, 37] on nav "Pausado Ver notificaciones 1436886711 Alt s Accesos rápidos Presiona las siguie…" at bounding box center [729, 33] width 1458 height 67
paste input "359596031"
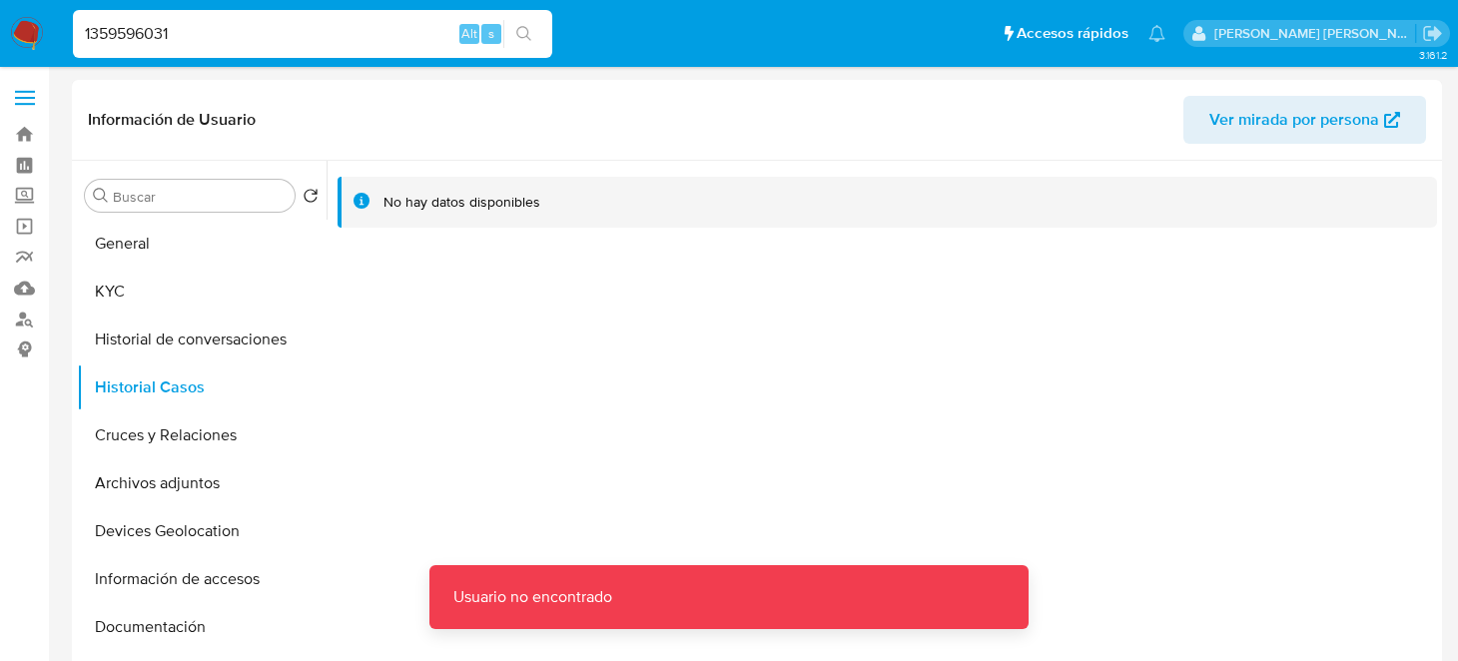
click at [243, 31] on input "1359596031" at bounding box center [312, 34] width 479 height 26
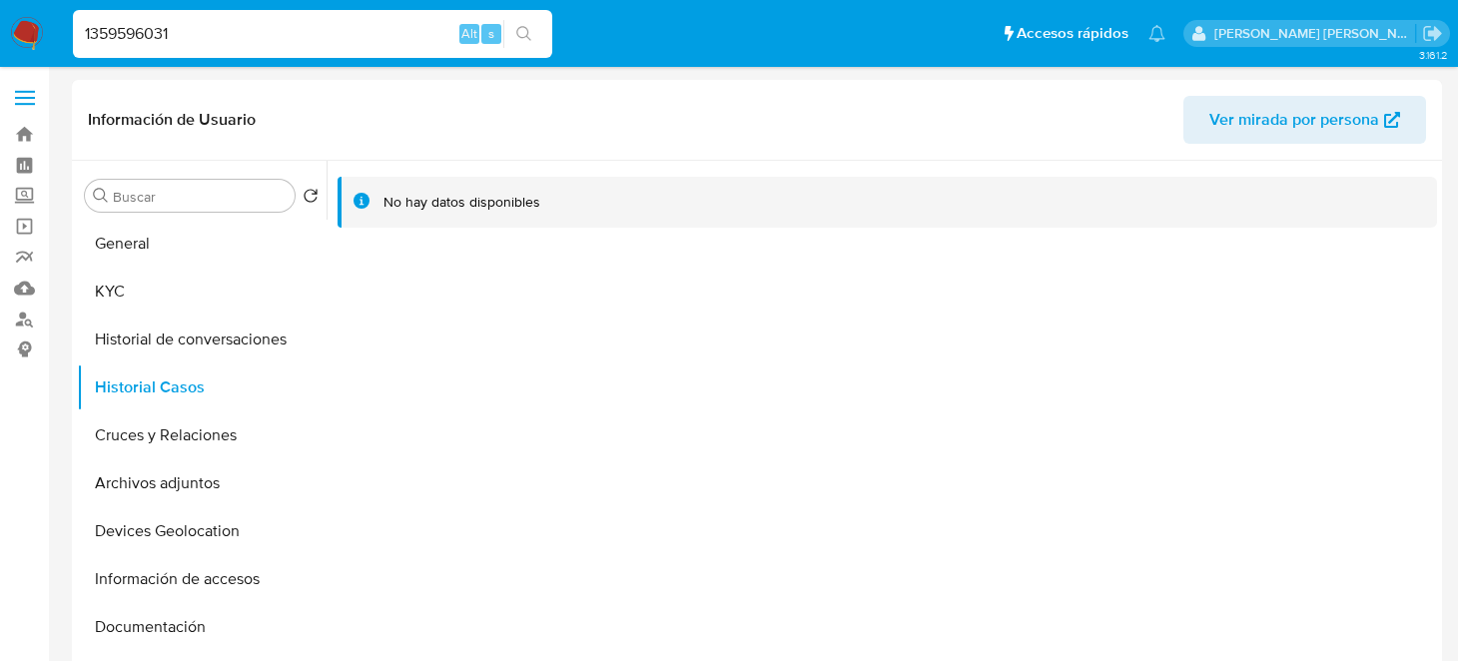
type input "1359596031"
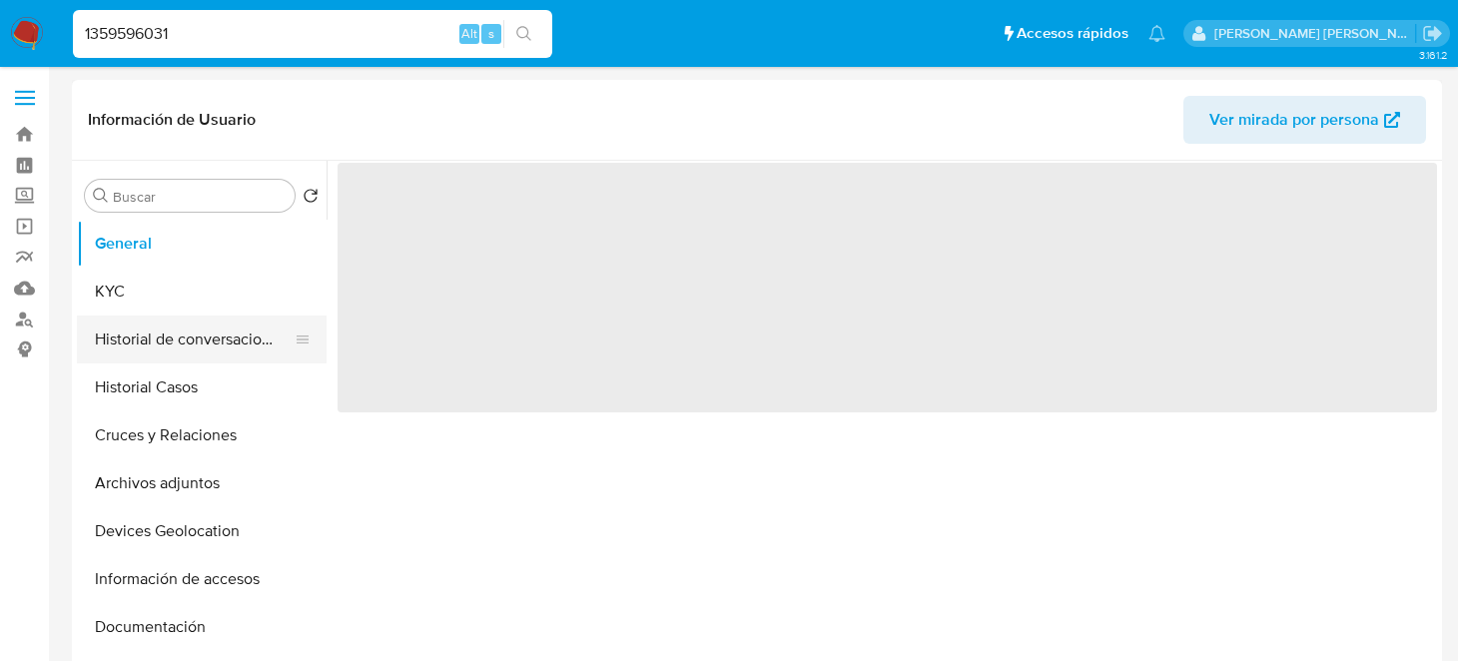
click at [201, 340] on button "Historial de conversaciones" at bounding box center [194, 340] width 234 height 48
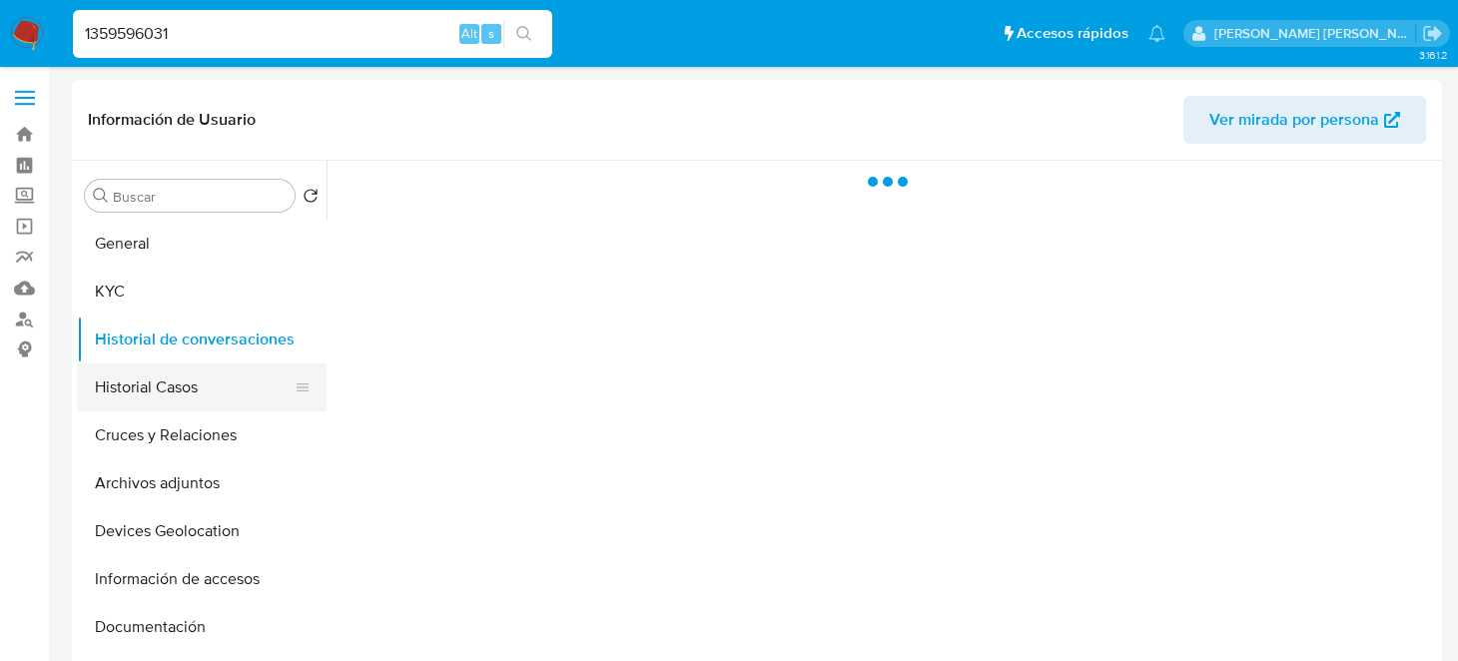
select select "10"
click at [168, 400] on button "Historial Casos" at bounding box center [194, 388] width 234 height 48
